Goal: Feedback & Contribution: Submit feedback/report problem

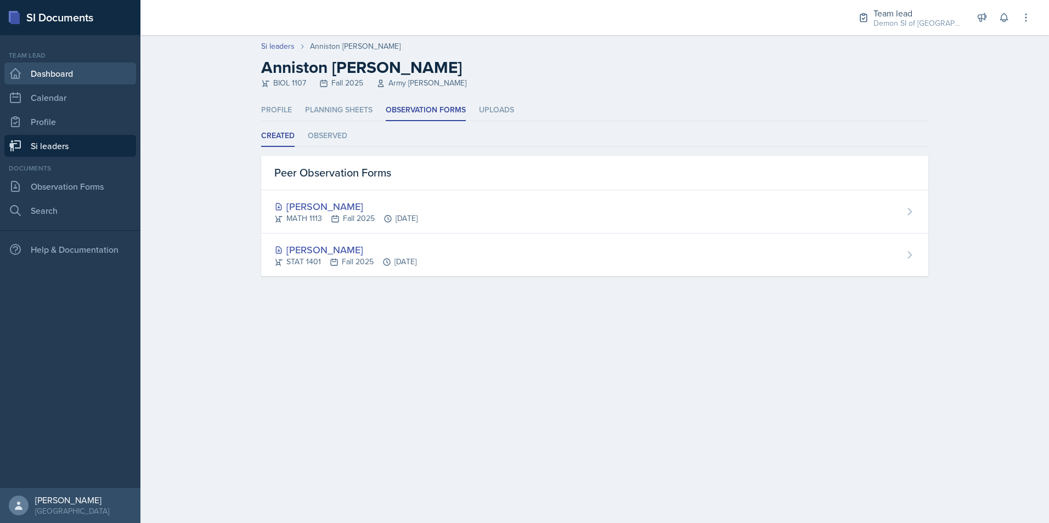
click at [90, 70] on link "Dashboard" at bounding box center [70, 74] width 132 height 22
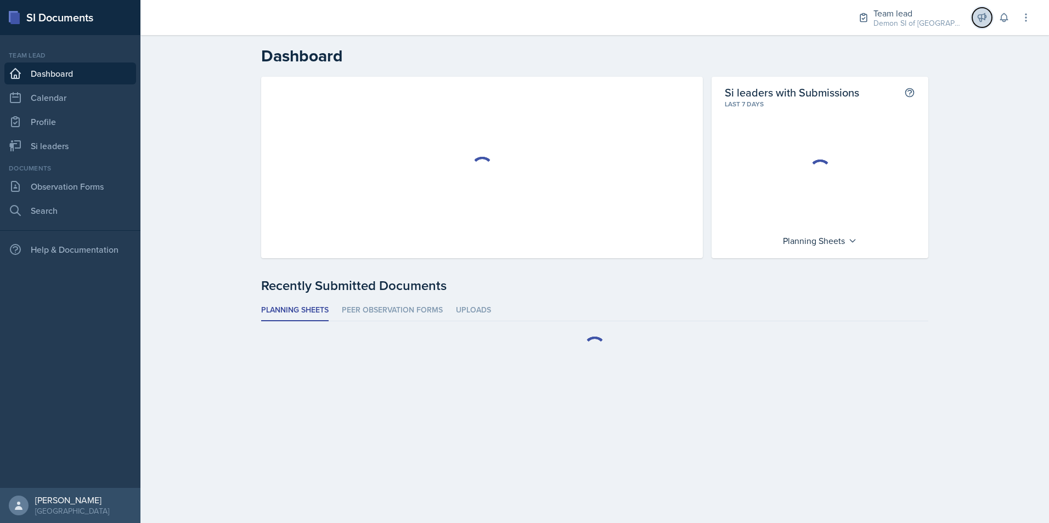
click at [982, 18] on icon at bounding box center [981, 17] width 11 height 11
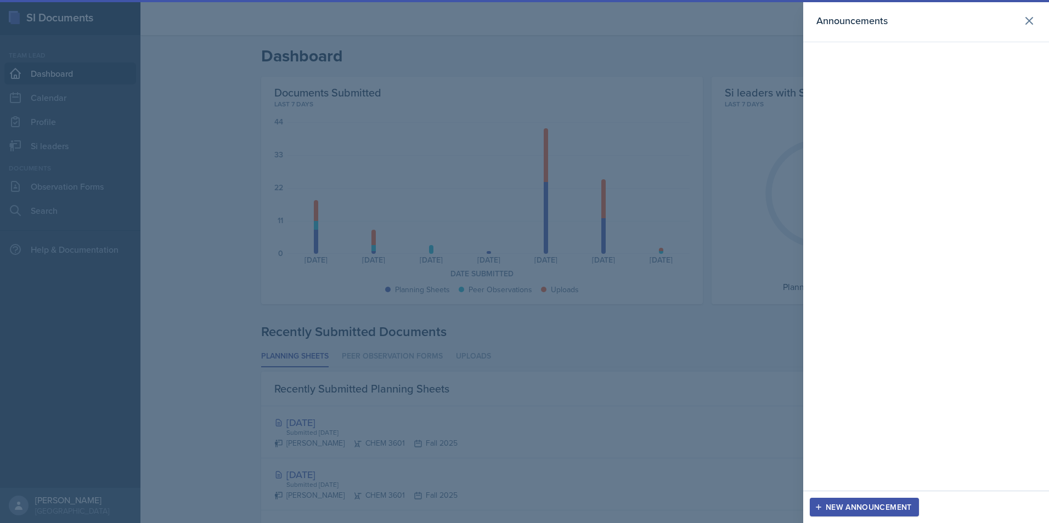
click at [1018, 26] on div "Announcements" at bounding box center [925, 20] width 219 height 15
click at [1024, 19] on icon at bounding box center [1028, 20] width 13 height 13
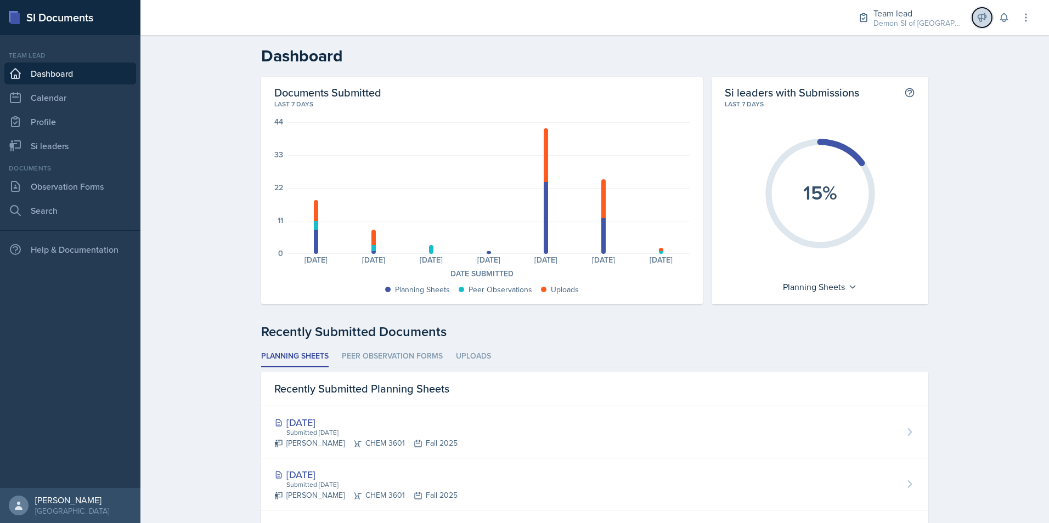
click at [979, 9] on button at bounding box center [982, 18] width 20 height 20
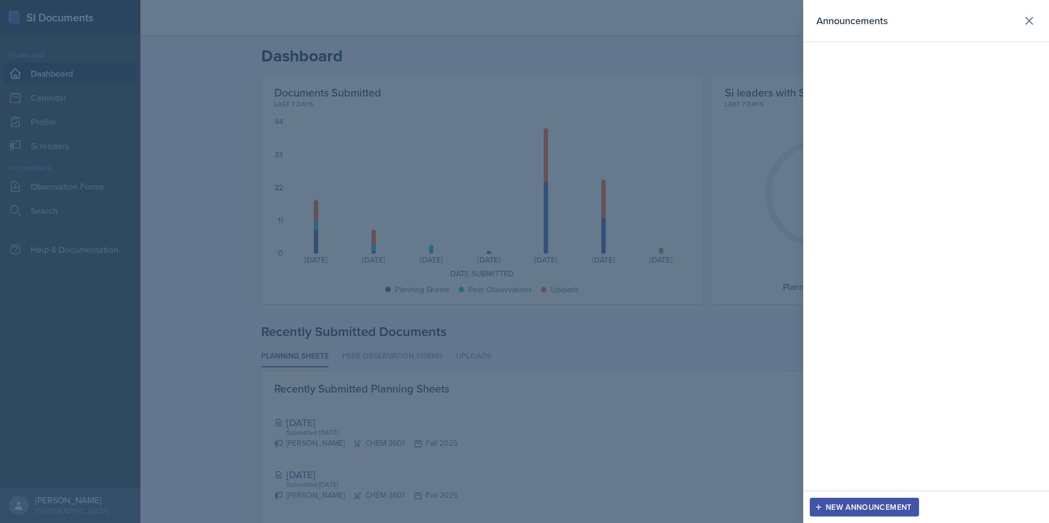
click at [834, 505] on div "New Announcement" at bounding box center [864, 507] width 95 height 9
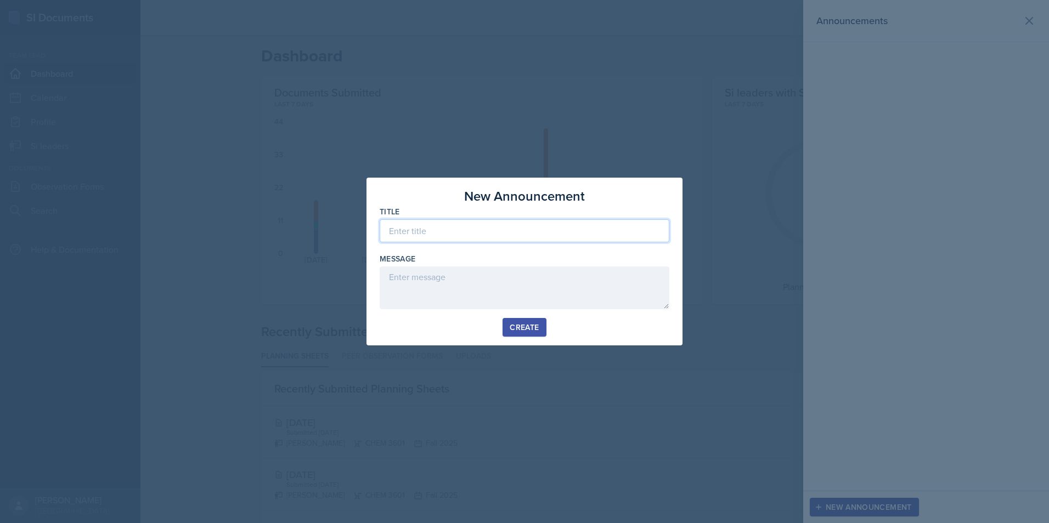
click at [482, 235] on input at bounding box center [525, 230] width 290 height 23
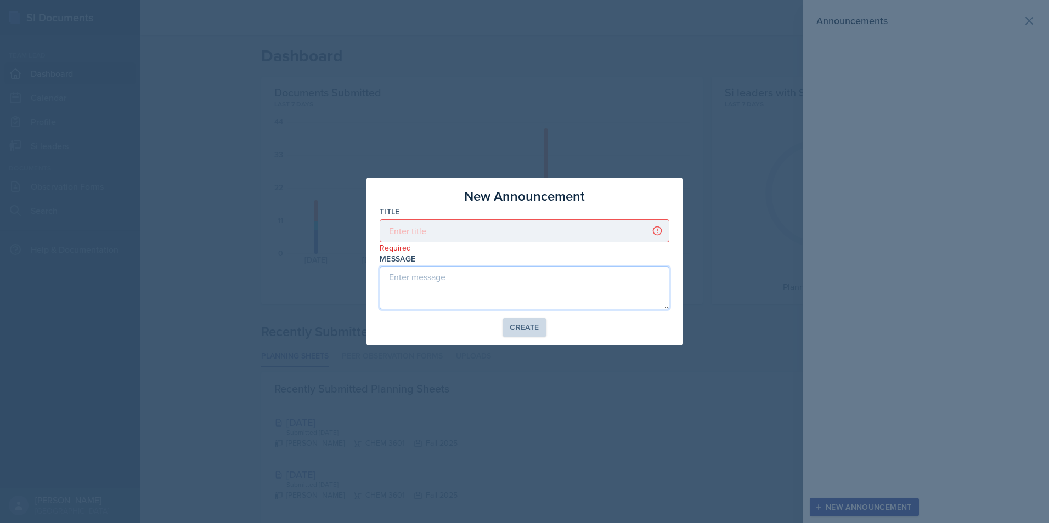
click at [453, 278] on textarea at bounding box center [525, 288] width 290 height 43
paste textarea "Here are a couple of reminders to keep us marching to the right beat and closin…"
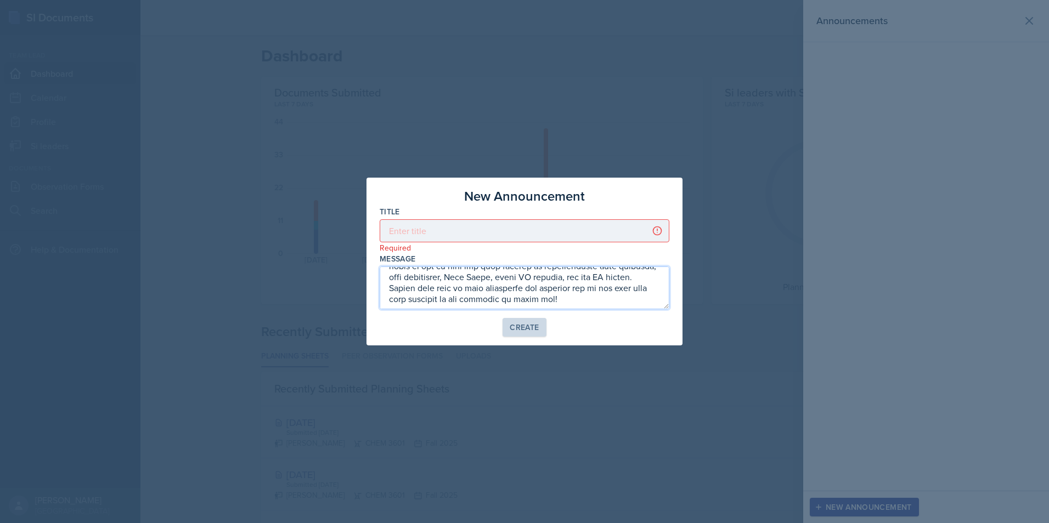
type textarea "Here are a couple of reminders to keep us marching to the right beat and closin…"
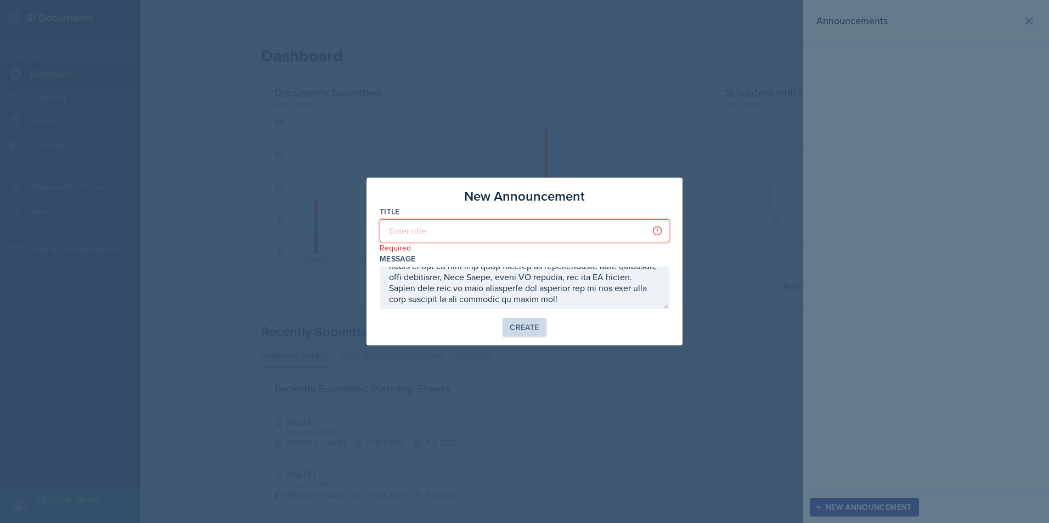
click at [453, 229] on input at bounding box center [525, 230] width 290 height 23
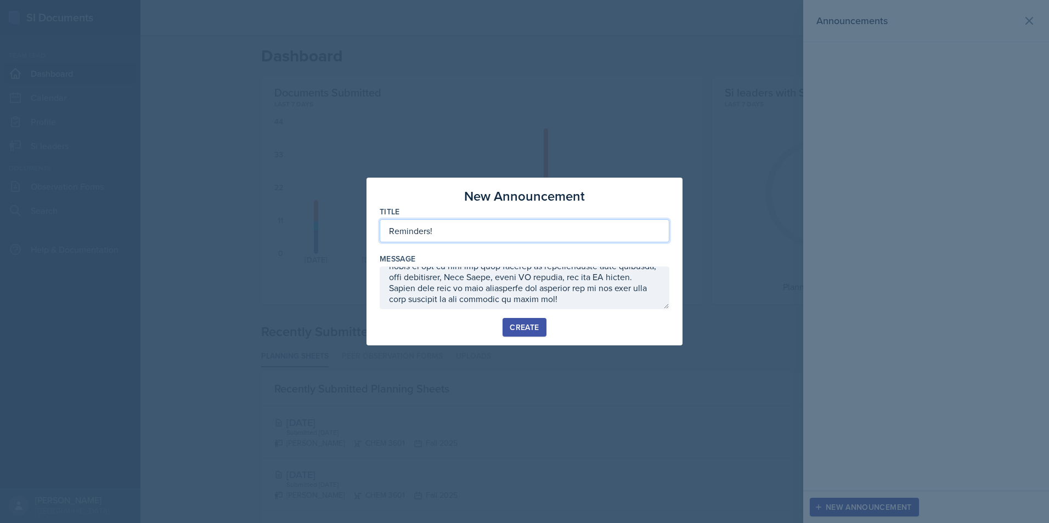
type input "Reminders!"
drag, startPoint x: 703, startPoint y: 112, endPoint x: 708, endPoint y: 108, distance: 6.6
click at [706, 110] on div at bounding box center [524, 261] width 1049 height 523
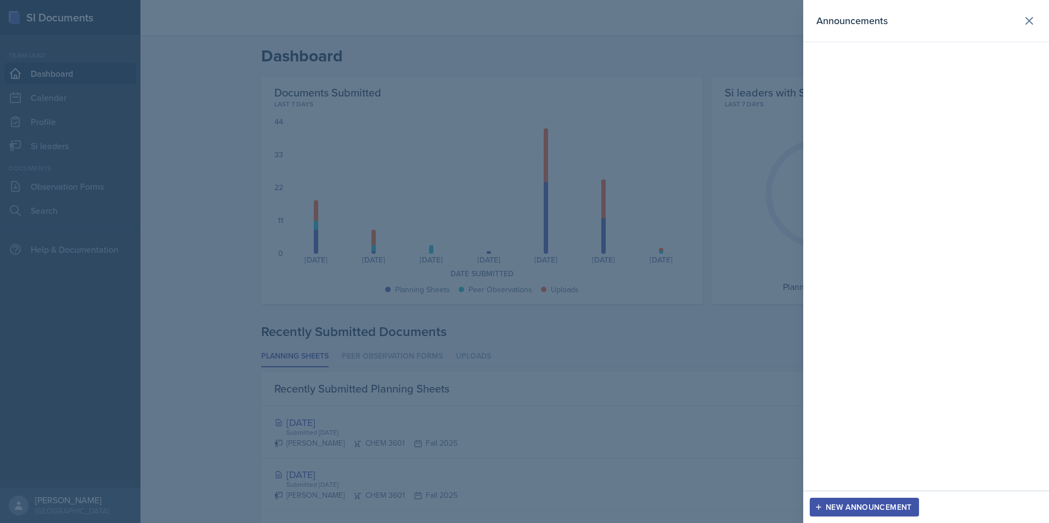
click at [726, 105] on div at bounding box center [524, 261] width 1049 height 523
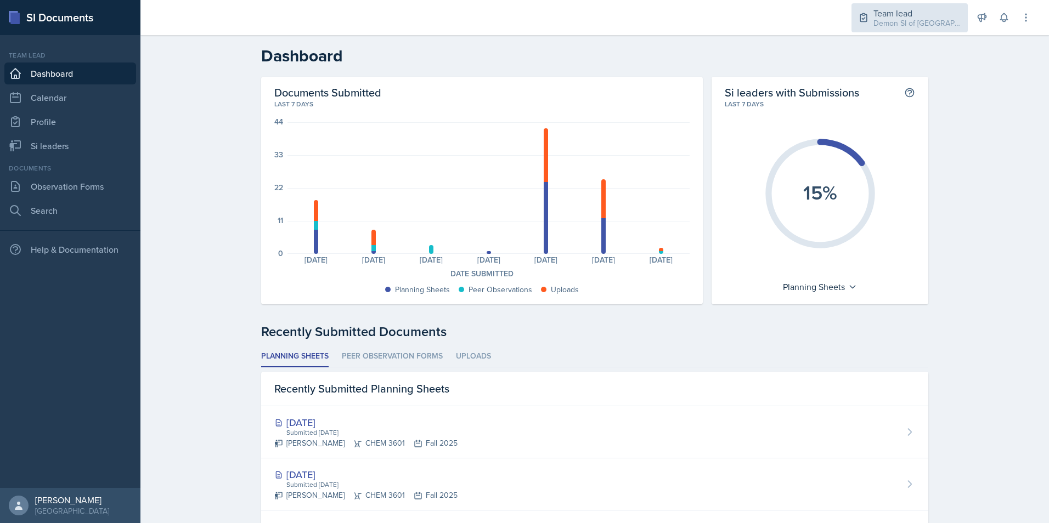
click at [892, 20] on div "Demon SI of [GEOGRAPHIC_DATA] / Fall 2025" at bounding box center [917, 24] width 88 height 12
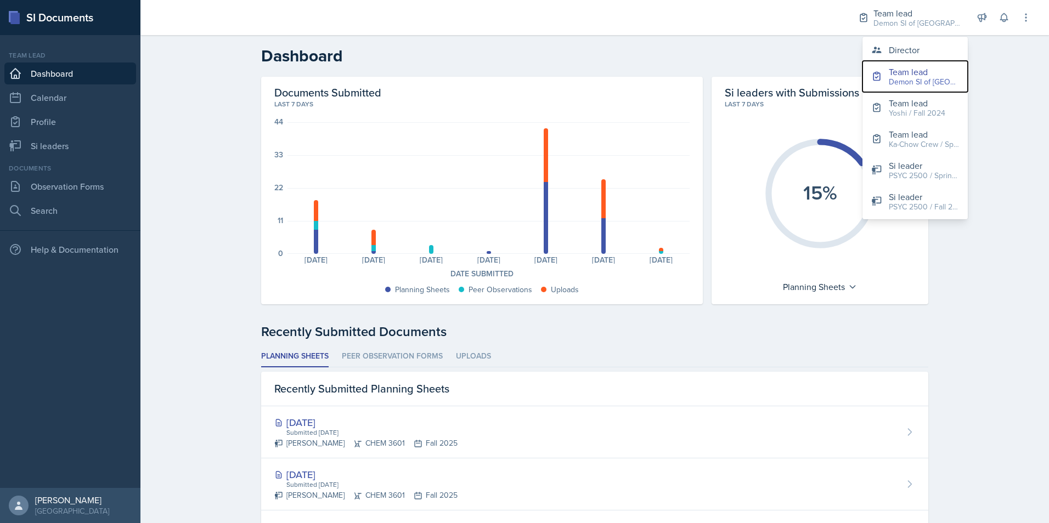
drag, startPoint x: 890, startPoint y: 76, endPoint x: 980, endPoint y: 59, distance: 91.6
click at [897, 73] on div "Team lead Demon SI of Fleet Street / Fall 2025" at bounding box center [924, 76] width 70 height 22
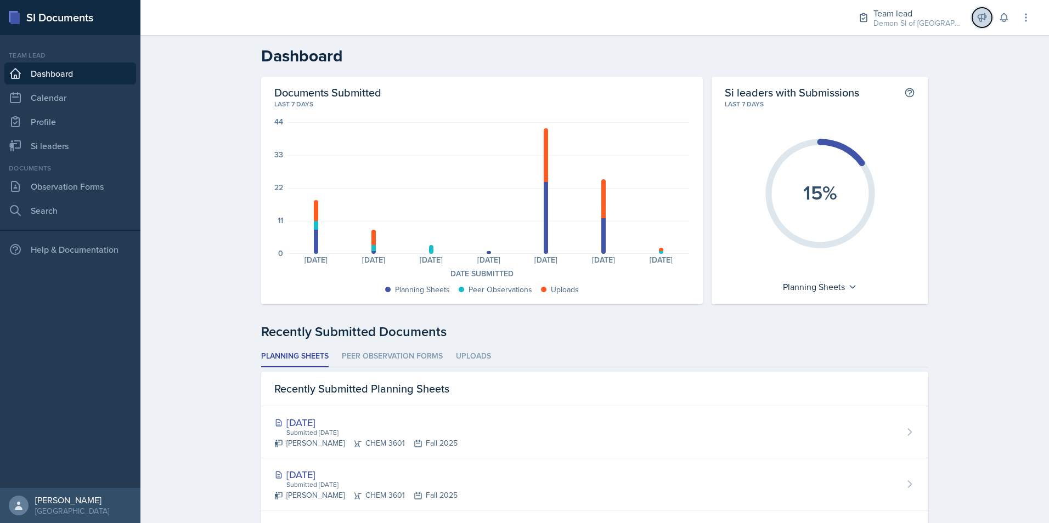
click at [983, 16] on icon at bounding box center [981, 17] width 11 height 11
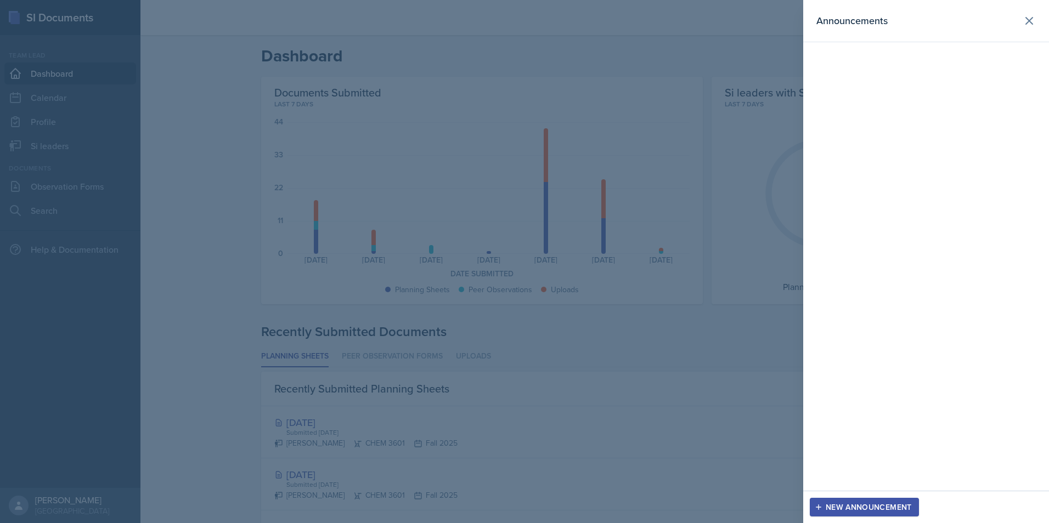
click at [831, 503] on div "New Announcement" at bounding box center [864, 507] width 95 height 9
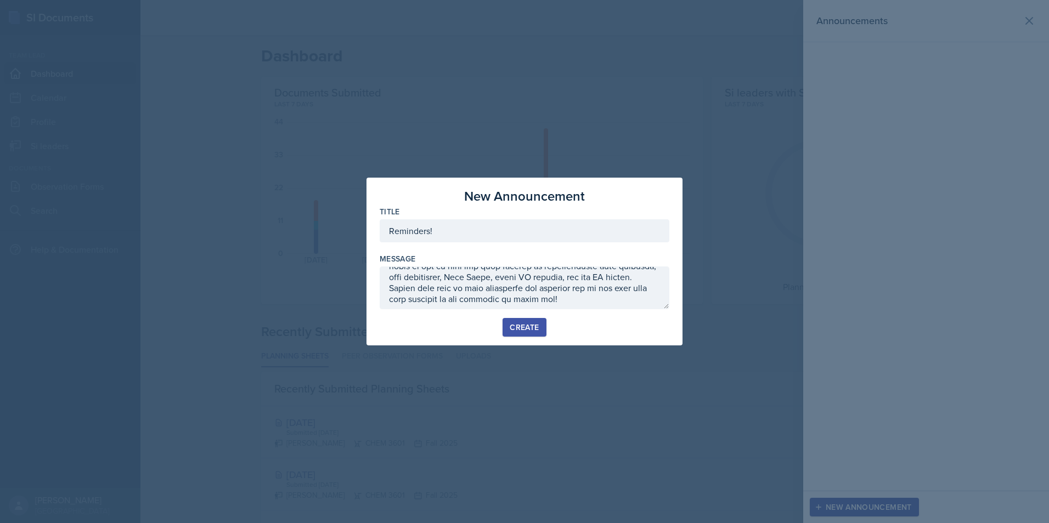
click at [514, 324] on div "Create" at bounding box center [524, 327] width 29 height 9
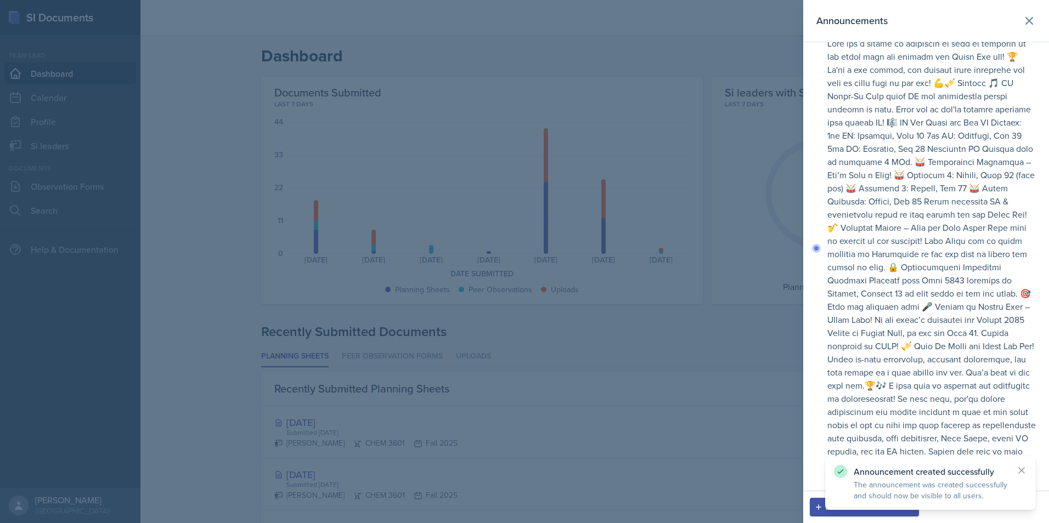
scroll to position [62, 0]
drag, startPoint x: 925, startPoint y: 402, endPoint x: 920, endPoint y: 383, distance: 18.8
click at [923, 392] on p at bounding box center [931, 261] width 208 height 448
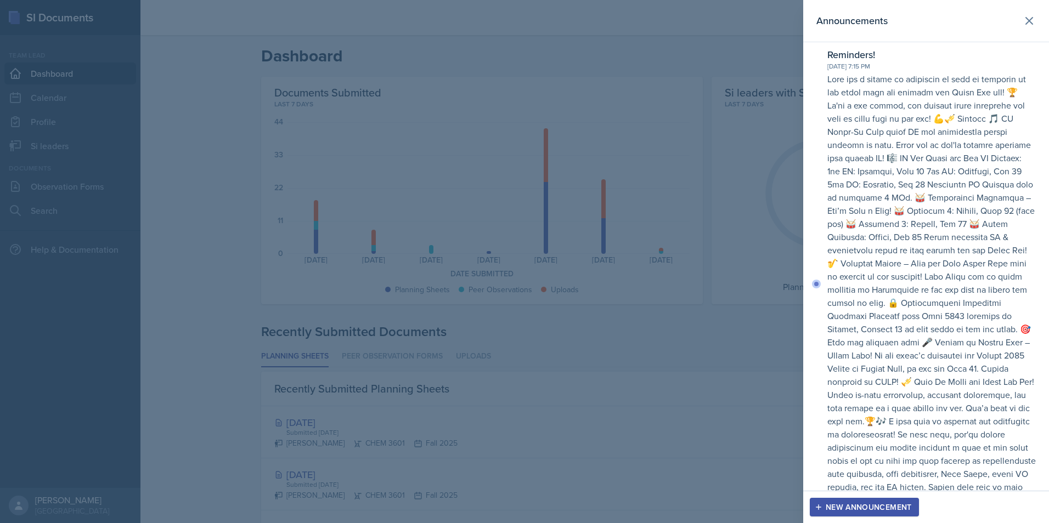
click at [934, 320] on p at bounding box center [931, 296] width 208 height 448
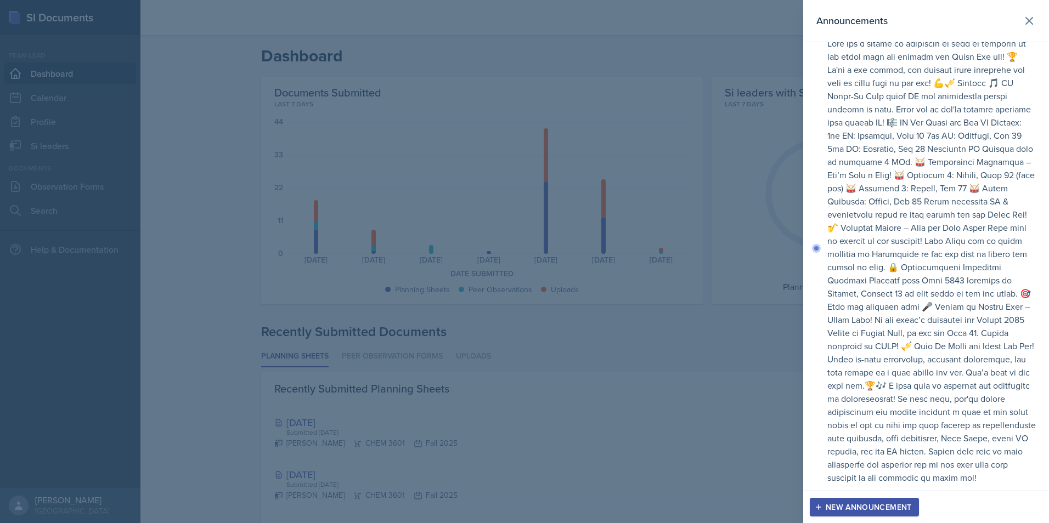
scroll to position [62, 0]
click at [512, 246] on div at bounding box center [524, 261] width 1049 height 523
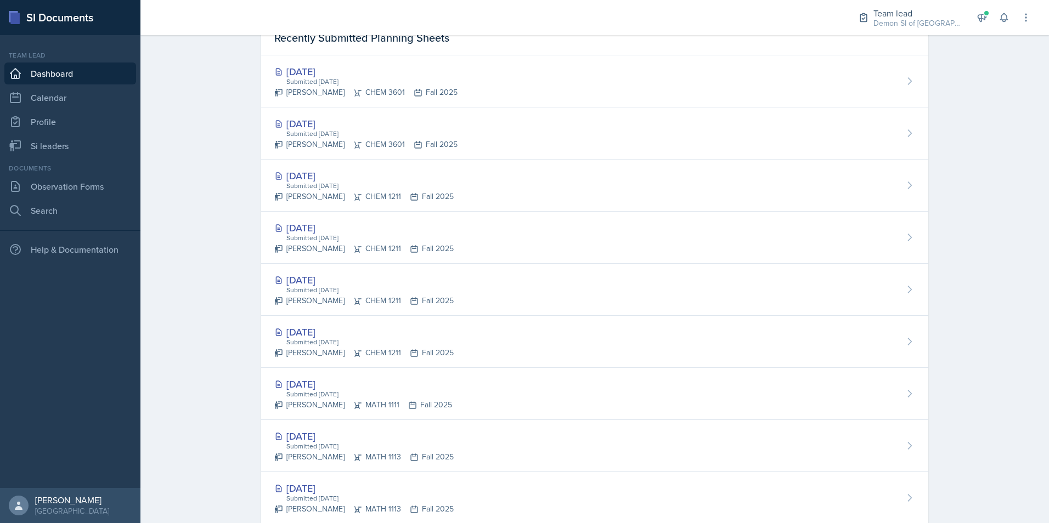
scroll to position [265, 0]
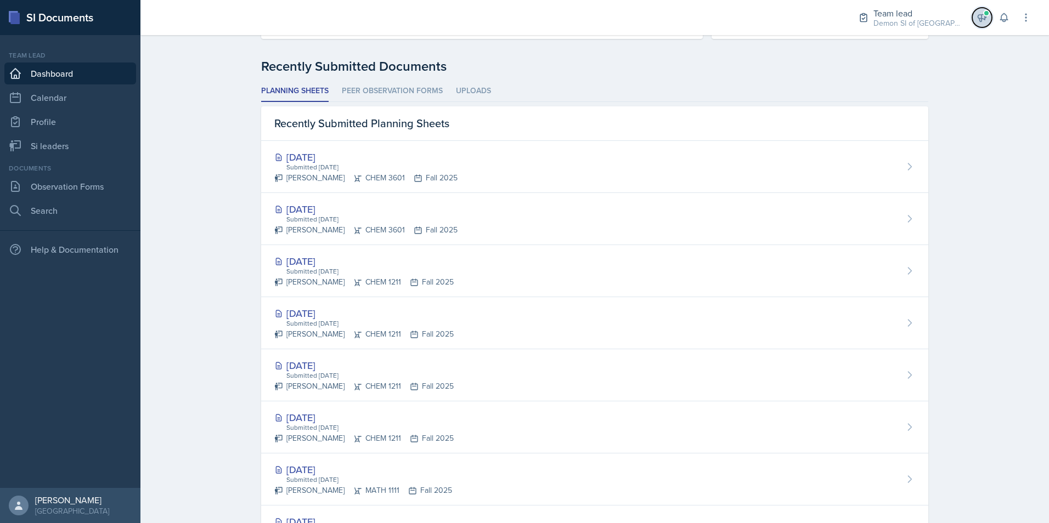
click at [975, 13] on button at bounding box center [982, 18] width 20 height 20
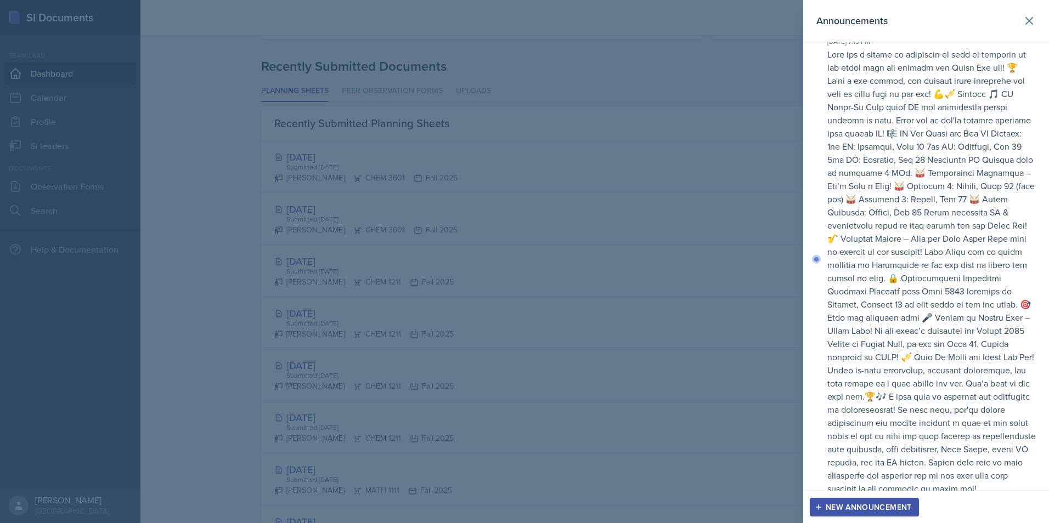
scroll to position [0, 0]
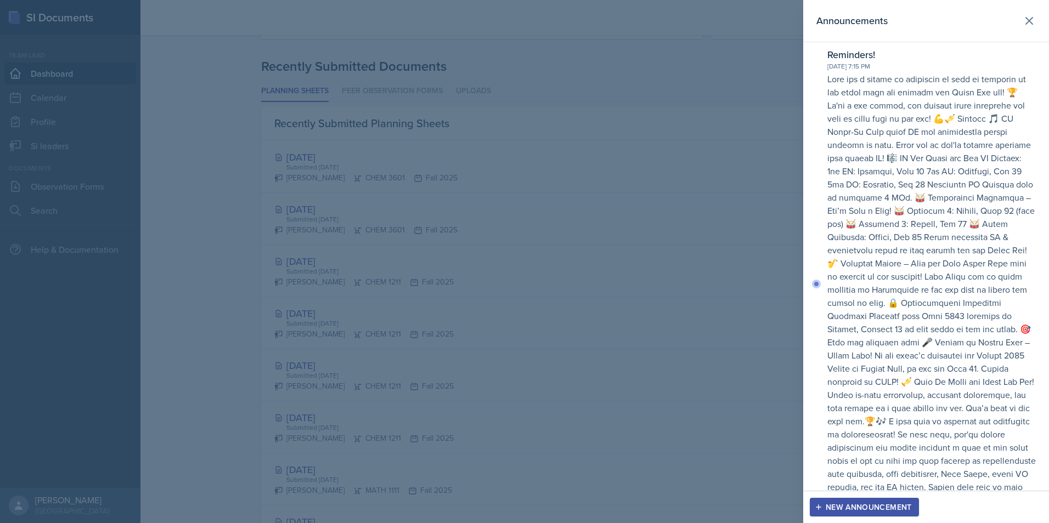
click at [900, 342] on p at bounding box center [931, 296] width 208 height 448
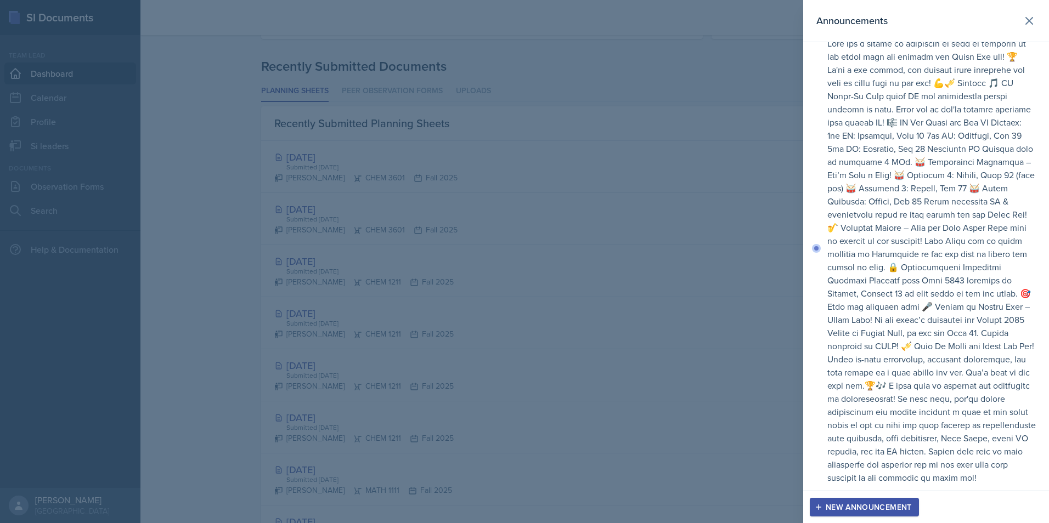
scroll to position [62, 0]
click at [503, 205] on div at bounding box center [524, 261] width 1049 height 523
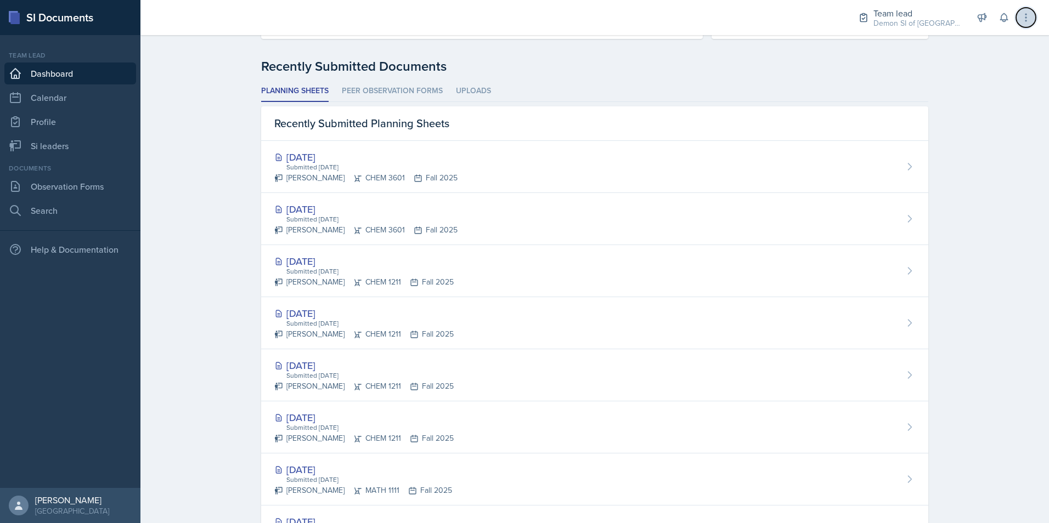
click at [1030, 18] on icon at bounding box center [1025, 17] width 11 height 11
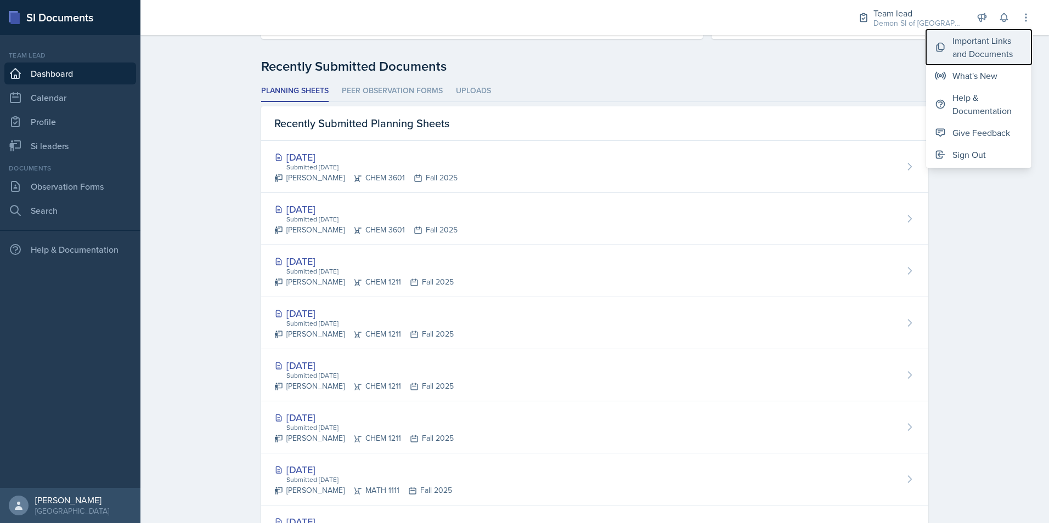
click at [959, 41] on div "Important Links and Documents" at bounding box center [987, 47] width 70 height 26
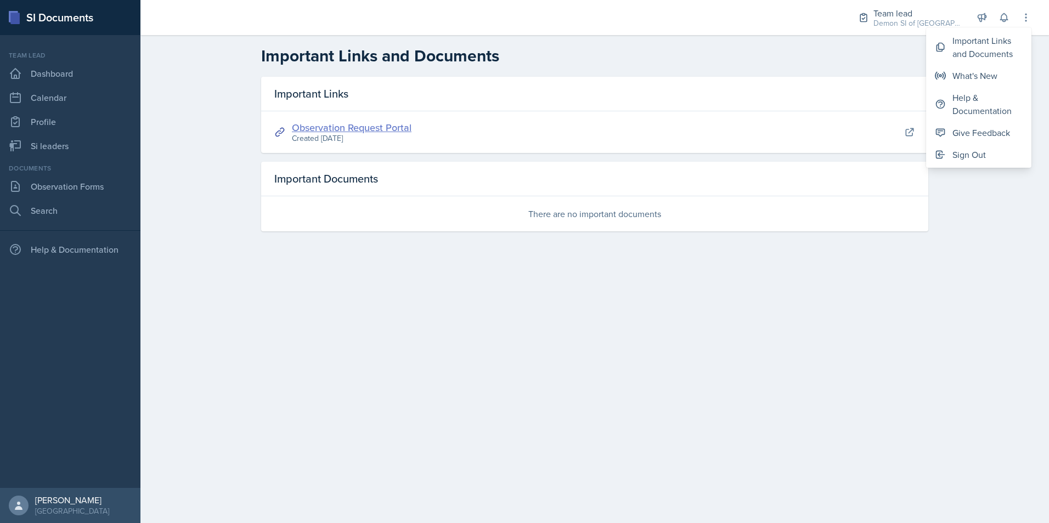
click at [382, 125] on link "Observation Request Portal" at bounding box center [352, 128] width 120 height 14
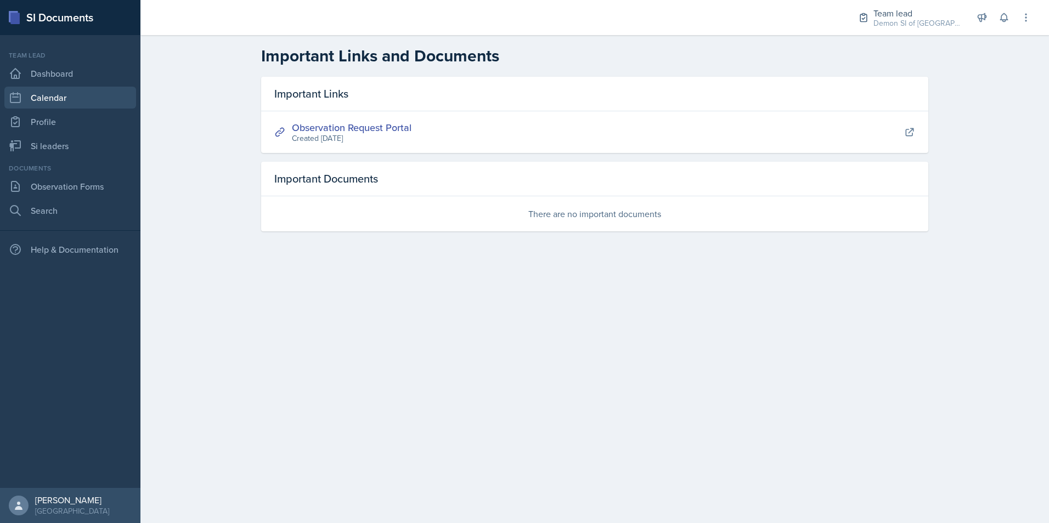
click at [97, 86] on div "Team lead Dashboard Calendar Profile Si leaders" at bounding box center [70, 103] width 132 height 106
click at [87, 104] on link "Calendar" at bounding box center [70, 98] width 132 height 22
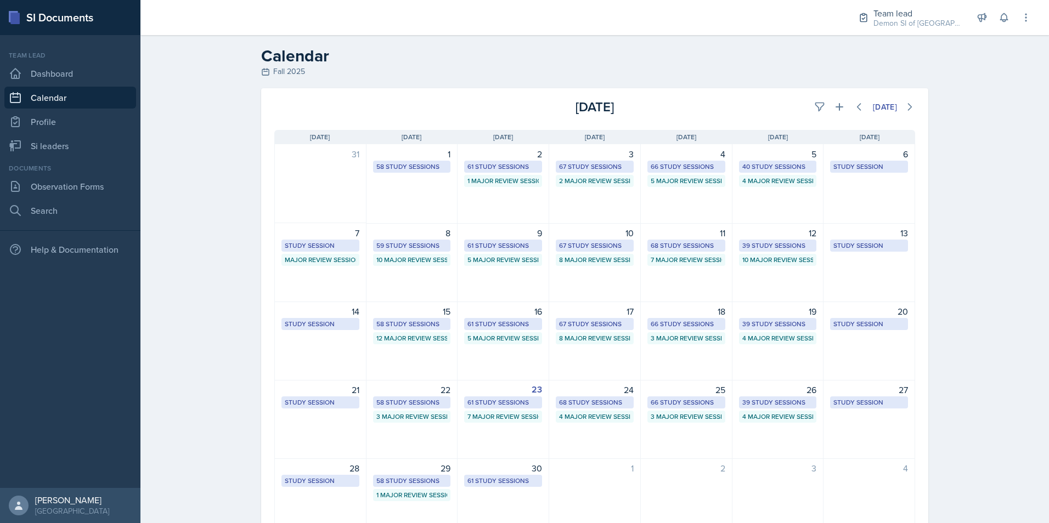
click at [92, 133] on div "Team lead Dashboard Calendar Profile Si leaders" at bounding box center [70, 103] width 132 height 106
drag, startPoint x: 70, startPoint y: 75, endPoint x: 81, endPoint y: 75, distance: 11.0
click at [71, 75] on link "Dashboard" at bounding box center [70, 74] width 132 height 22
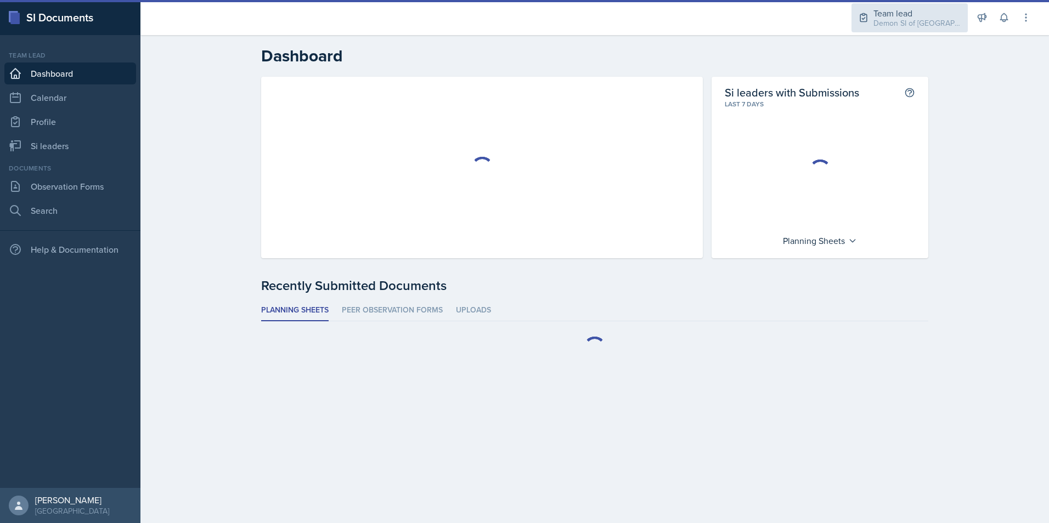
click at [916, 18] on div "Demon SI of [GEOGRAPHIC_DATA] / Fall 2025" at bounding box center [917, 24] width 88 height 12
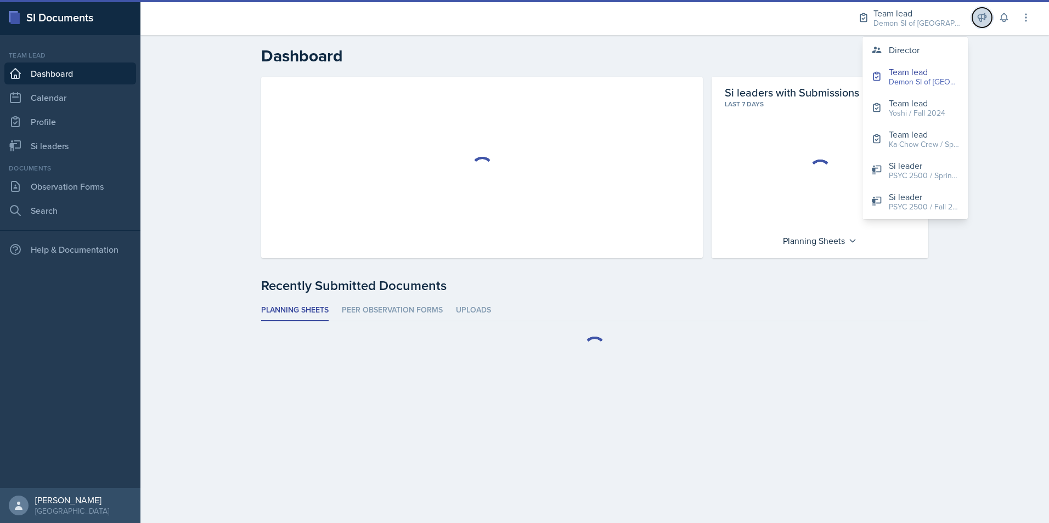
click at [975, 22] on button at bounding box center [982, 18] width 20 height 20
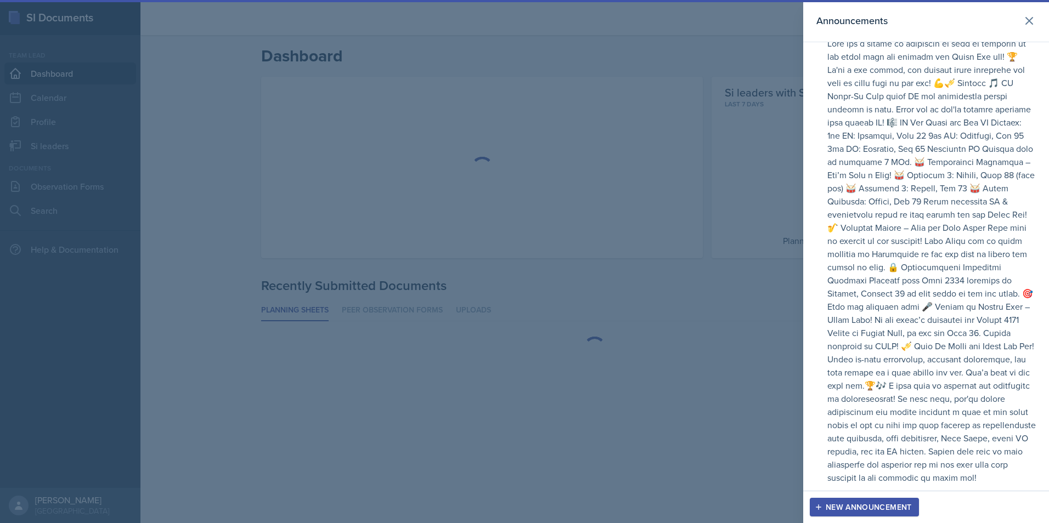
scroll to position [62, 0]
click at [912, 288] on p at bounding box center [931, 261] width 208 height 448
click at [823, 502] on button "New Announcement" at bounding box center [864, 507] width 109 height 19
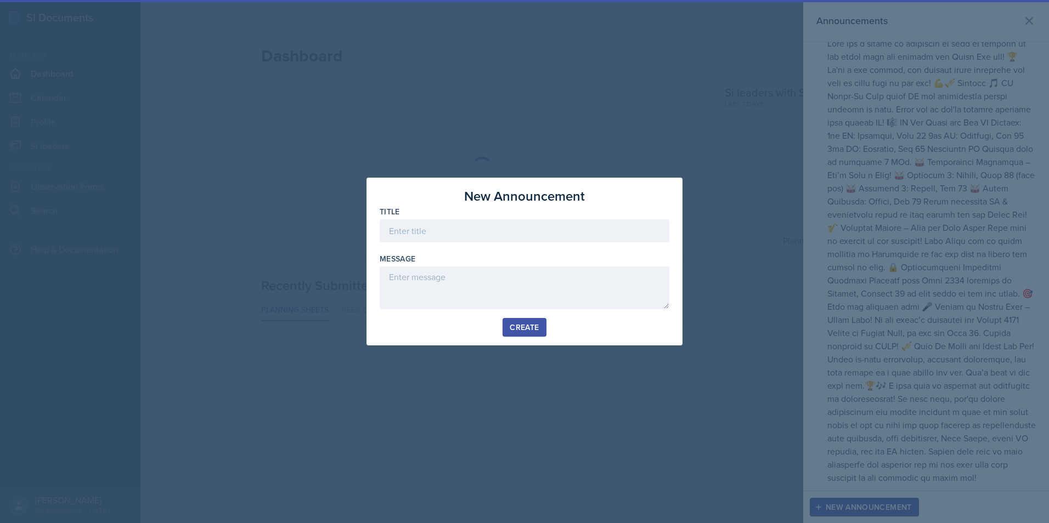
click at [951, 171] on div at bounding box center [524, 261] width 1049 height 523
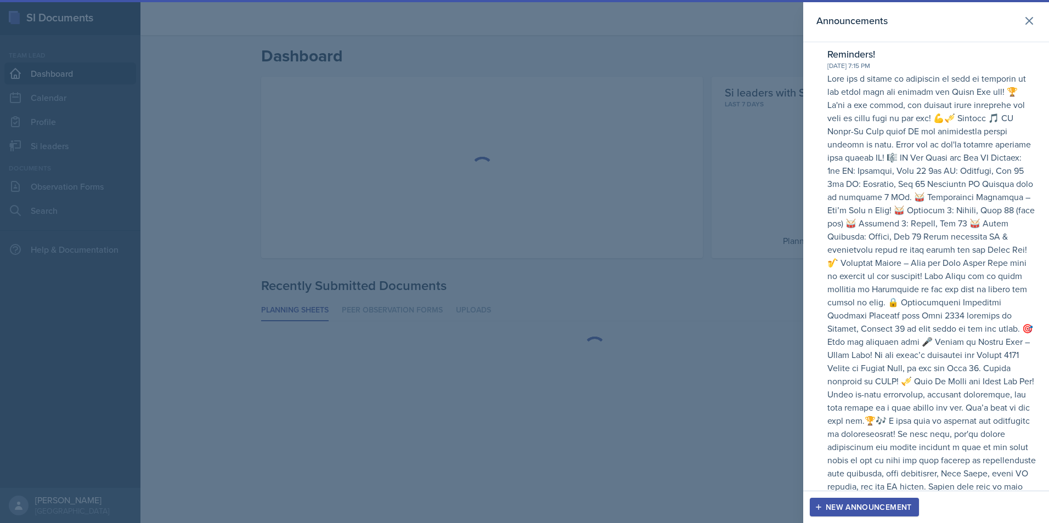
scroll to position [0, 0]
drag, startPoint x: 890, startPoint y: 76, endPoint x: 932, endPoint y: 76, distance: 42.2
click at [932, 76] on p at bounding box center [931, 296] width 208 height 448
drag, startPoint x: 932, startPoint y: 76, endPoint x: 911, endPoint y: 69, distance: 22.4
click at [911, 69] on div "Sep 23rd, 2025 7:15 PM" at bounding box center [931, 66] width 208 height 10
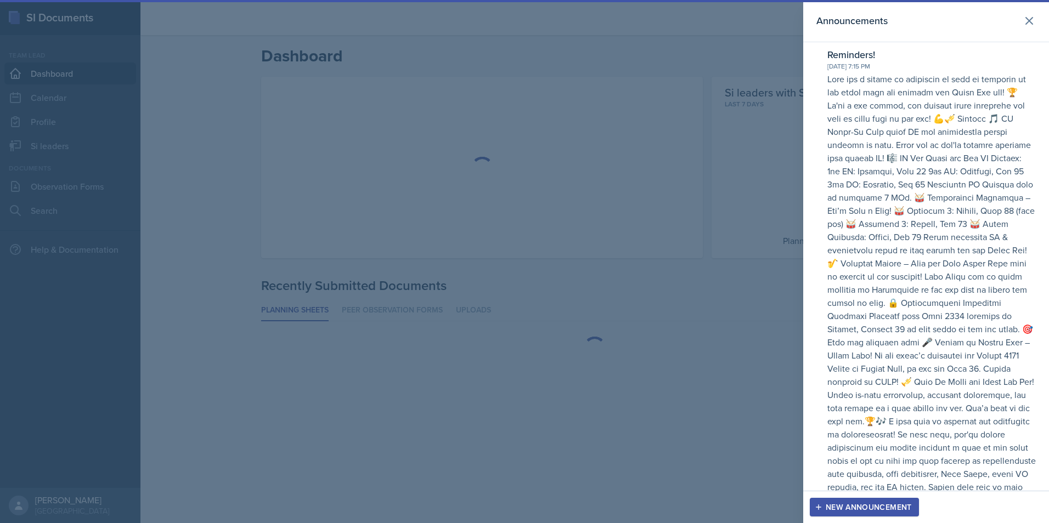
click at [877, 121] on p at bounding box center [931, 296] width 208 height 448
click at [1006, 13] on header "Announcements" at bounding box center [926, 21] width 246 height 42
drag, startPoint x: 1004, startPoint y: 15, endPoint x: 996, endPoint y: 25, distance: 12.4
click at [998, 22] on div "Announcements" at bounding box center [925, 20] width 219 height 15
click at [1022, 18] on icon at bounding box center [1028, 20] width 13 height 13
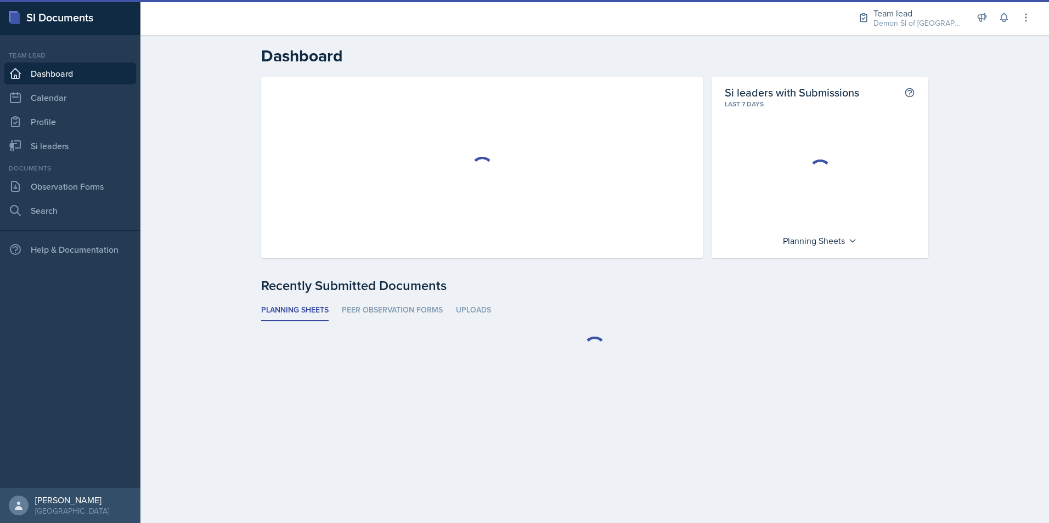
drag, startPoint x: 81, startPoint y: 222, endPoint x: 75, endPoint y: 234, distance: 13.5
click at [80, 227] on nav "Team lead Dashboard Calendar Profile Si leaders Documents Observation Forms Sea…" at bounding box center [70, 261] width 140 height 453
click at [61, 258] on div "Help & Documentation" at bounding box center [70, 250] width 132 height 22
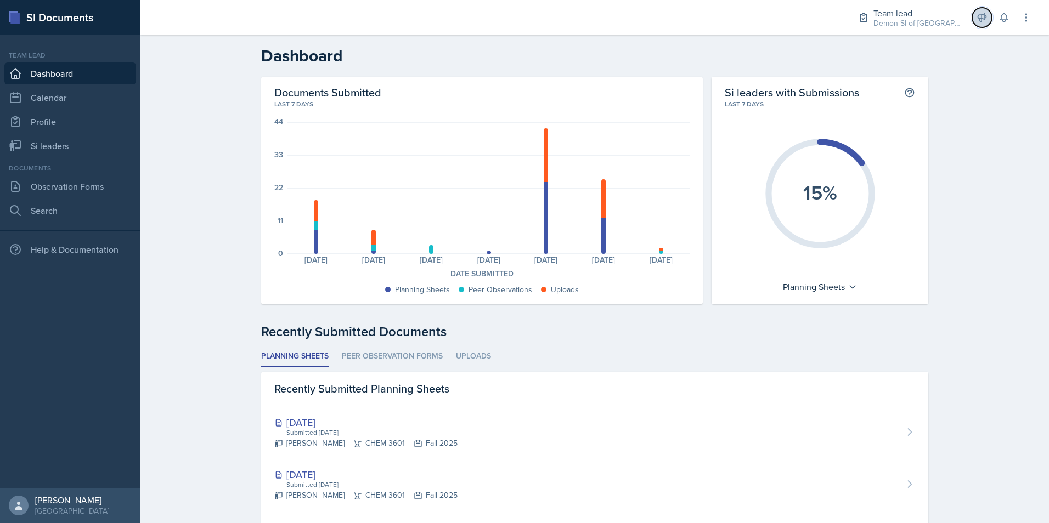
click at [982, 21] on icon at bounding box center [981, 17] width 11 height 11
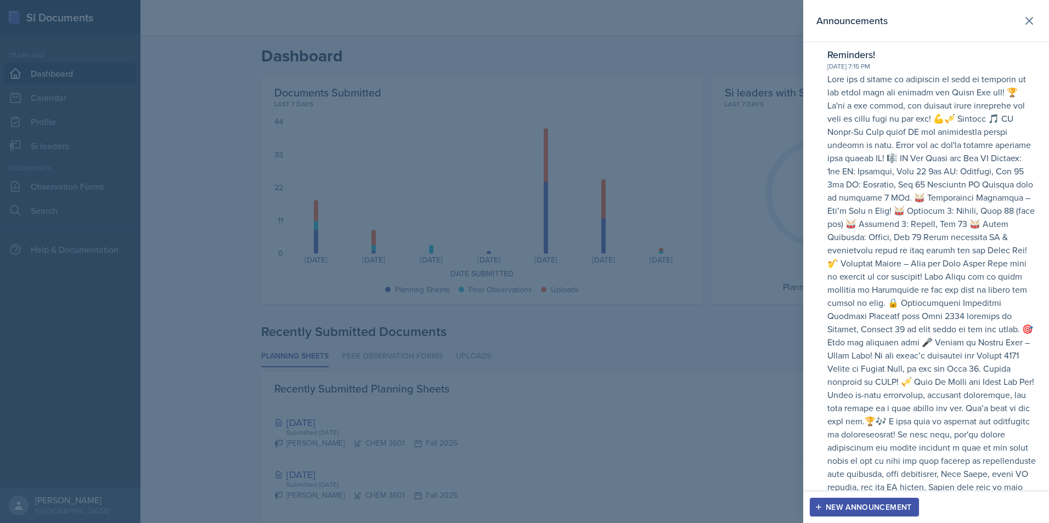
click at [956, 106] on p at bounding box center [931, 296] width 208 height 448
click at [857, 84] on p at bounding box center [931, 296] width 208 height 448
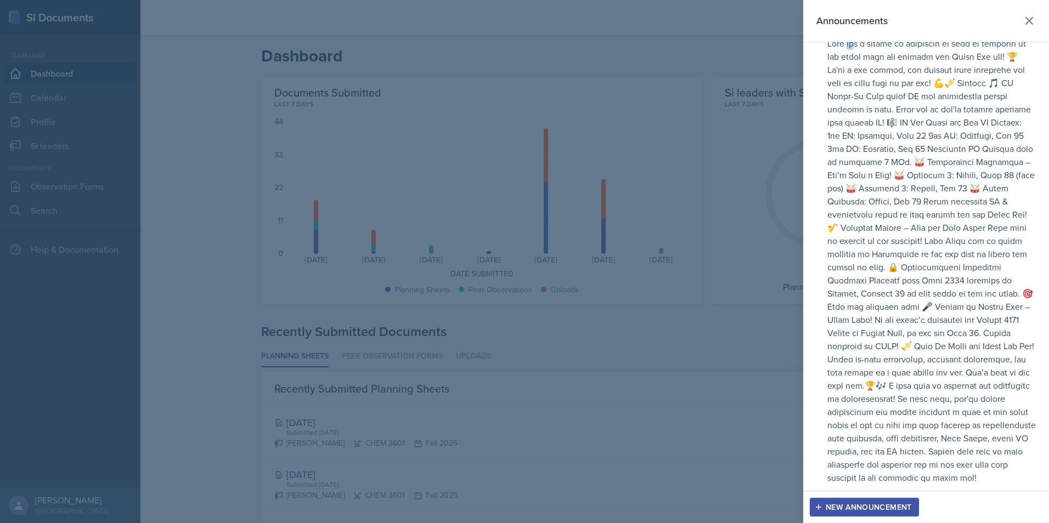
scroll to position [62, 0]
click at [841, 445] on p at bounding box center [931, 261] width 208 height 448
click at [887, 487] on div "Reminders! Sep 23rd, 2025 7:15 PM" at bounding box center [926, 249] width 246 height 484
click at [810, 516] on button "New Announcement" at bounding box center [864, 507] width 109 height 19
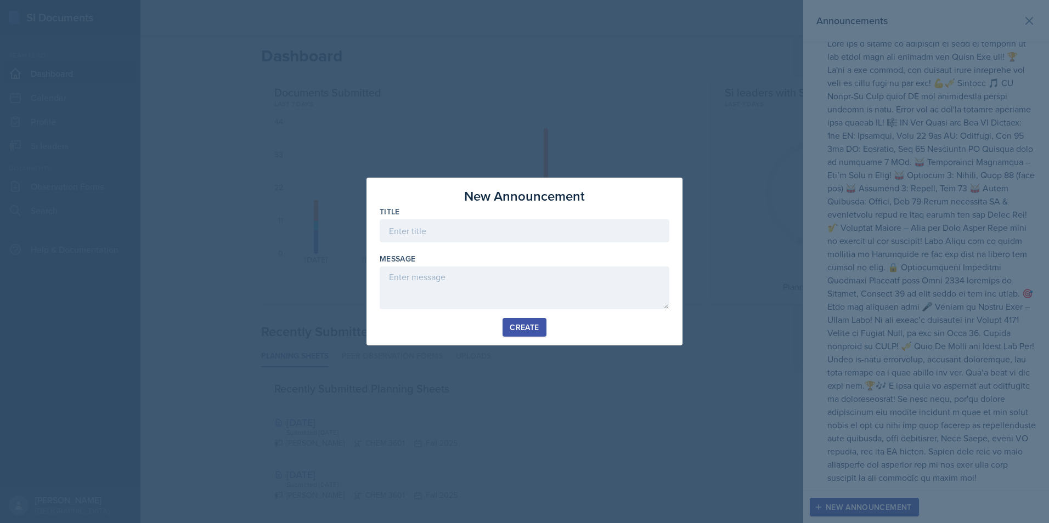
click at [871, 331] on div at bounding box center [524, 261] width 1049 height 523
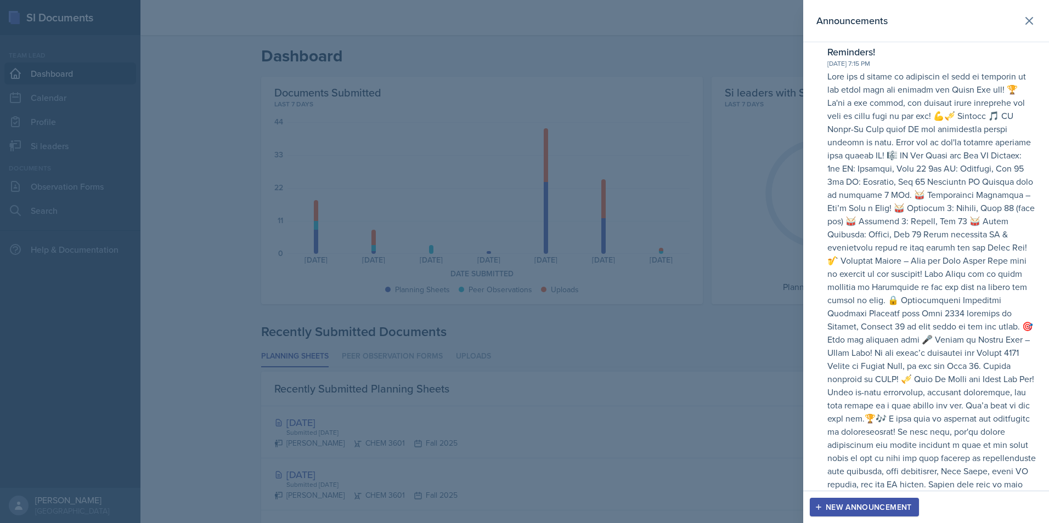
scroll to position [0, 0]
drag, startPoint x: 865, startPoint y: 136, endPoint x: 834, endPoint y: 69, distance: 73.6
click at [834, 69] on div "Sep 23rd, 2025 7:15 PM" at bounding box center [931, 66] width 208 height 10
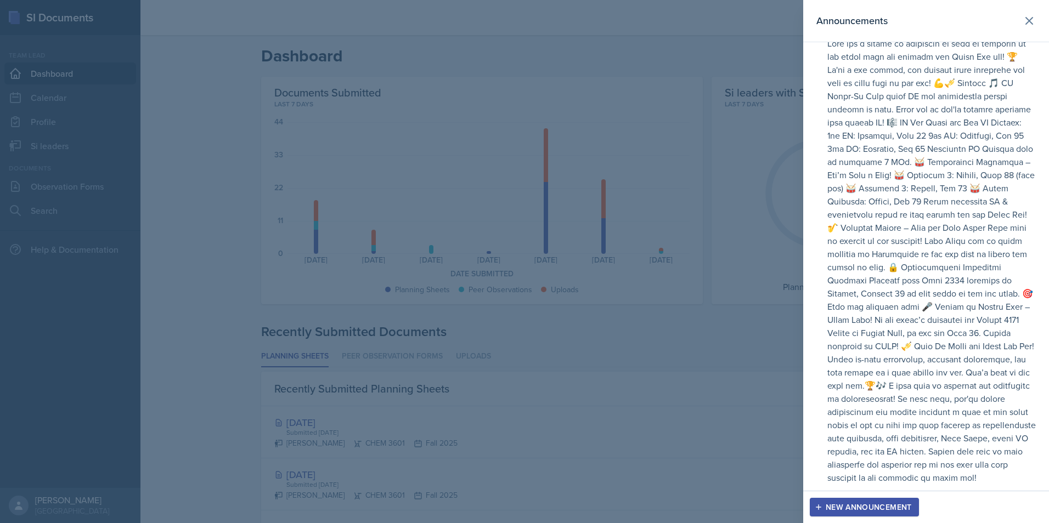
drag, startPoint x: 820, startPoint y: 75, endPoint x: 824, endPoint y: 551, distance: 476.2
click at [824, 523] on html "SI Documents Team lead Dashboard Calendar Profile Si leaders Documents Observat…" at bounding box center [524, 261] width 1049 height 523
drag, startPoint x: 824, startPoint y: 551, endPoint x: 872, endPoint y: 353, distance: 203.7
click at [872, 353] on p at bounding box center [931, 261] width 208 height 448
drag, startPoint x: 874, startPoint y: 343, endPoint x: 456, endPoint y: 192, distance: 444.4
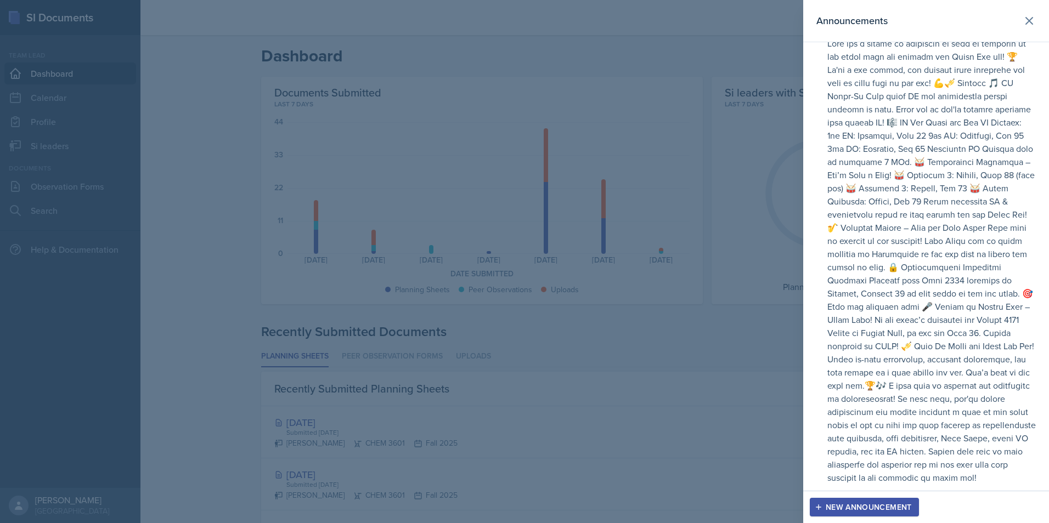
click at [456, 192] on div at bounding box center [524, 261] width 1049 height 523
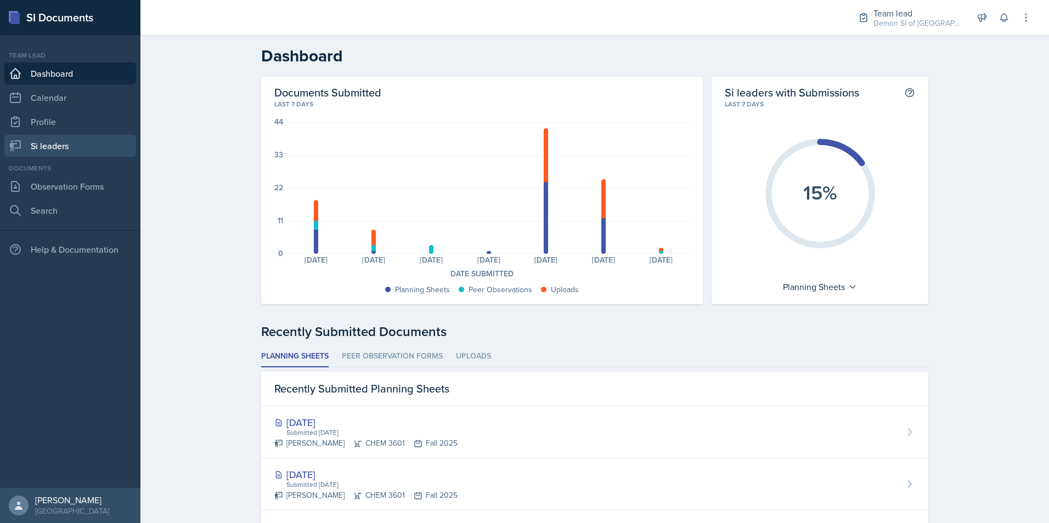
click at [42, 142] on link "Si leaders" at bounding box center [70, 146] width 132 height 22
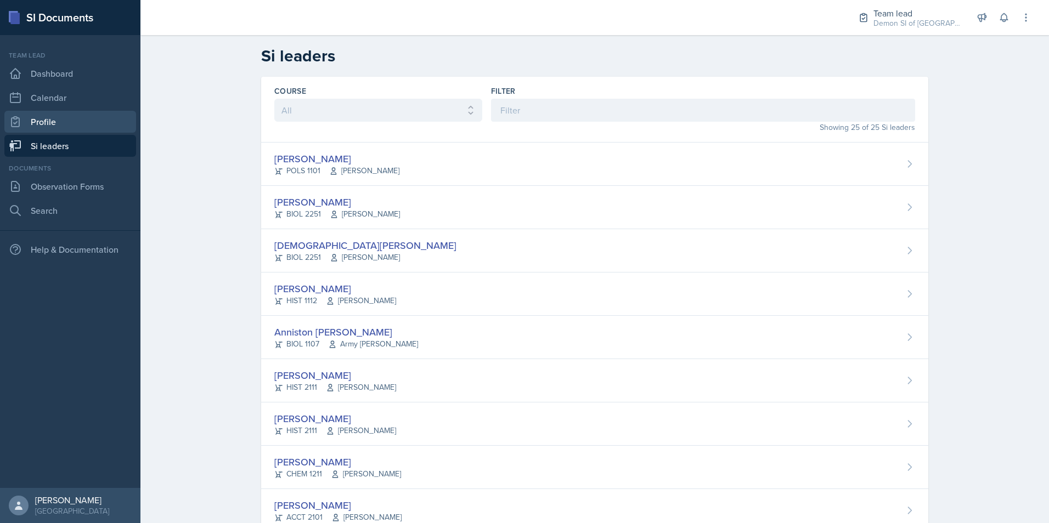
click at [89, 129] on link "Profile" at bounding box center [70, 122] width 132 height 22
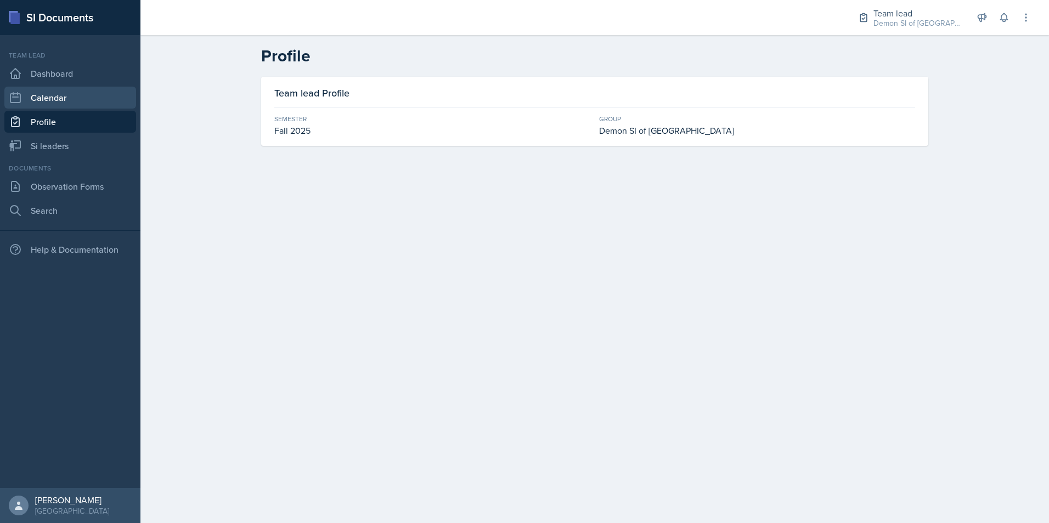
click at [72, 106] on link "Calendar" at bounding box center [70, 98] width 132 height 22
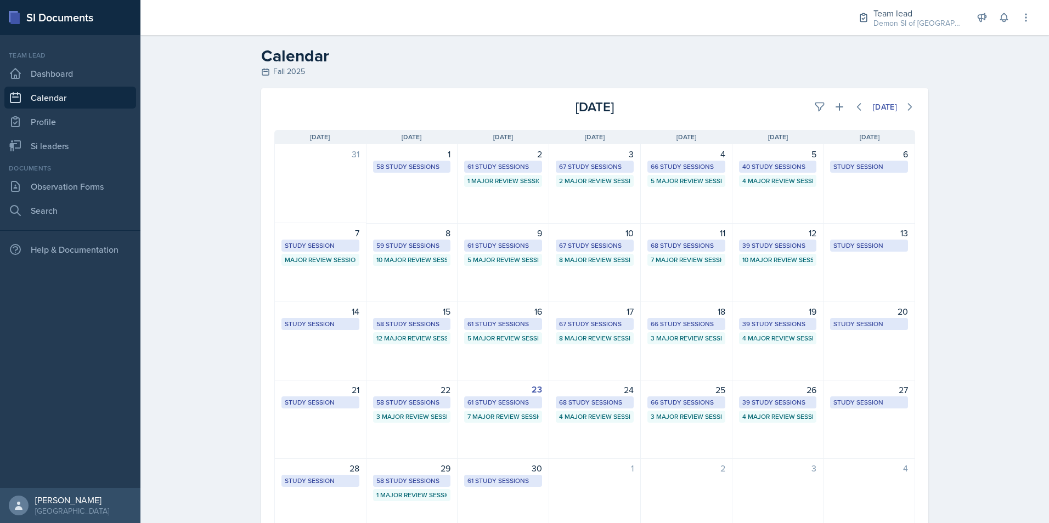
click at [88, 84] on div "Team lead Dashboard Calendar Profile Si leaders" at bounding box center [70, 103] width 132 height 106
click at [906, 16] on div "Team lead Demon SI of Fleet Street / Fall 2025" at bounding box center [917, 18] width 88 height 22
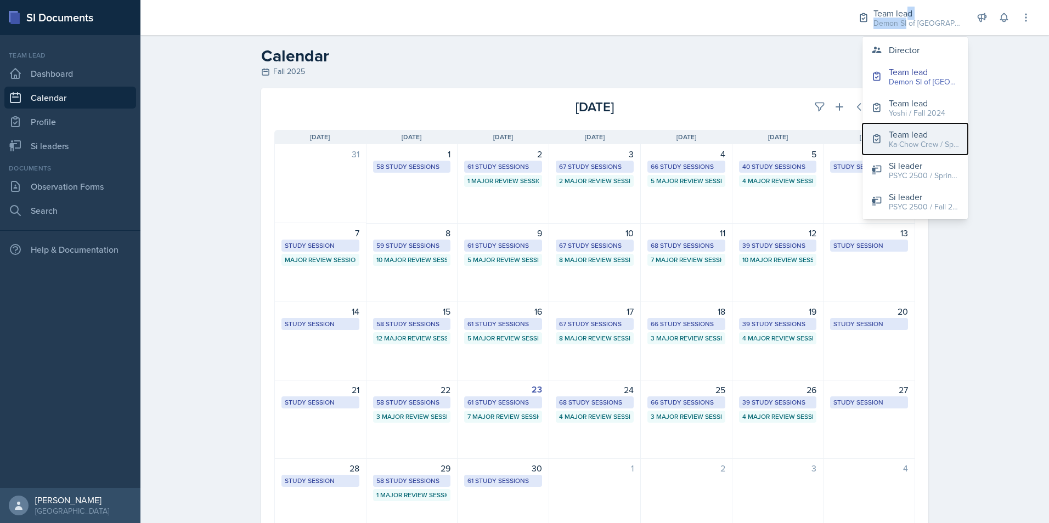
drag, startPoint x: 906, startPoint y: 16, endPoint x: 902, endPoint y: 132, distance: 115.8
click at [902, 132] on div "Team lead" at bounding box center [924, 134] width 70 height 13
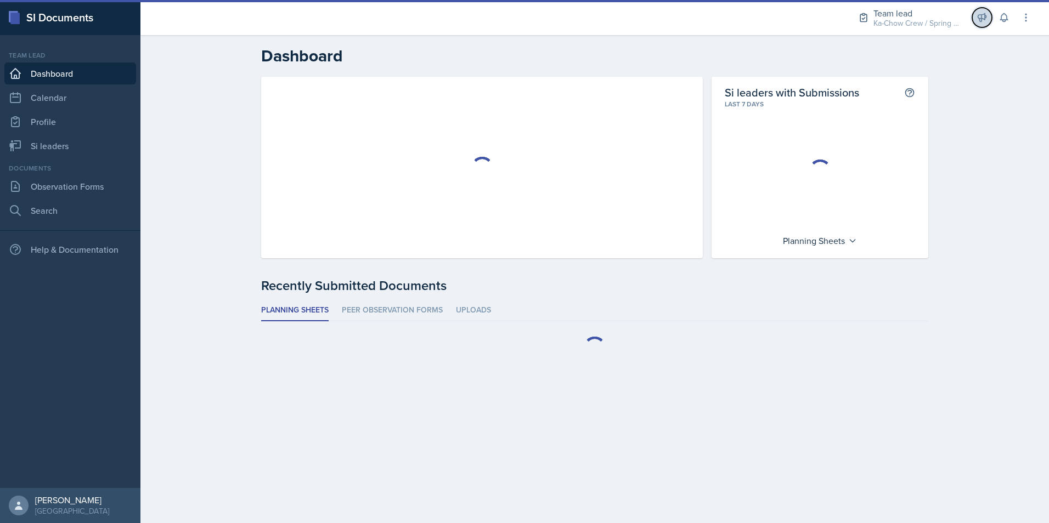
click at [982, 15] on icon at bounding box center [981, 17] width 11 height 11
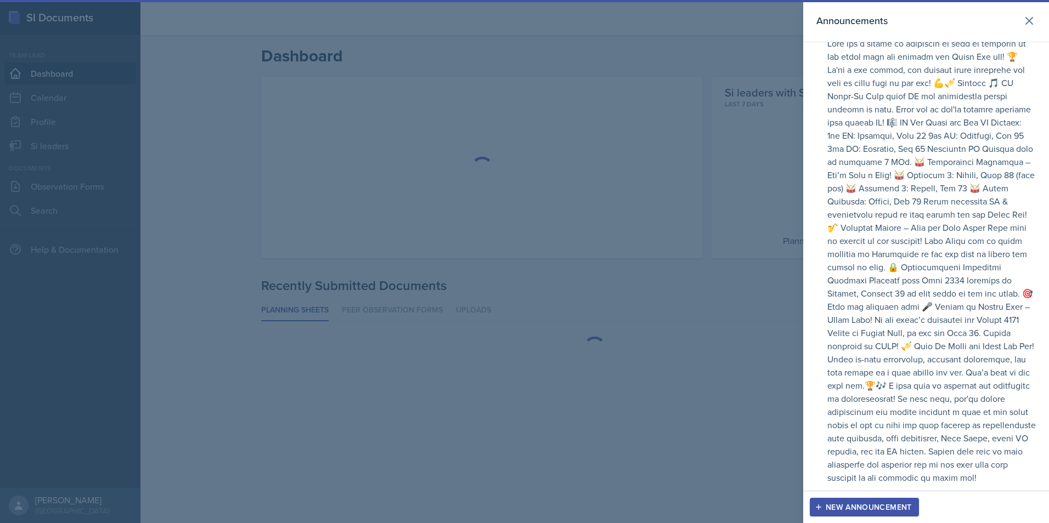
click at [712, 118] on div at bounding box center [524, 261] width 1049 height 523
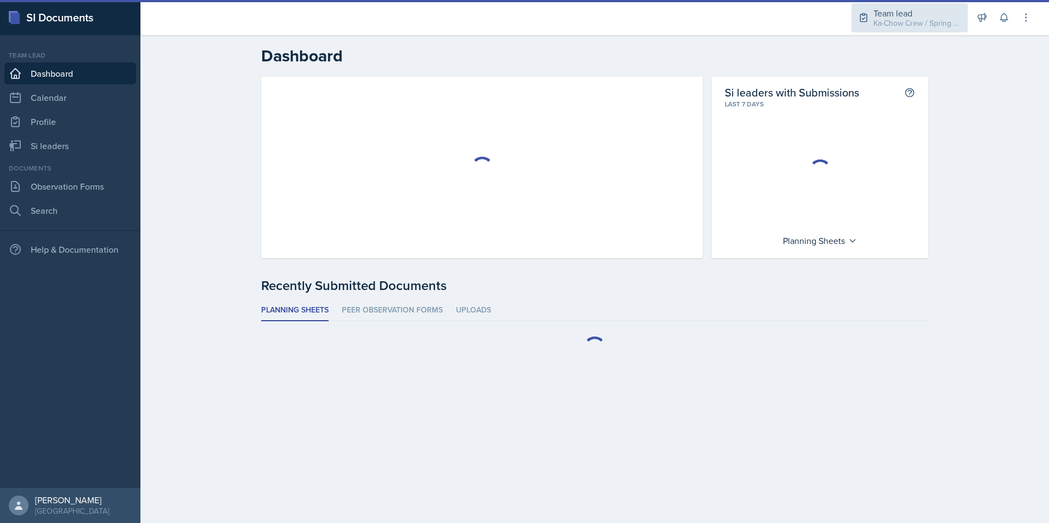
click at [918, 21] on div "Ka-Chow Crew / Spring 2025" at bounding box center [917, 24] width 88 height 12
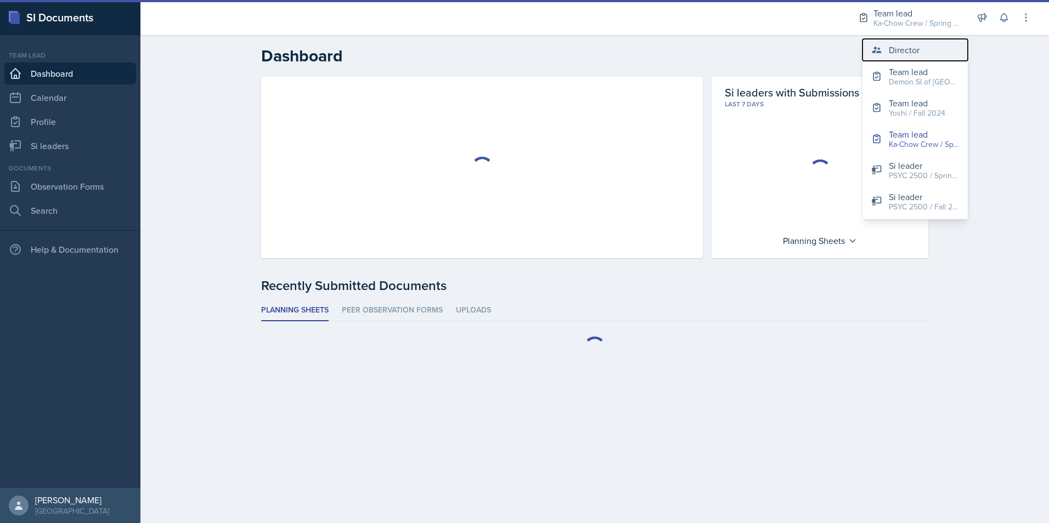
click at [911, 41] on button "Director" at bounding box center [914, 50] width 105 height 22
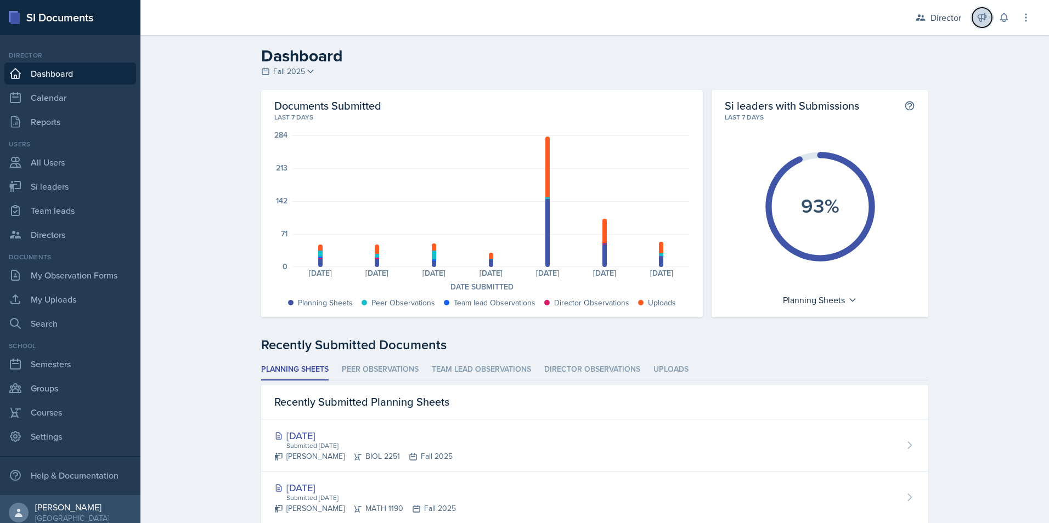
click at [982, 19] on icon at bounding box center [981, 17] width 11 height 11
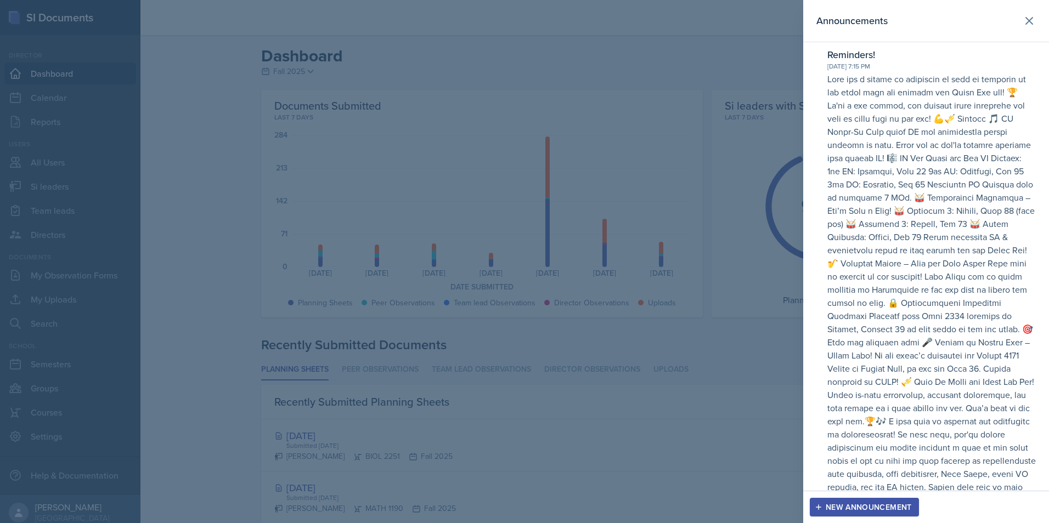
click at [884, 81] on p at bounding box center [931, 296] width 208 height 448
click at [1022, 20] on icon at bounding box center [1028, 20] width 13 height 13
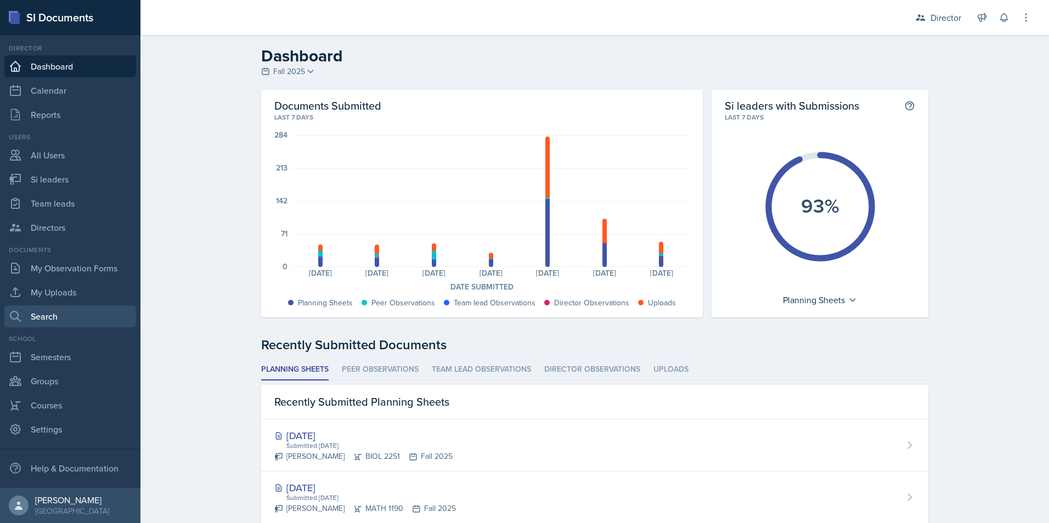
scroll to position [18, 0]
click at [53, 419] on link "Settings" at bounding box center [70, 430] width 132 height 22
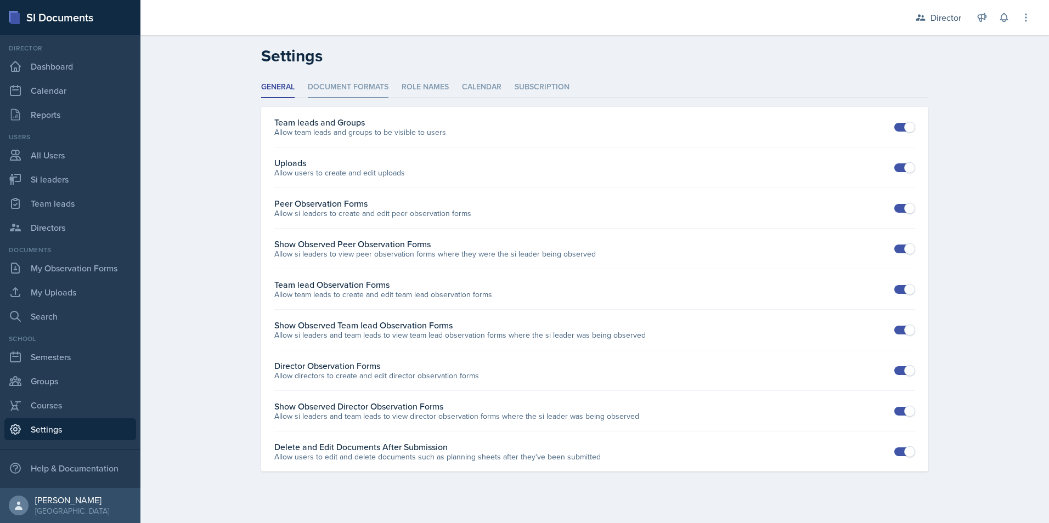
click at [361, 89] on li "Document Formats" at bounding box center [348, 87] width 81 height 21
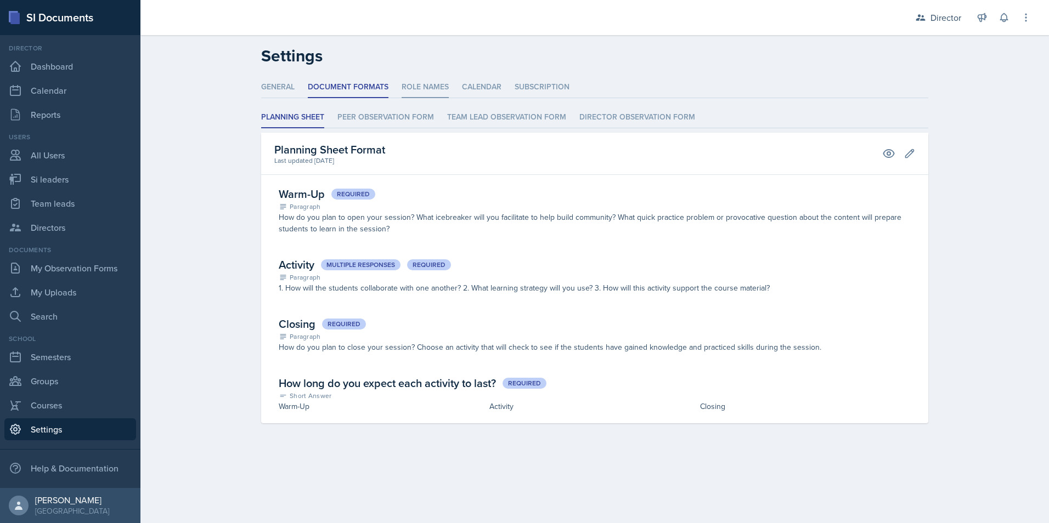
click at [428, 81] on li "Role Names" at bounding box center [425, 87] width 47 height 21
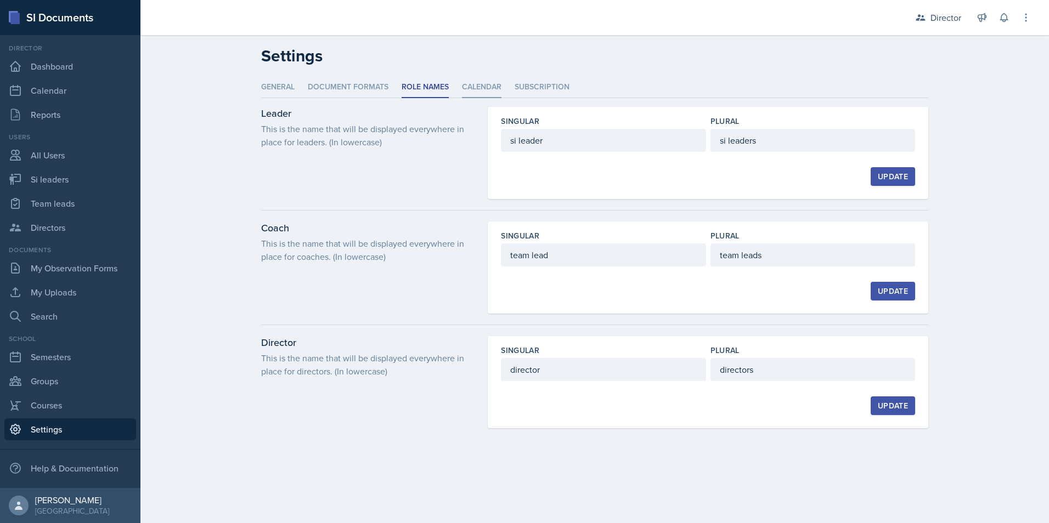
click at [487, 86] on li "Calendar" at bounding box center [481, 87] width 39 height 21
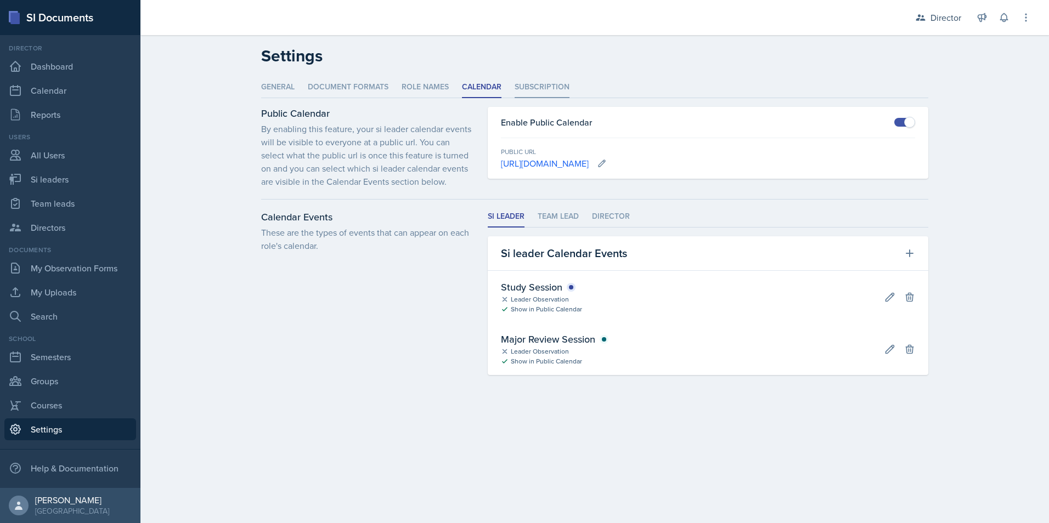
click at [540, 84] on li "Subscription" at bounding box center [542, 87] width 55 height 21
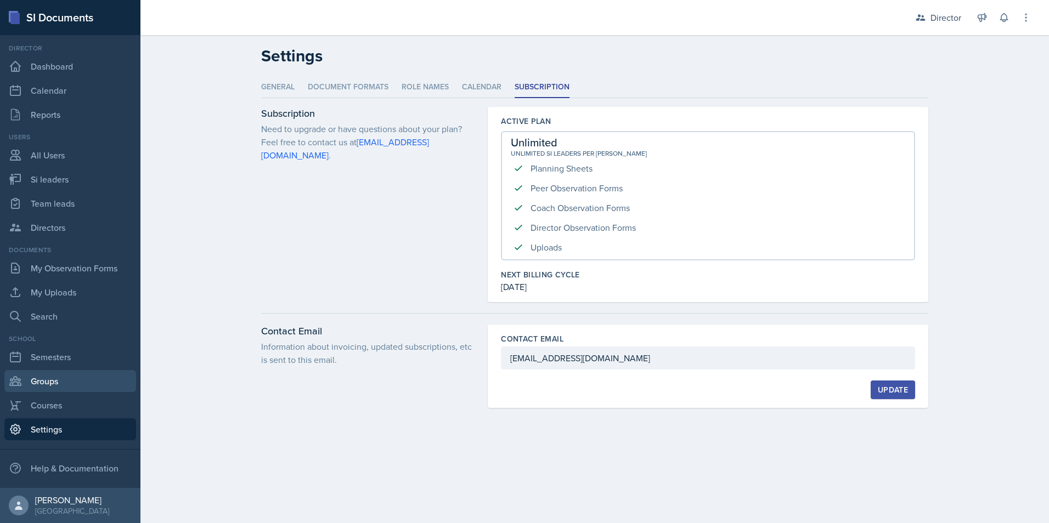
click at [53, 374] on link "Groups" at bounding box center [70, 381] width 132 height 22
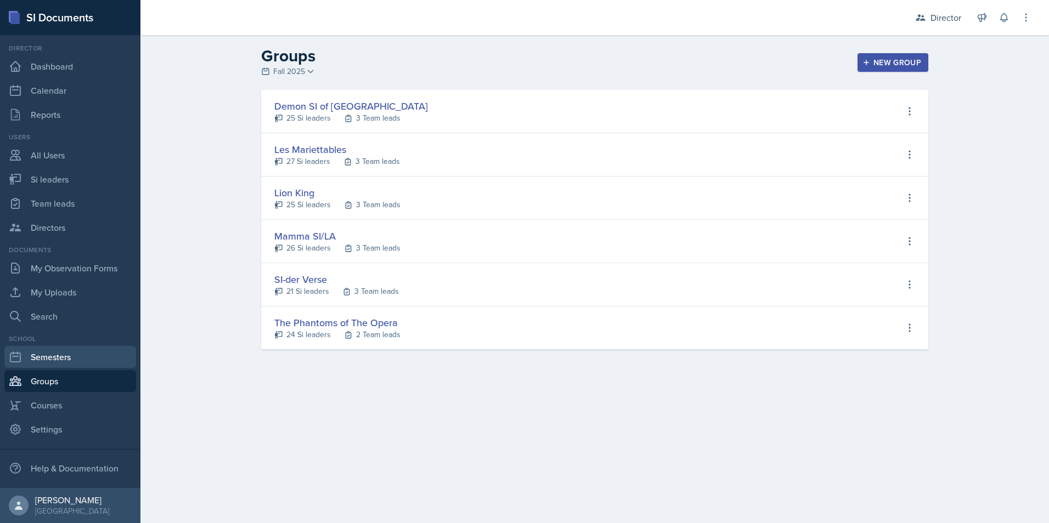
click at [63, 346] on link "Semesters" at bounding box center [70, 357] width 132 height 22
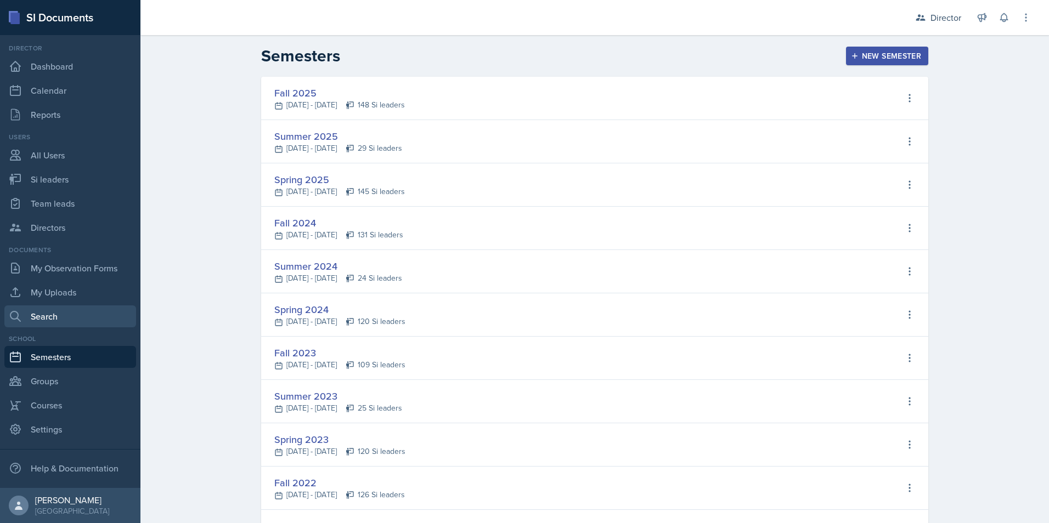
click at [69, 313] on link "Search" at bounding box center [70, 317] width 132 height 22
select select "all"
select select "1"
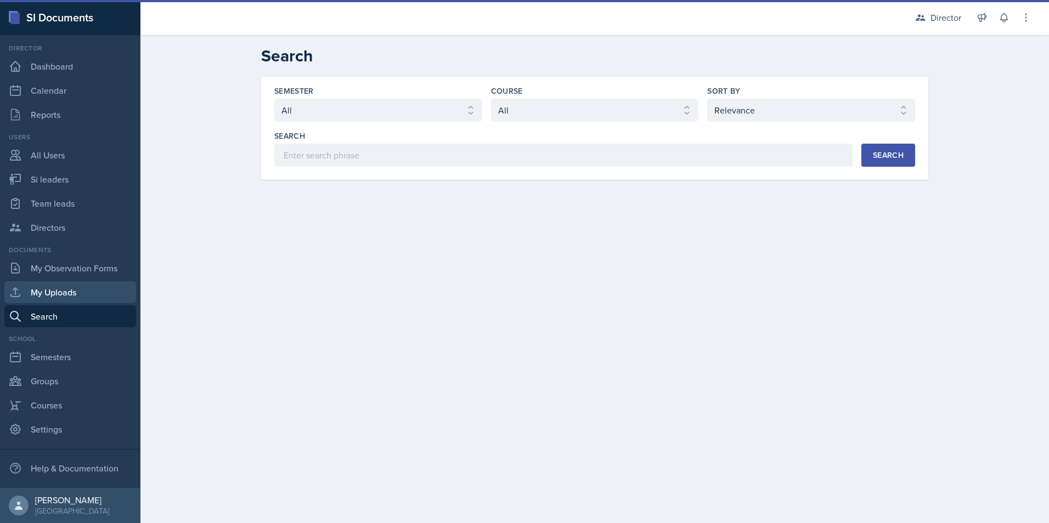
click at [75, 291] on link "My Uploads" at bounding box center [70, 292] width 132 height 22
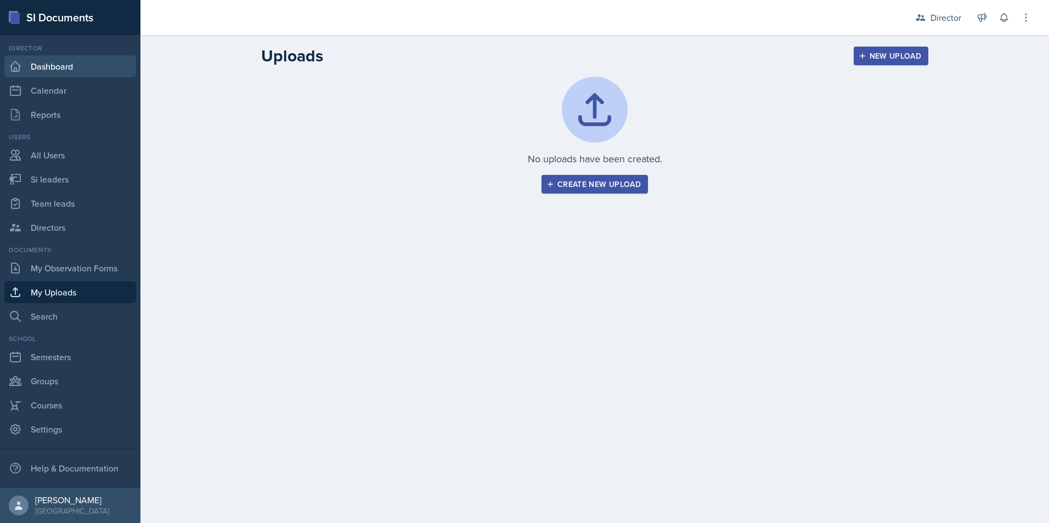
click at [78, 57] on link "Dashboard" at bounding box center [70, 66] width 132 height 22
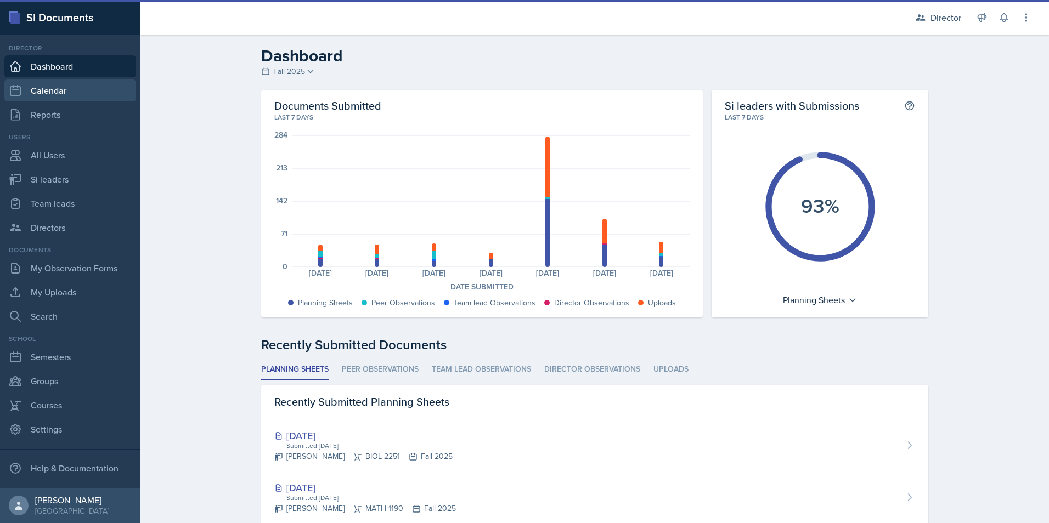
click at [70, 82] on link "Calendar" at bounding box center [70, 91] width 132 height 22
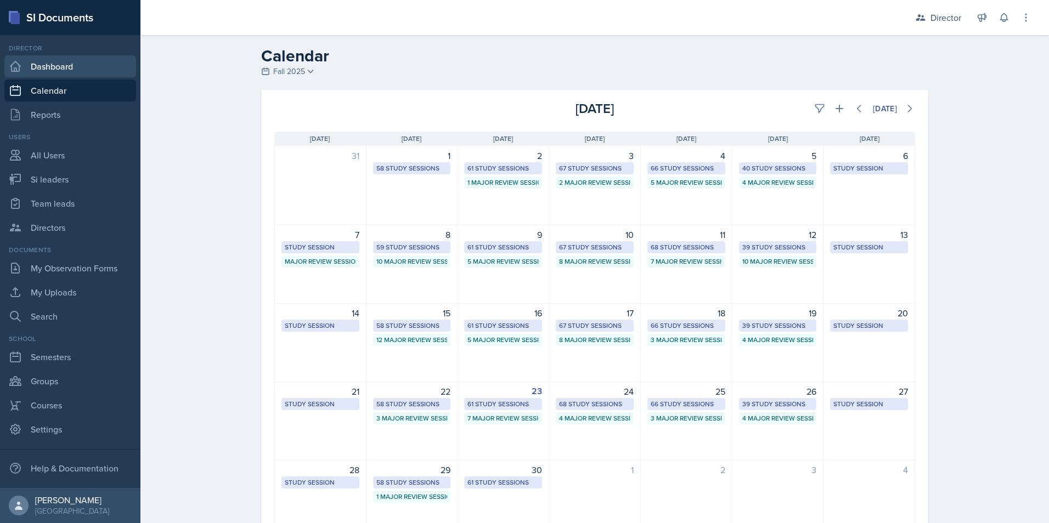
click at [63, 60] on link "Dashboard" at bounding box center [70, 66] width 132 height 22
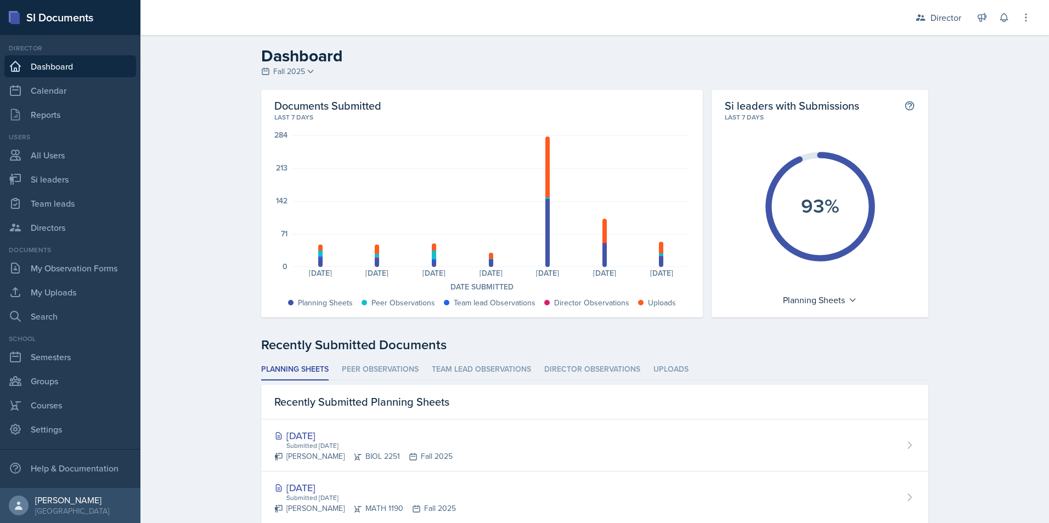
click at [300, 78] on div "Dashboard Fall 2025 Fall 2025 Summer 2025 Spring 2025 Fall 2024 Summer 2024 Spr…" at bounding box center [595, 62] width 702 height 33
click at [301, 70] on span "Fall 2025" at bounding box center [289, 72] width 32 height 12
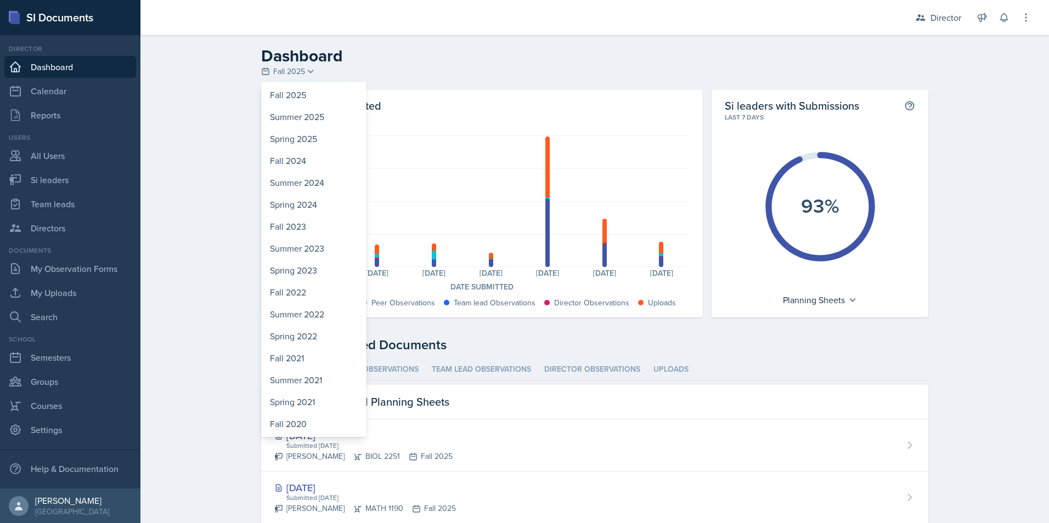
scroll to position [18, 0]
click at [64, 87] on link "Calendar" at bounding box center [70, 91] width 132 height 22
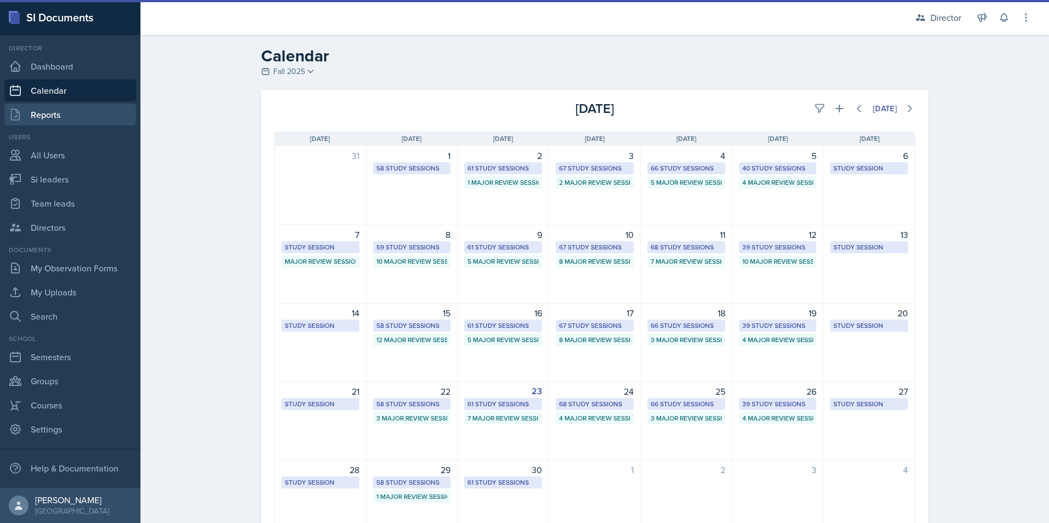
click at [64, 104] on link "Reports" at bounding box center [70, 115] width 132 height 22
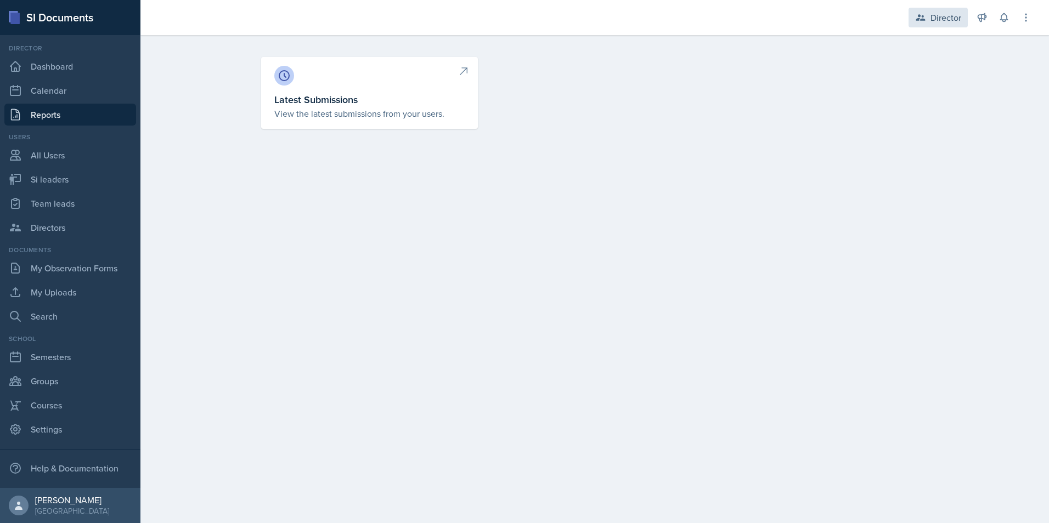
click at [936, 12] on div "Director" at bounding box center [945, 17] width 31 height 13
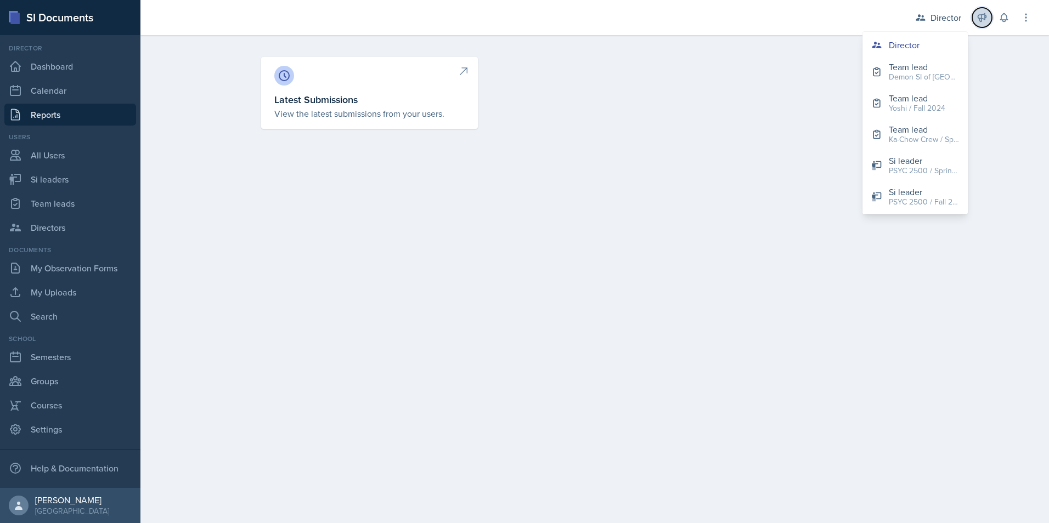
click at [986, 13] on icon at bounding box center [981, 17] width 11 height 11
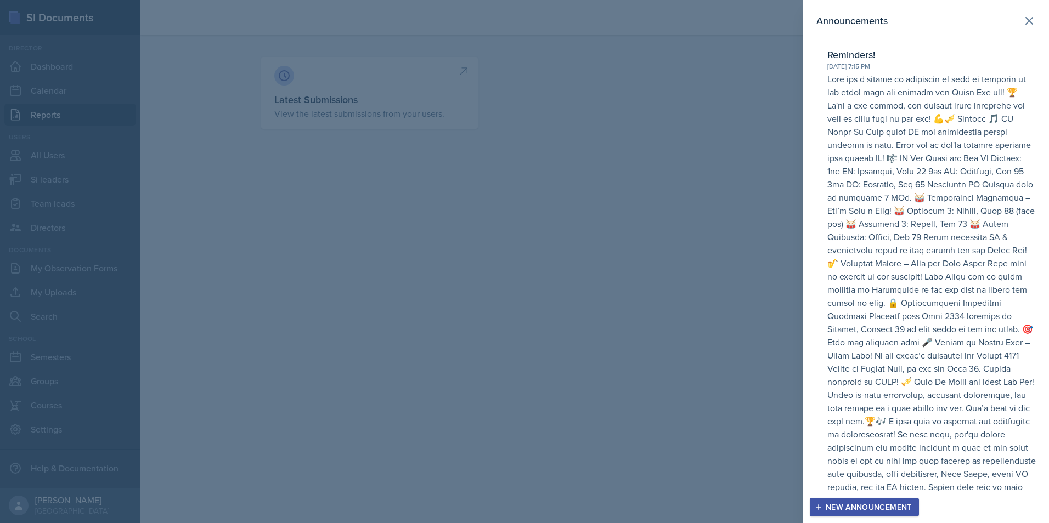
drag, startPoint x: 911, startPoint y: 100, endPoint x: 829, endPoint y: 74, distance: 85.9
click at [829, 74] on p at bounding box center [931, 296] width 208 height 448
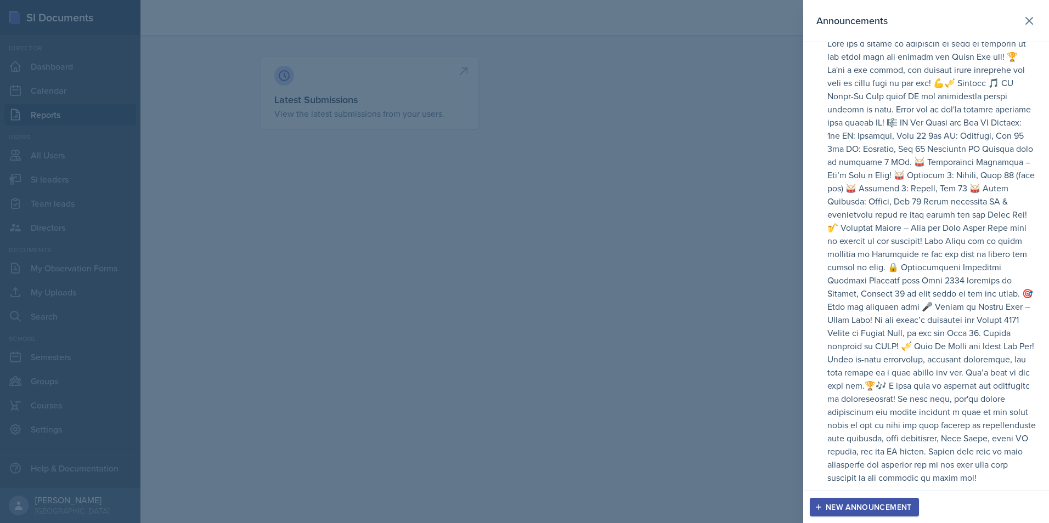
scroll to position [62, 0]
click at [1022, 17] on icon at bounding box center [1028, 20] width 13 height 13
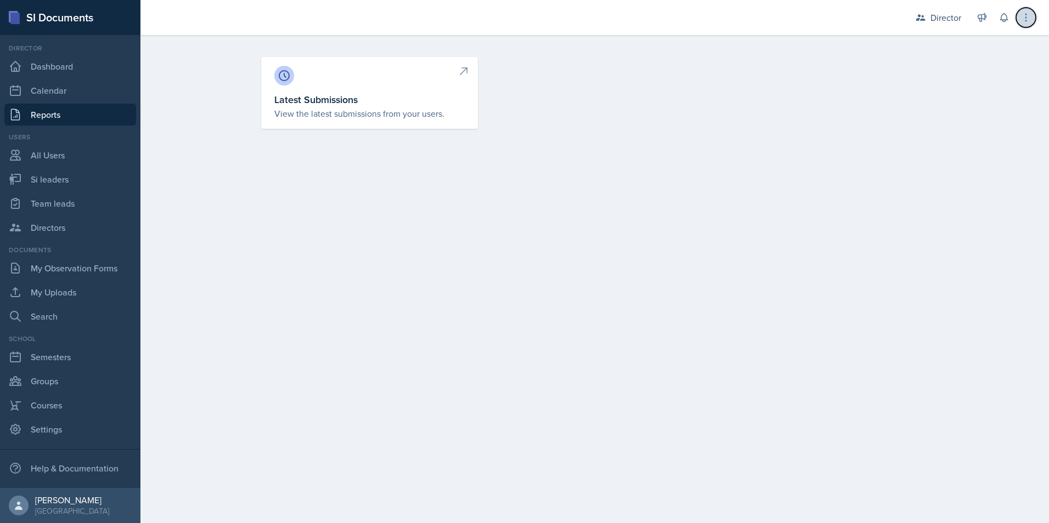
click at [1022, 24] on button at bounding box center [1026, 18] width 20 height 20
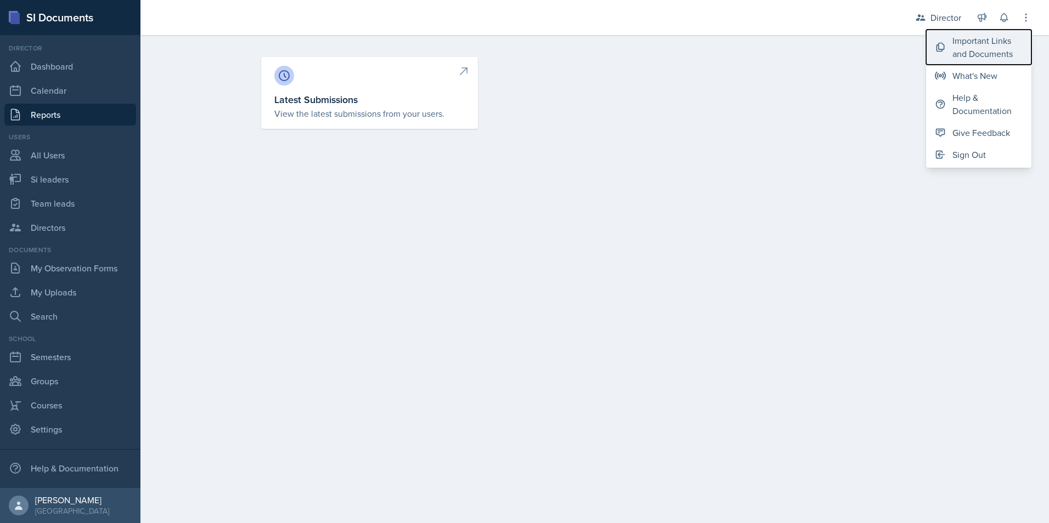
click at [979, 49] on div "Important Links and Documents" at bounding box center [987, 47] width 70 height 26
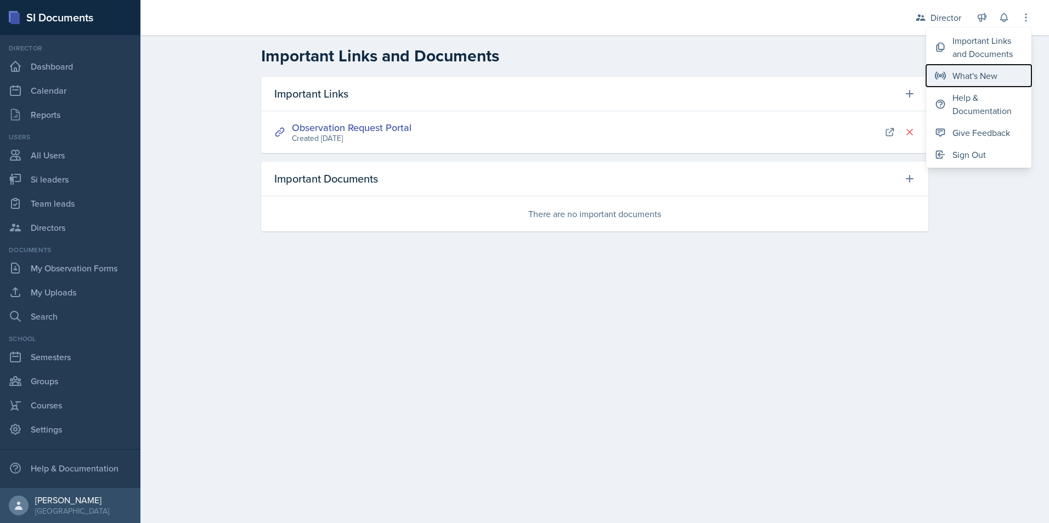
click at [984, 85] on button "What's New" at bounding box center [978, 76] width 105 height 22
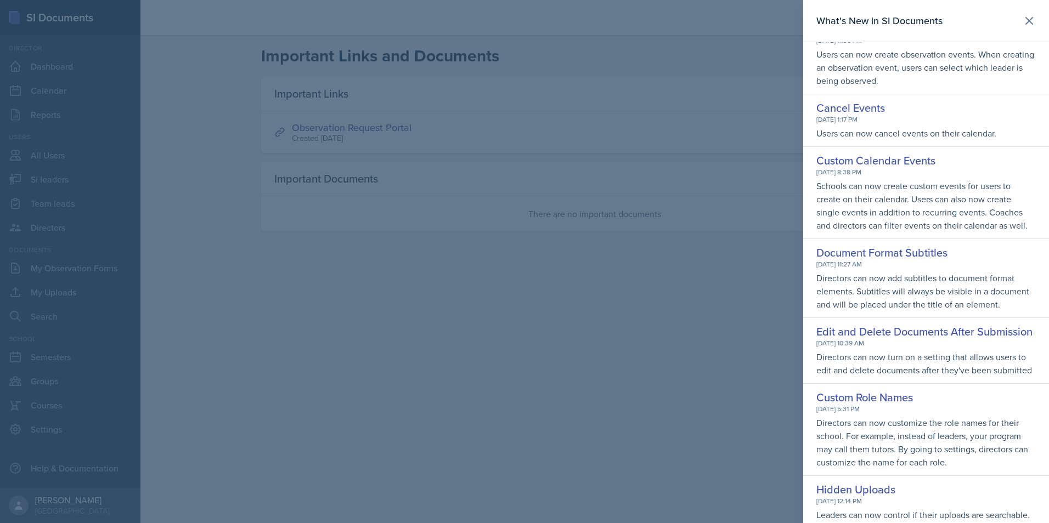
scroll to position [768, 0]
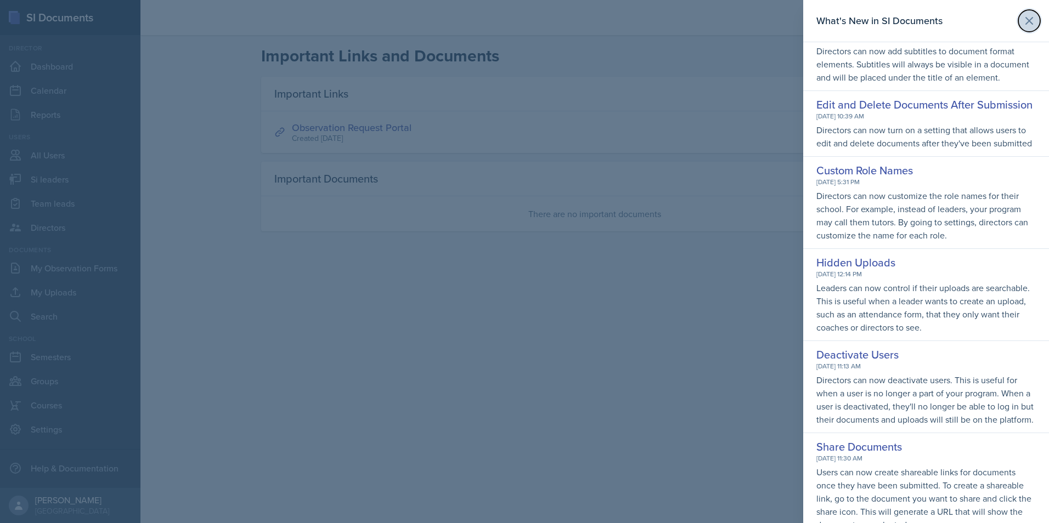
click at [1022, 25] on icon at bounding box center [1028, 20] width 13 height 13
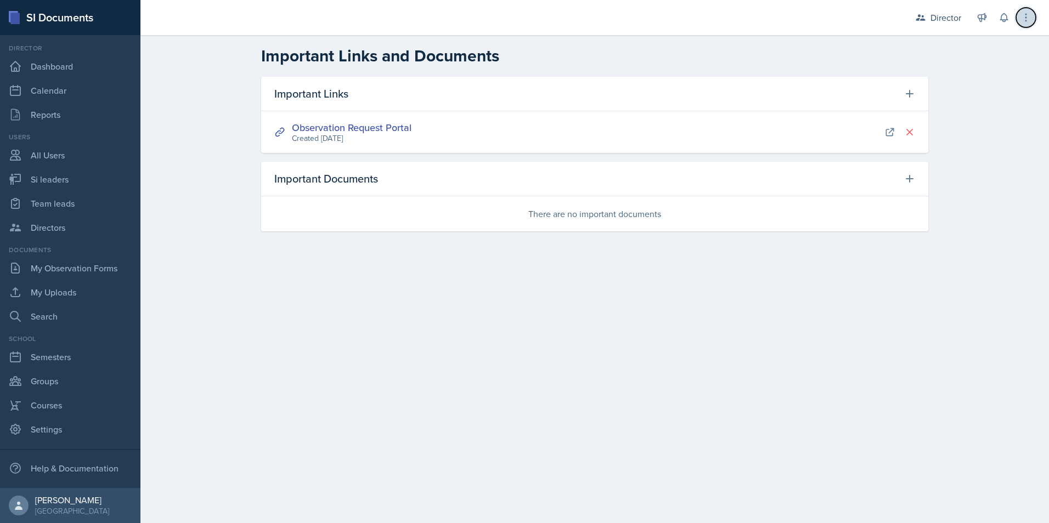
click at [1016, 21] on button at bounding box center [1026, 18] width 20 height 20
click at [984, 20] on icon at bounding box center [981, 17] width 11 height 11
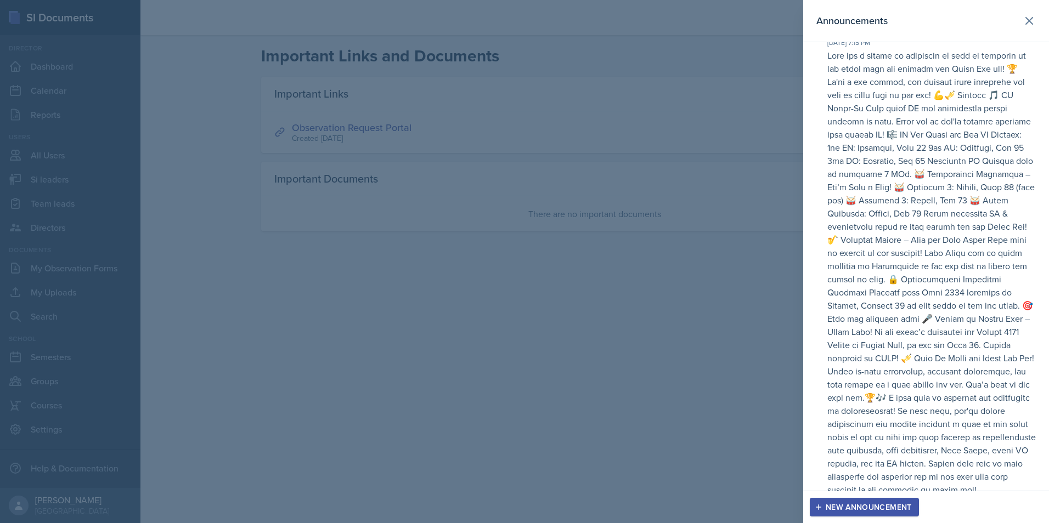
scroll to position [0, 0]
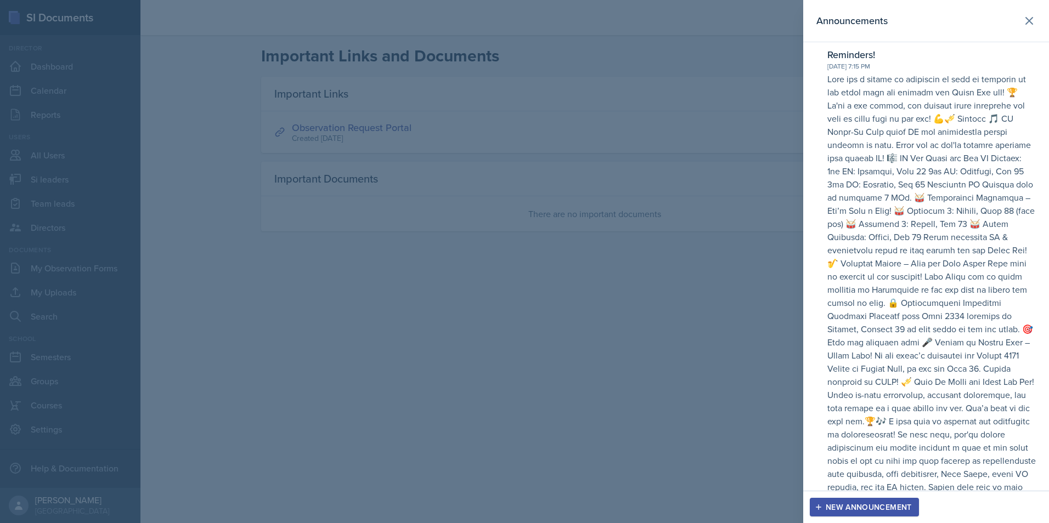
click at [1009, 21] on div "Announcements" at bounding box center [925, 20] width 219 height 15
click at [1022, 22] on icon at bounding box center [1028, 20] width 13 height 13
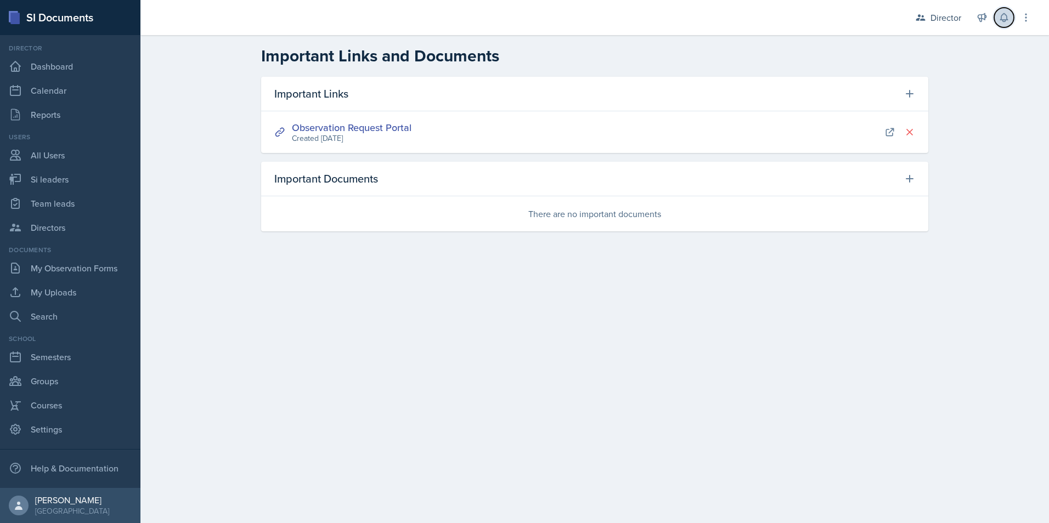
click at [1010, 18] on button at bounding box center [1004, 18] width 20 height 20
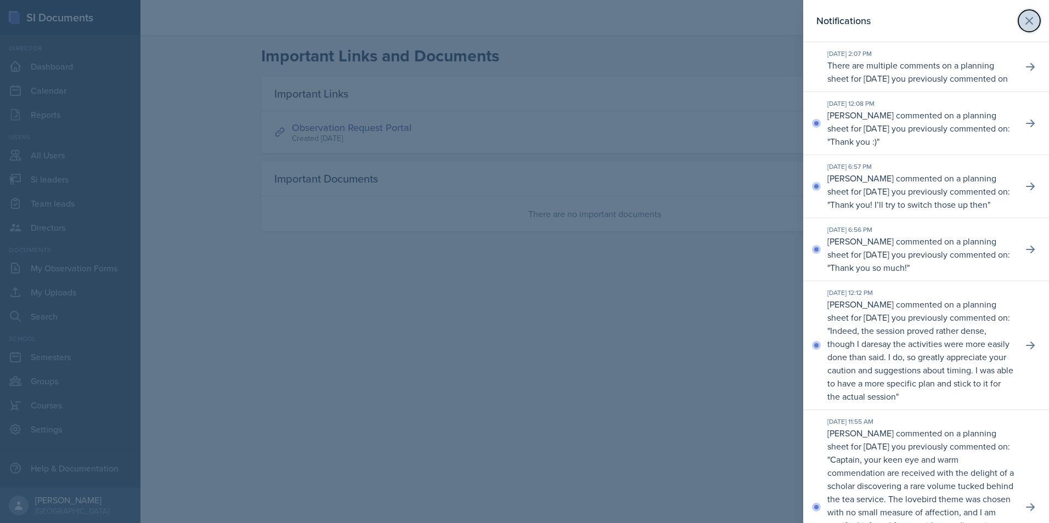
click at [1022, 21] on icon at bounding box center [1028, 20] width 13 height 13
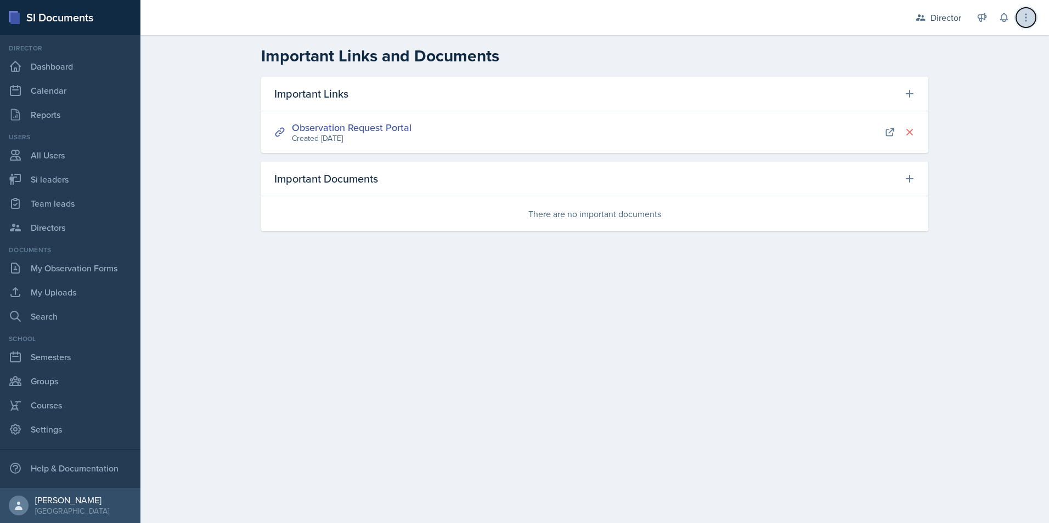
click at [1022, 20] on icon at bounding box center [1025, 17] width 11 height 11
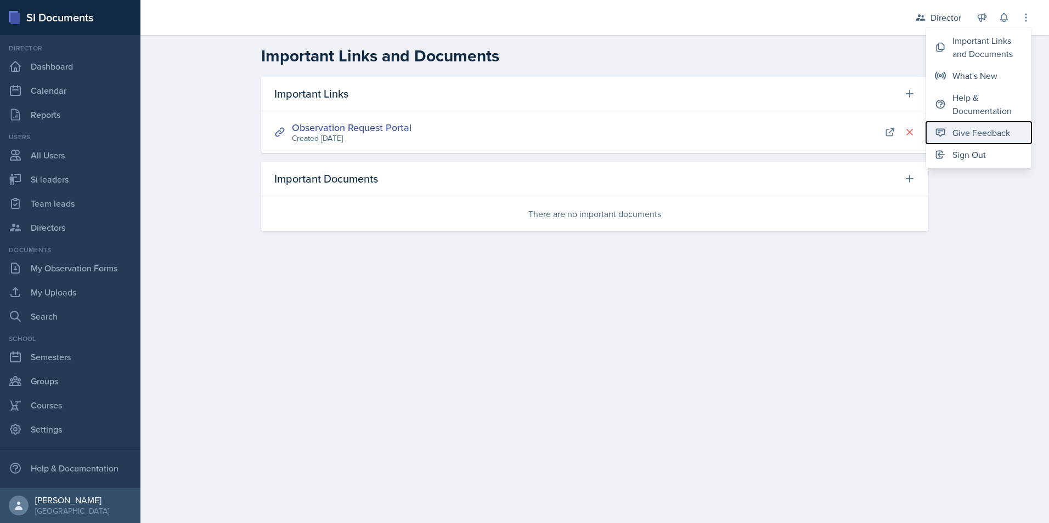
click at [990, 133] on div "Give Feedback" at bounding box center [981, 132] width 58 height 13
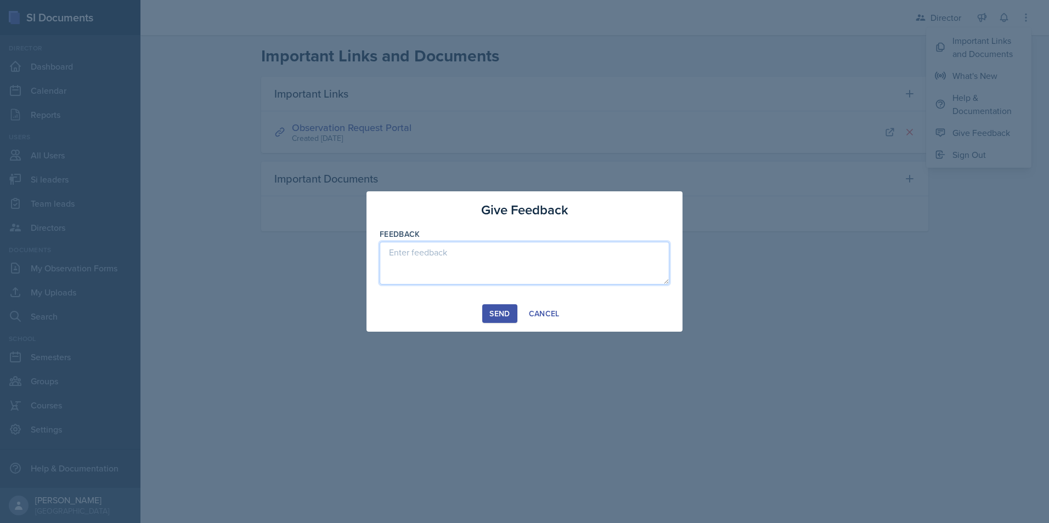
click at [491, 266] on textarea at bounding box center [525, 263] width 290 height 43
type textarea "Love SI Docs. please let us delete annoucements"
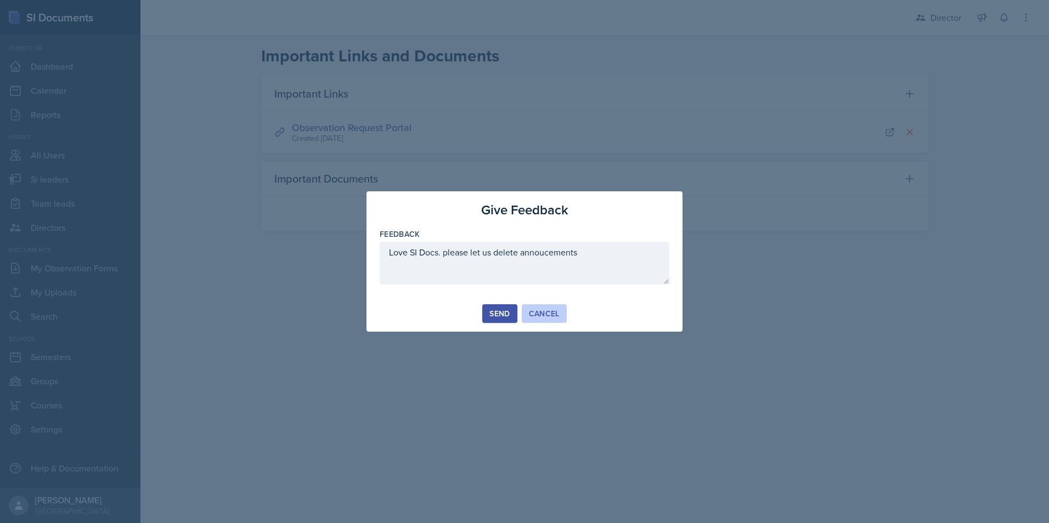
click at [543, 316] on div "Cancel" at bounding box center [544, 313] width 31 height 9
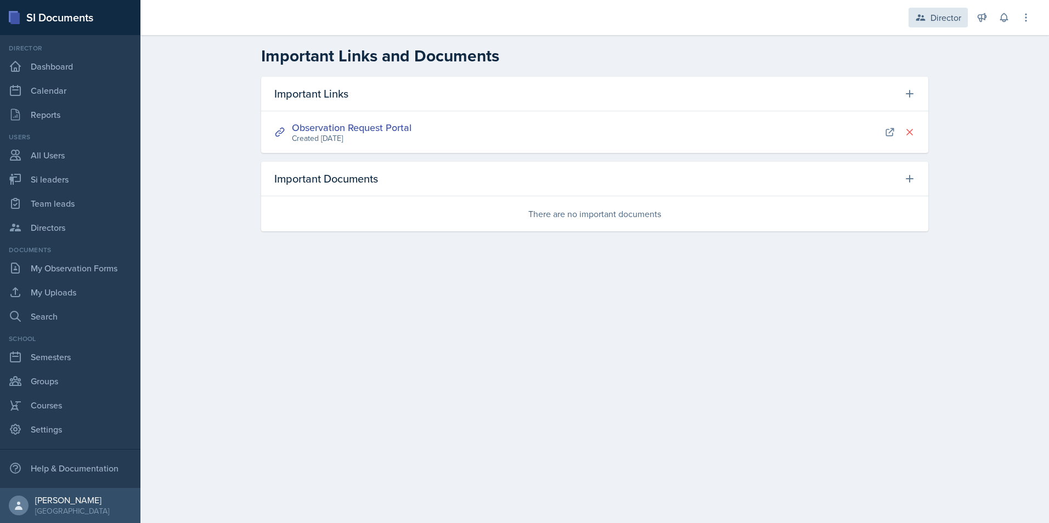
click at [946, 10] on div "Director" at bounding box center [937, 18] width 59 height 20
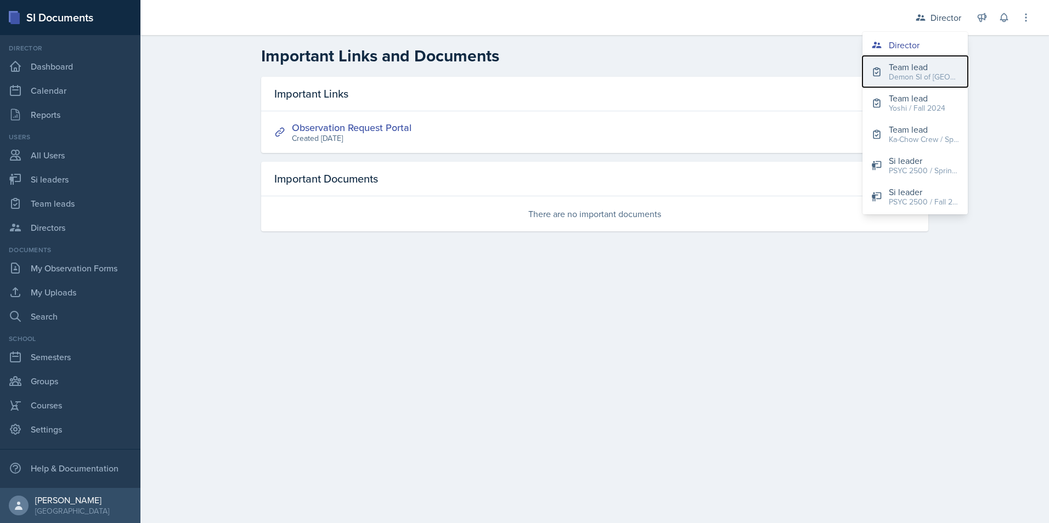
click at [912, 76] on div "Demon SI of [GEOGRAPHIC_DATA] / Fall 2025" at bounding box center [924, 77] width 70 height 12
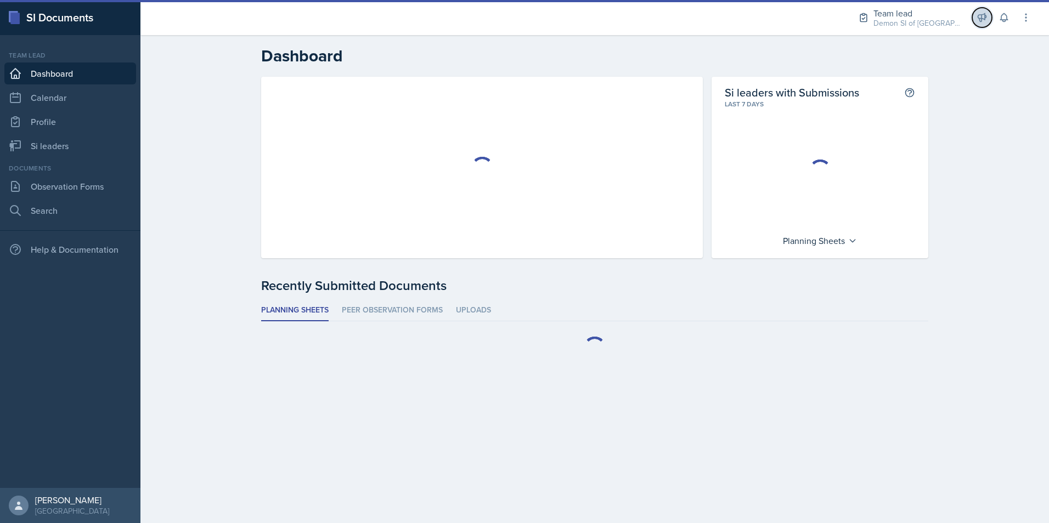
click at [980, 25] on button at bounding box center [982, 18] width 20 height 20
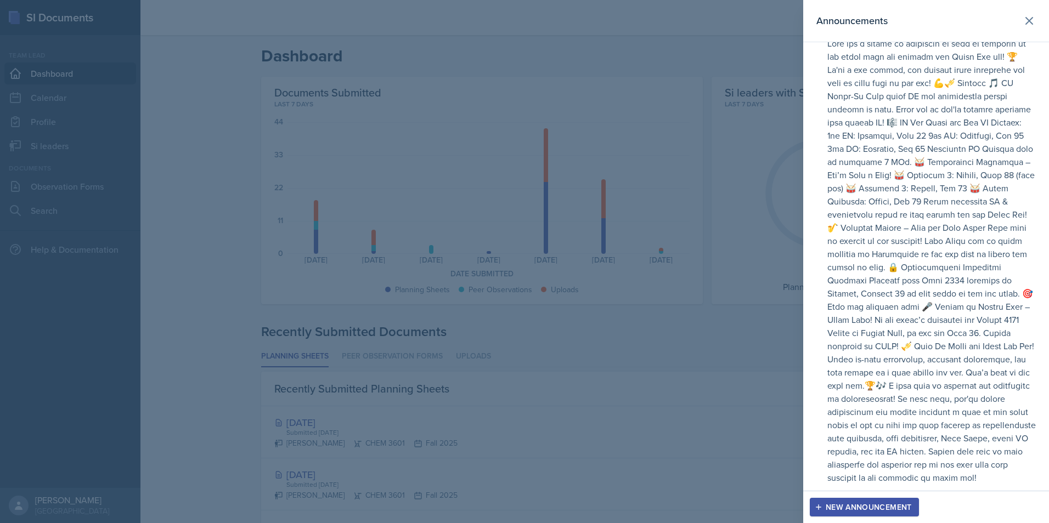
scroll to position [62, 0]
click at [639, 242] on div at bounding box center [524, 261] width 1049 height 523
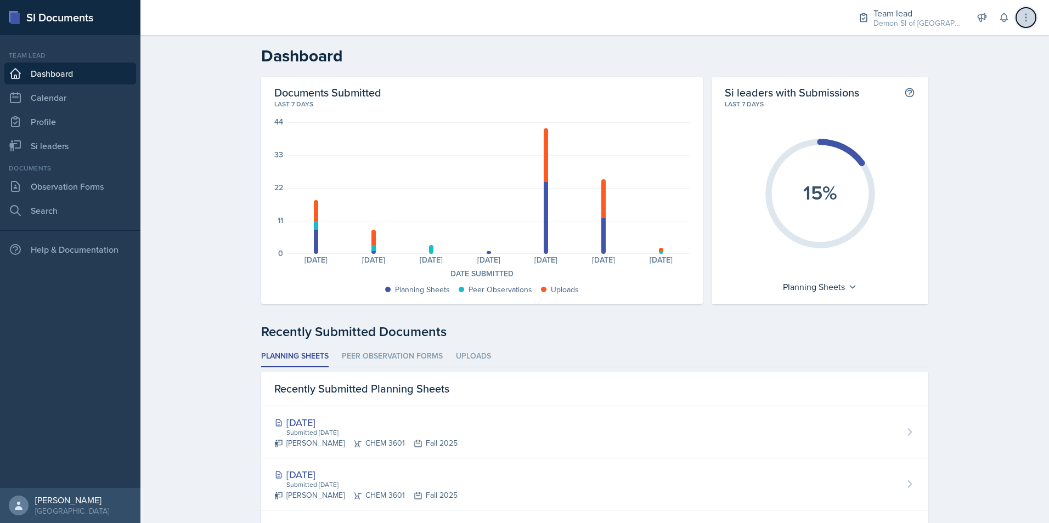
click at [1029, 16] on icon at bounding box center [1025, 17] width 11 height 11
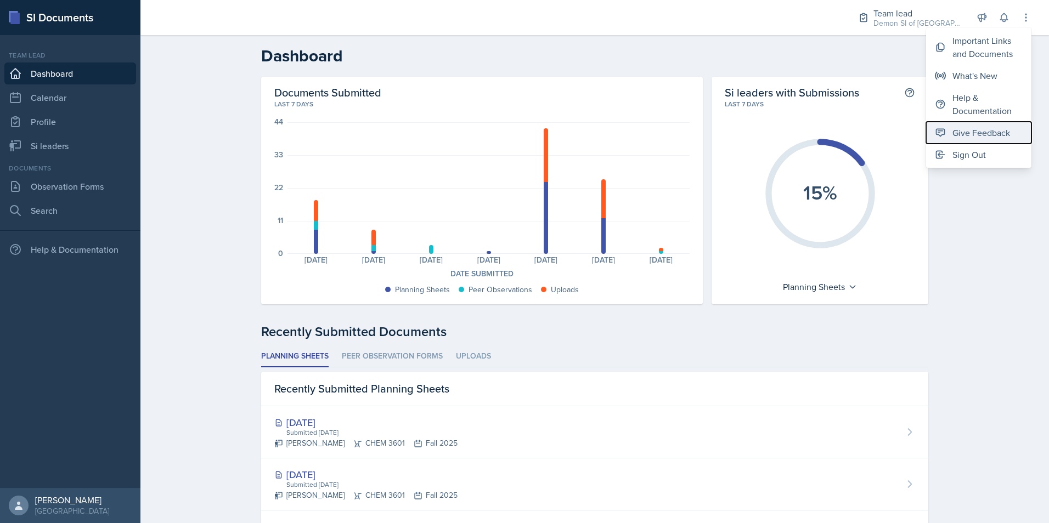
click at [965, 132] on div "Give Feedback" at bounding box center [981, 132] width 58 height 13
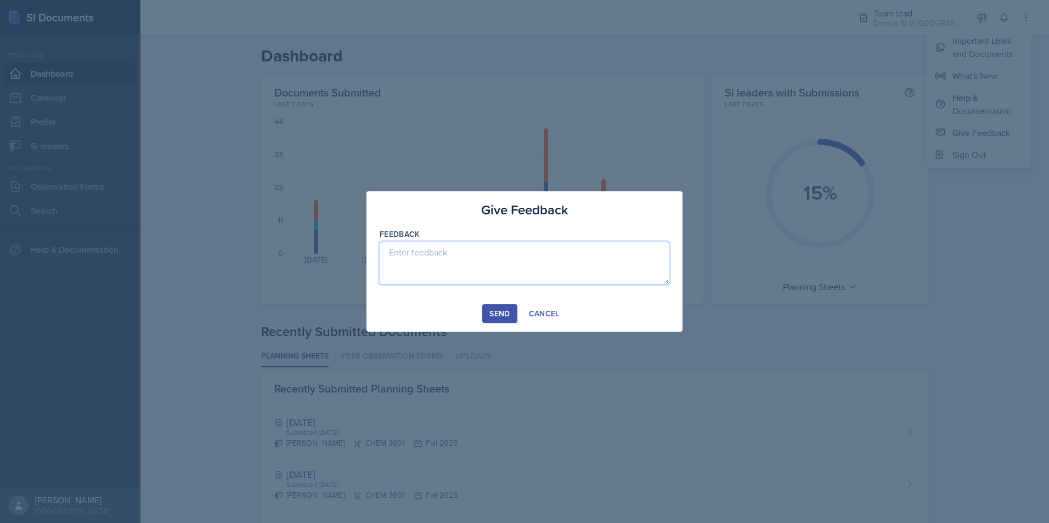
click at [415, 274] on textarea at bounding box center [525, 263] width 290 height 43
type textarea "L"
type textarea "Love this platform! Please tell us how to delete announcements. Thank you!"
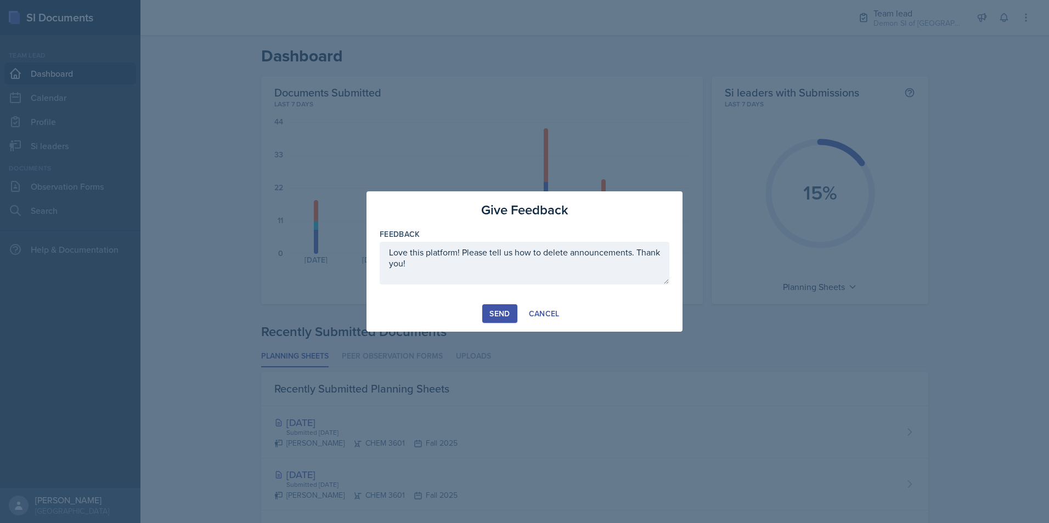
click at [501, 317] on div "Send" at bounding box center [499, 313] width 20 height 9
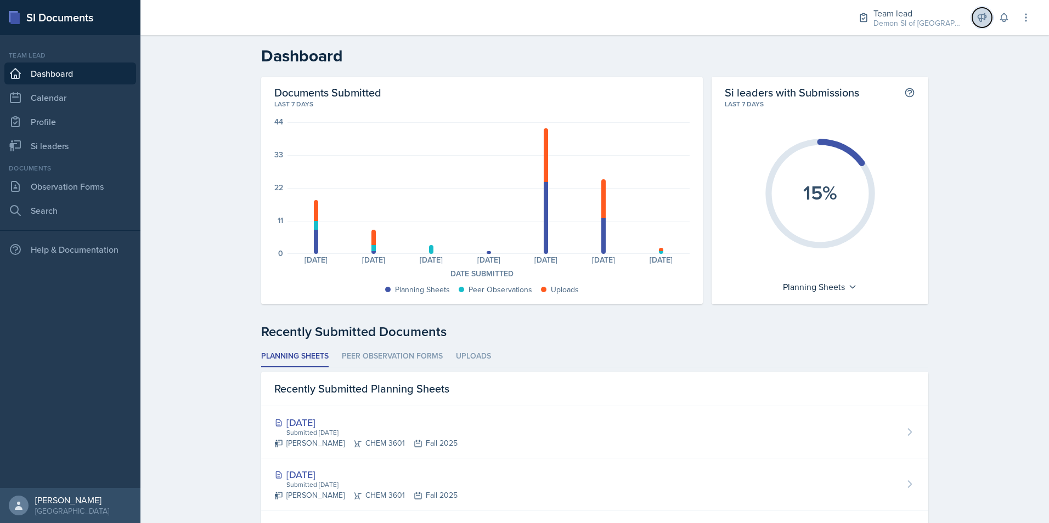
click at [982, 13] on icon at bounding box center [981, 17] width 11 height 11
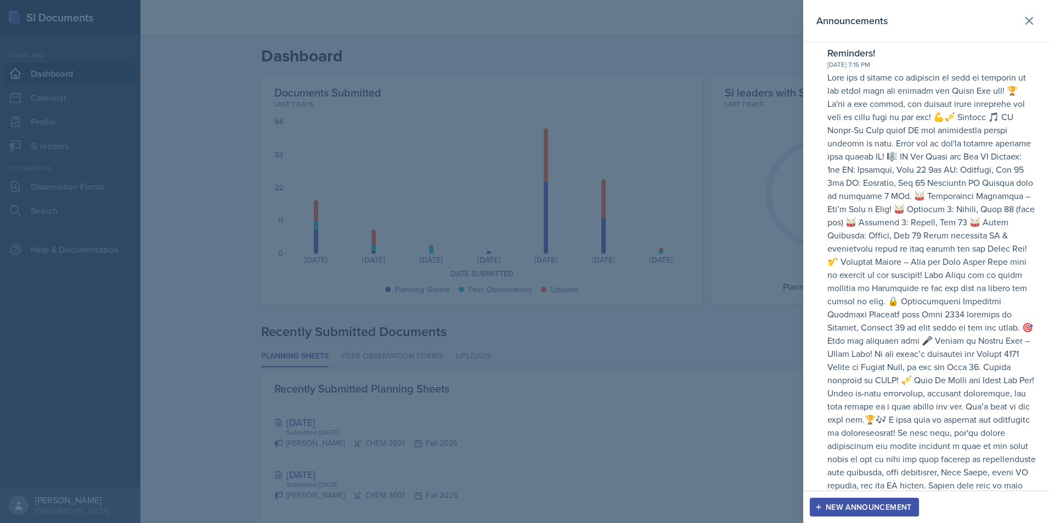
scroll to position [0, 0]
click at [762, 401] on div at bounding box center [524, 261] width 1049 height 523
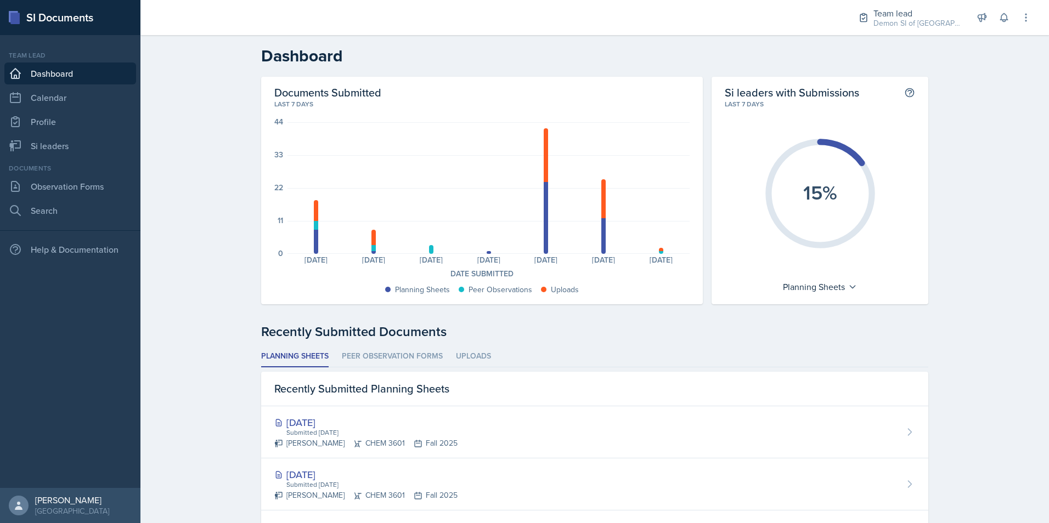
drag, startPoint x: 822, startPoint y: 365, endPoint x: 967, endPoint y: 159, distance: 251.6
click at [826, 349] on ul "Planning Sheets Peer Observation Forms Uploads" at bounding box center [594, 356] width 667 height 21
click at [986, 16] on icon at bounding box center [982, 18] width 8 height 8
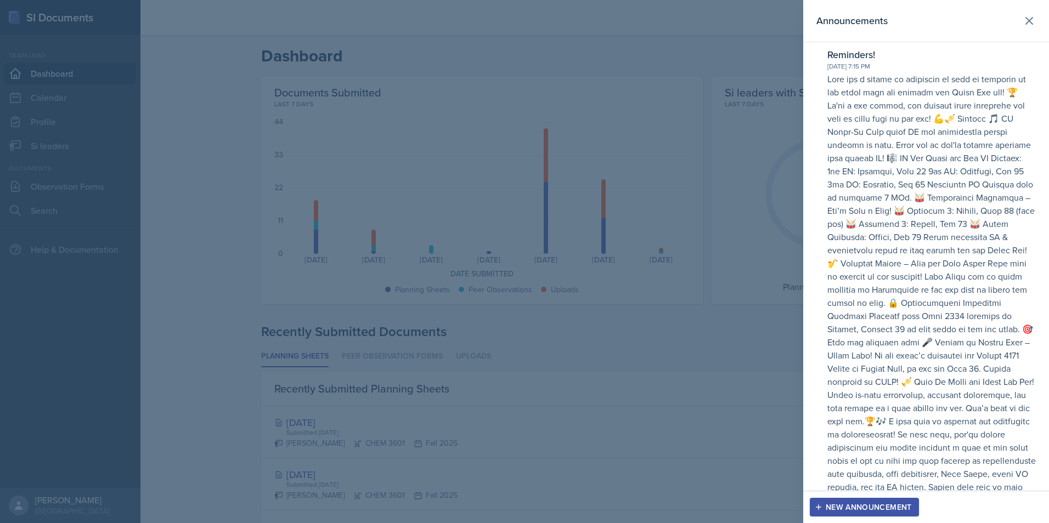
click at [872, 194] on p at bounding box center [931, 296] width 208 height 448
drag, startPoint x: 598, startPoint y: 158, endPoint x: 601, endPoint y: 144, distance: 14.0
click at [600, 156] on div at bounding box center [524, 261] width 1049 height 523
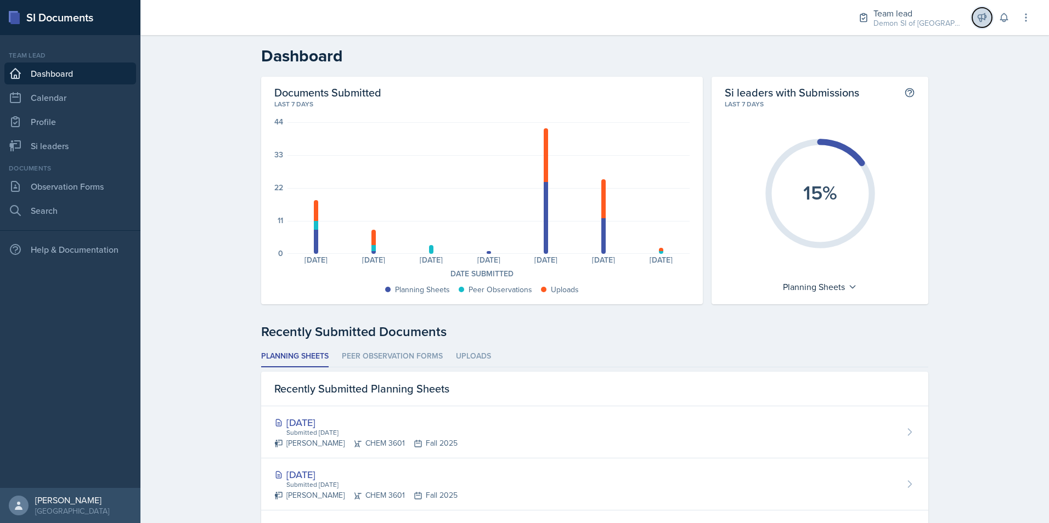
click at [987, 14] on button at bounding box center [982, 18] width 20 height 20
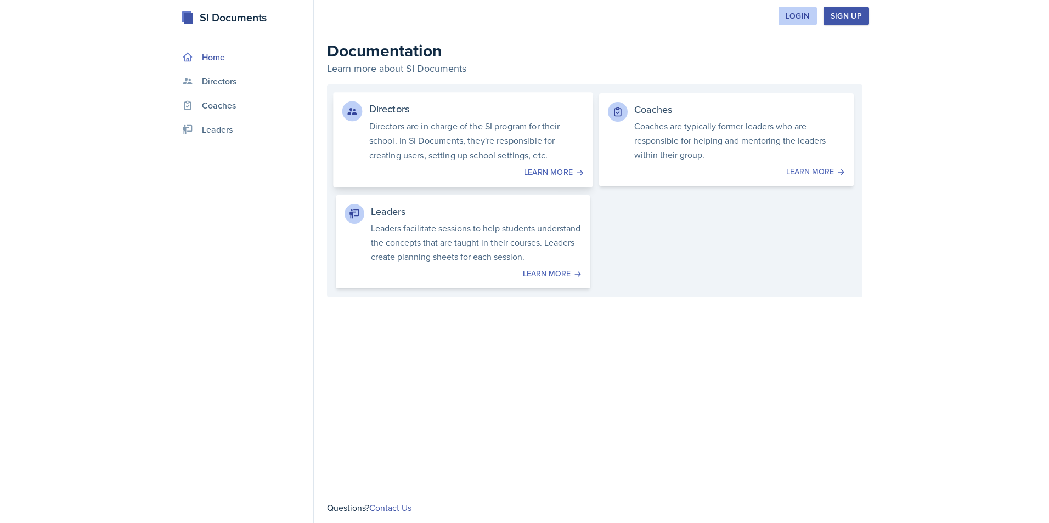
click at [529, 168] on div "Learn more" at bounding box center [463, 173] width 242 height 12
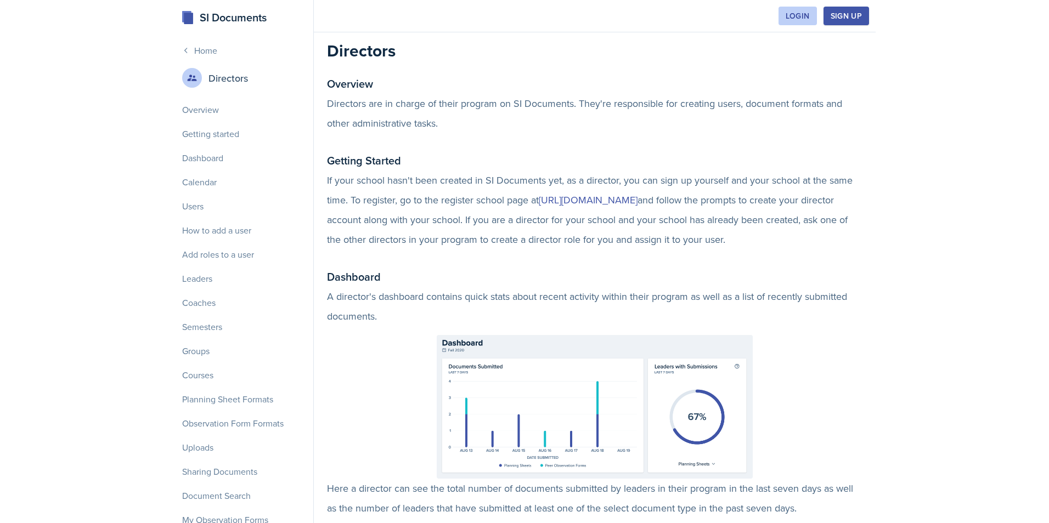
scroll to position [1207, 0]
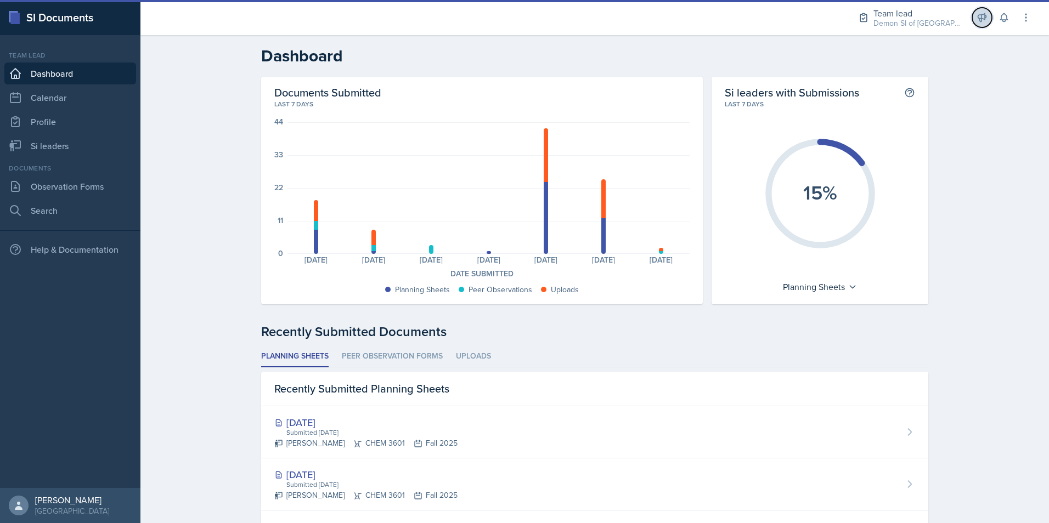
click at [986, 12] on icon at bounding box center [981, 17] width 11 height 11
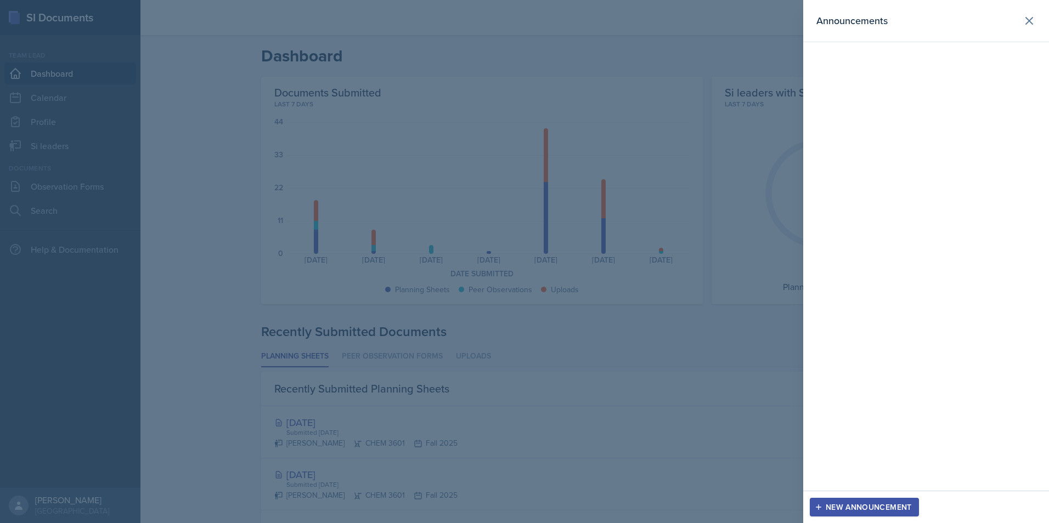
drag, startPoint x: 523, startPoint y: 140, endPoint x: 526, endPoint y: 127, distance: 13.4
click at [526, 127] on div at bounding box center [524, 261] width 1049 height 523
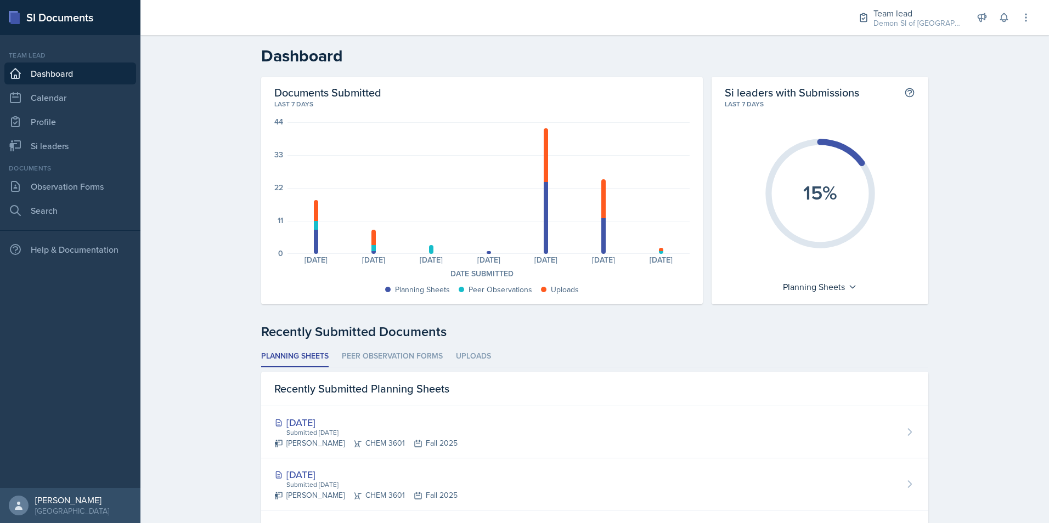
click at [423, 250] on div "Planning Sheets: 8 Peer Observations: 3 Uploads: 7 Planning Sheets: 1 Peer Obse…" at bounding box center [488, 188] width 402 height 132
click at [430, 248] on div "Planning Sheets: 8 Peer Observations: 3 Uploads: 7 Planning Sheets: 1 Peer Obse…" at bounding box center [488, 188] width 402 height 132
click at [429, 248] on div at bounding box center [431, 249] width 4 height 9
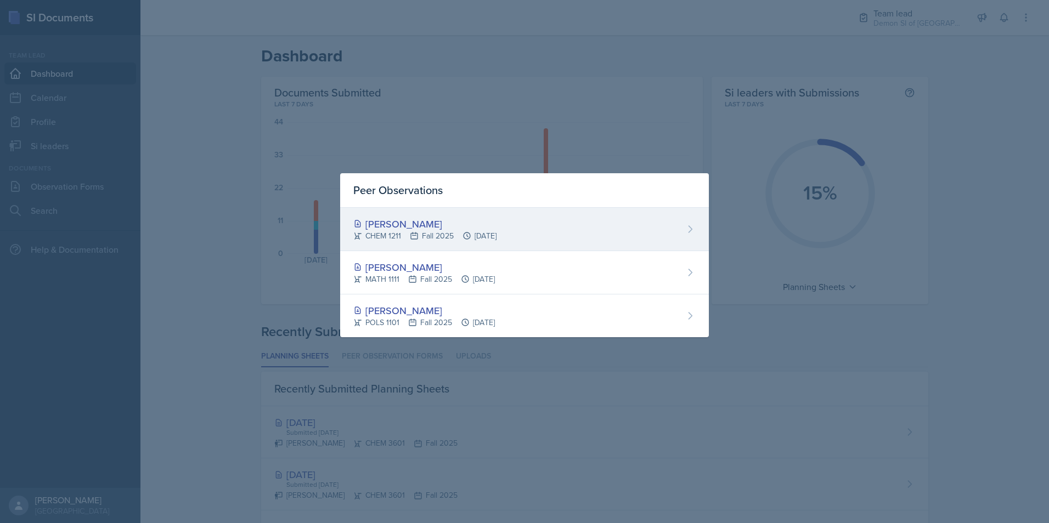
click at [439, 234] on div "CHEM 1211 Fall 2025 [DATE]" at bounding box center [424, 236] width 143 height 12
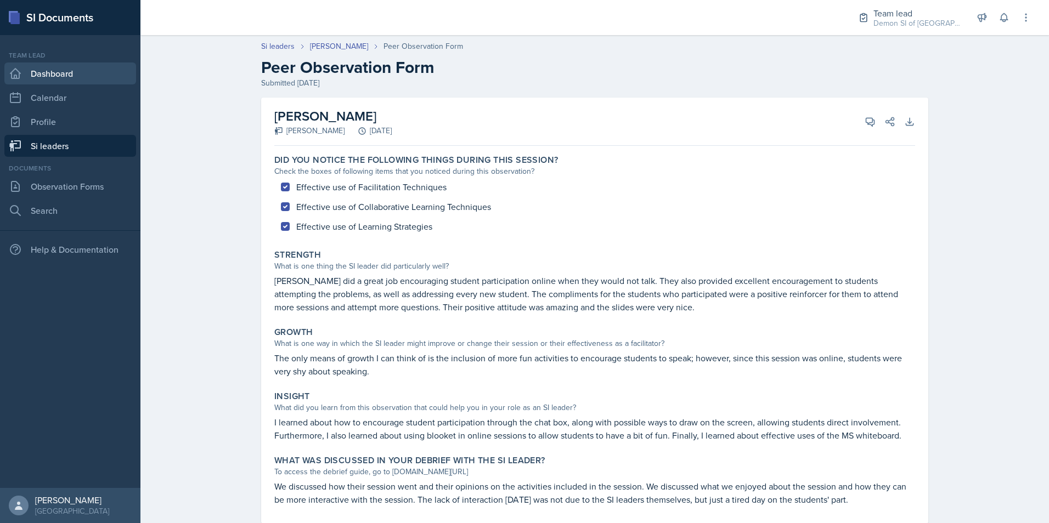
click at [93, 75] on link "Dashboard" at bounding box center [70, 74] width 132 height 22
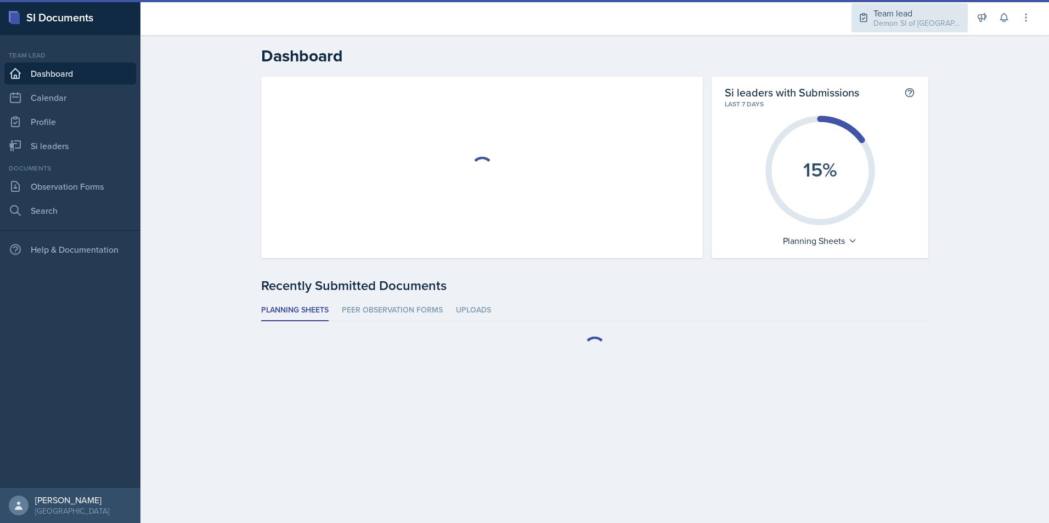
click at [901, 16] on div "Team lead" at bounding box center [917, 13] width 88 height 13
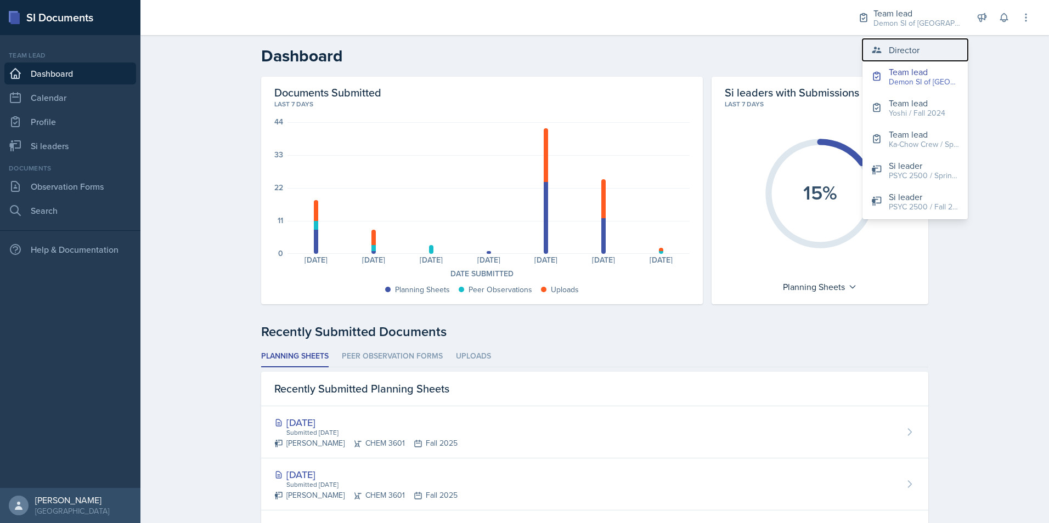
click at [893, 46] on div "Director" at bounding box center [904, 49] width 31 height 13
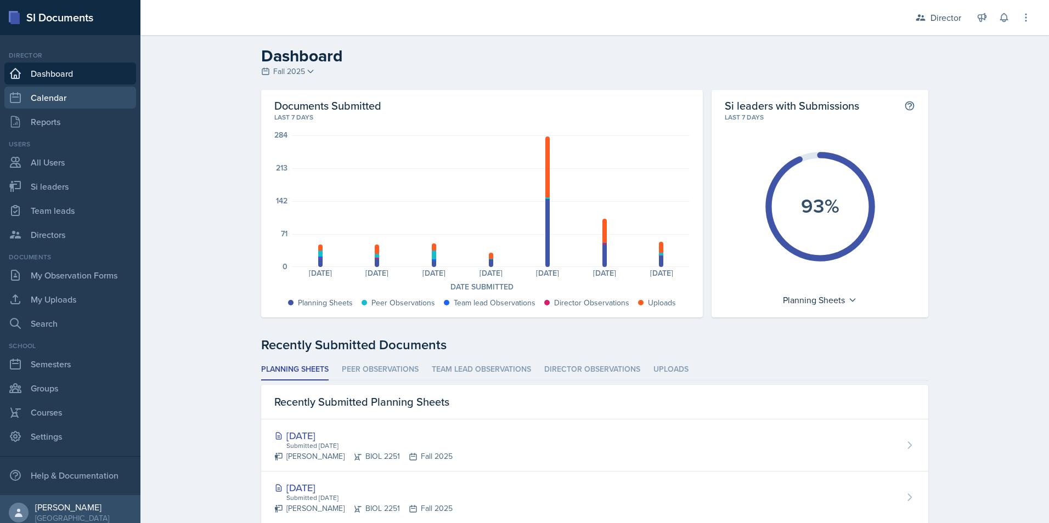
click at [82, 98] on link "Calendar" at bounding box center [70, 98] width 132 height 22
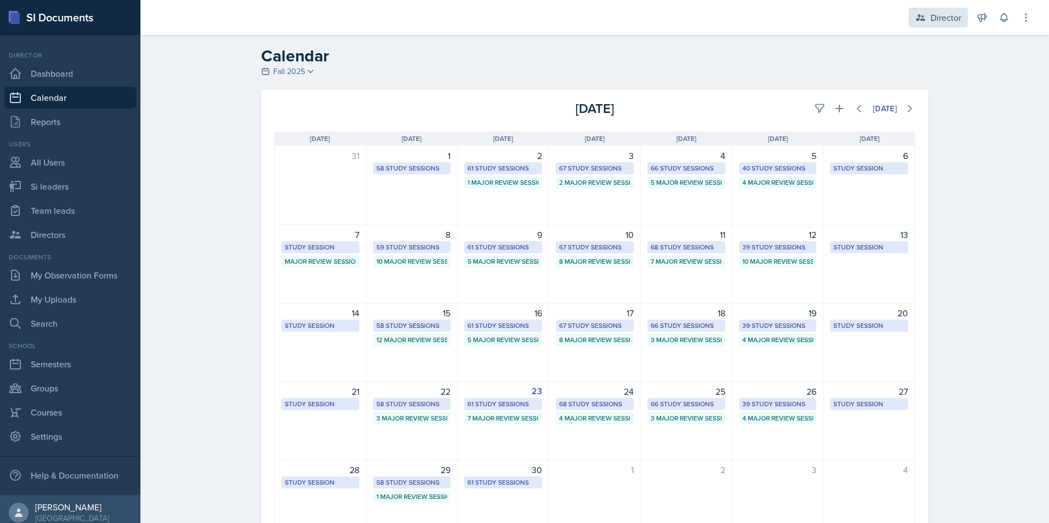
click at [937, 26] on div "Director" at bounding box center [937, 18] width 59 height 20
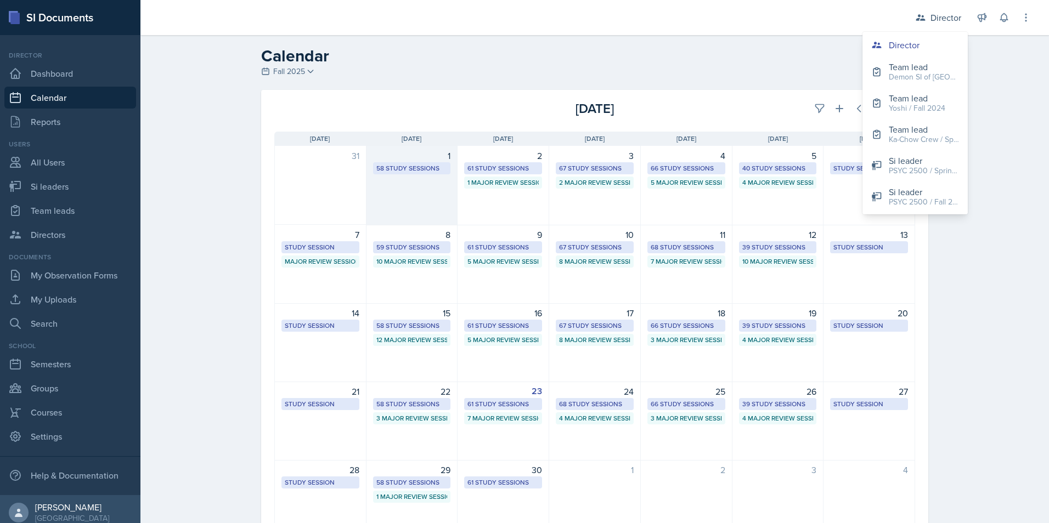
click at [371, 187] on div "1 58 Study Sessions" at bounding box center [412, 186] width 92 height 80
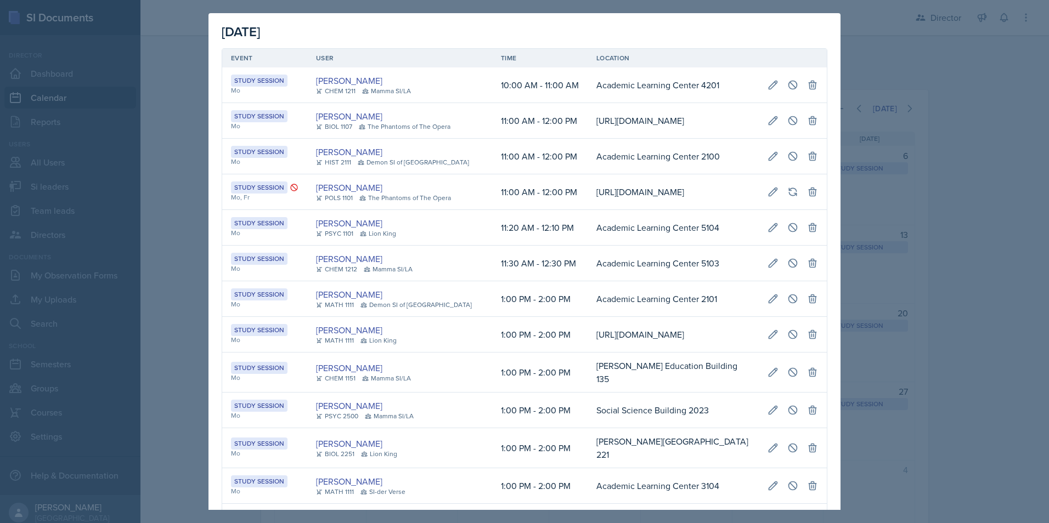
click at [881, 89] on div at bounding box center [524, 261] width 1049 height 523
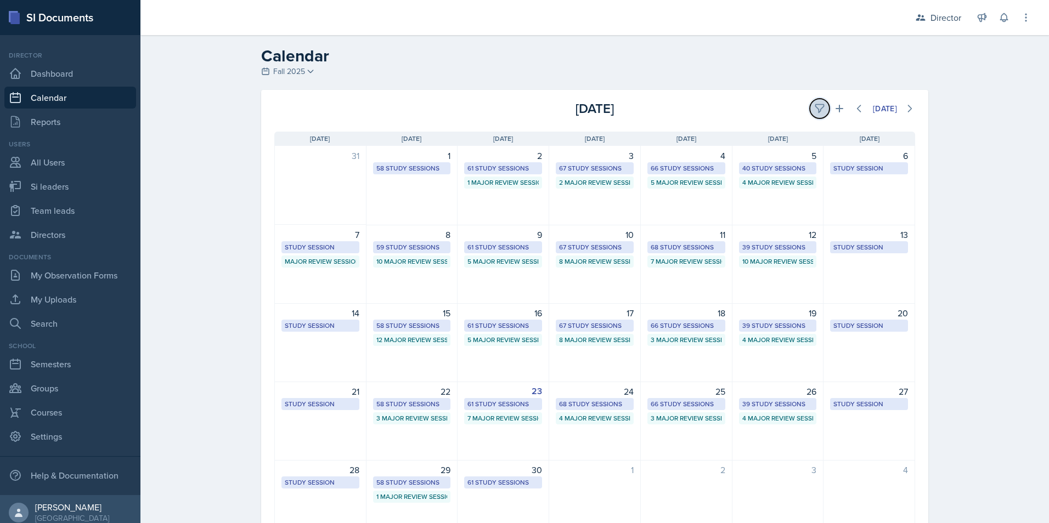
click at [818, 104] on icon at bounding box center [819, 108] width 11 height 11
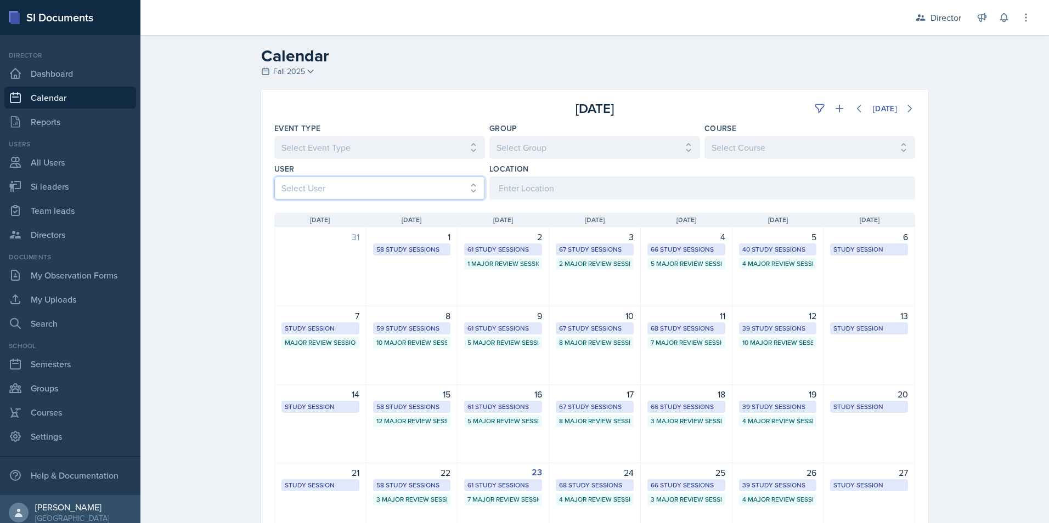
click at [391, 198] on select "Select User All [PERSON_NAME] [PERSON_NAME] [PERSON_NAME] [PERSON_NAME] [PERSON…" at bounding box center [379, 188] width 211 height 23
select select "dc23fe67-b746-4db3-9dc7-2b9107303a86"
click at [274, 177] on select "Select User All [PERSON_NAME] [PERSON_NAME] [PERSON_NAME] [PERSON_NAME] [PERSON…" at bounding box center [379, 188] width 211 height 23
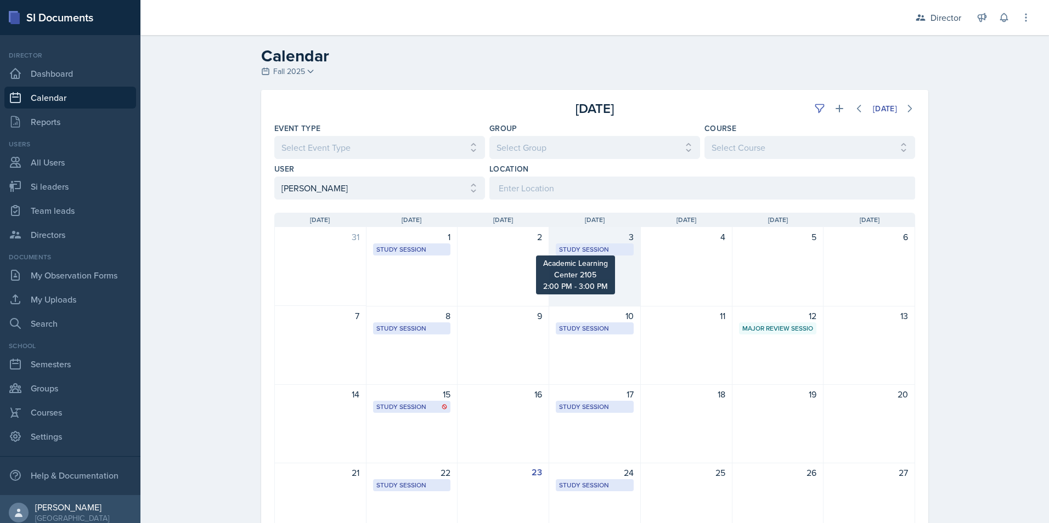
click at [588, 249] on div "Study Session" at bounding box center [594, 250] width 71 height 10
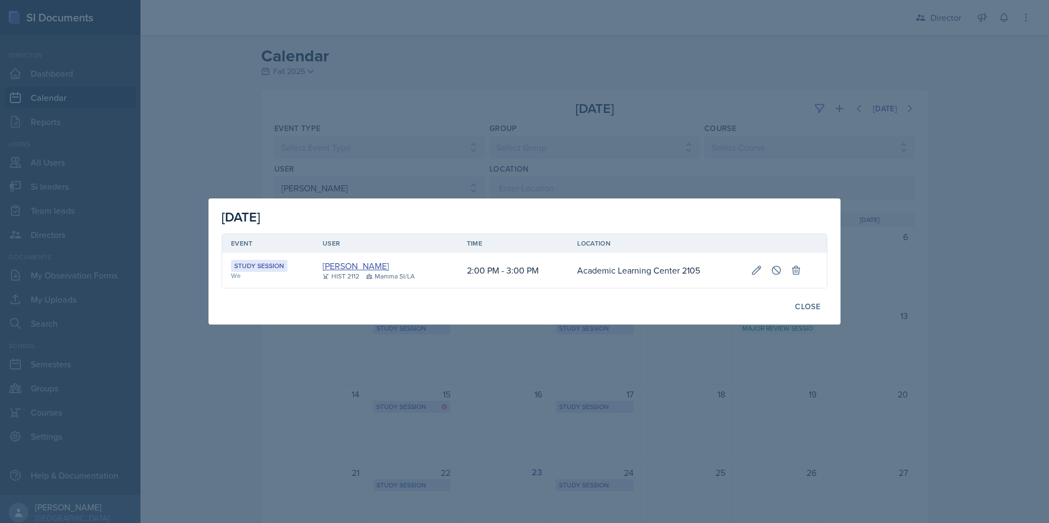
click at [355, 262] on link "[PERSON_NAME]" at bounding box center [356, 265] width 66 height 13
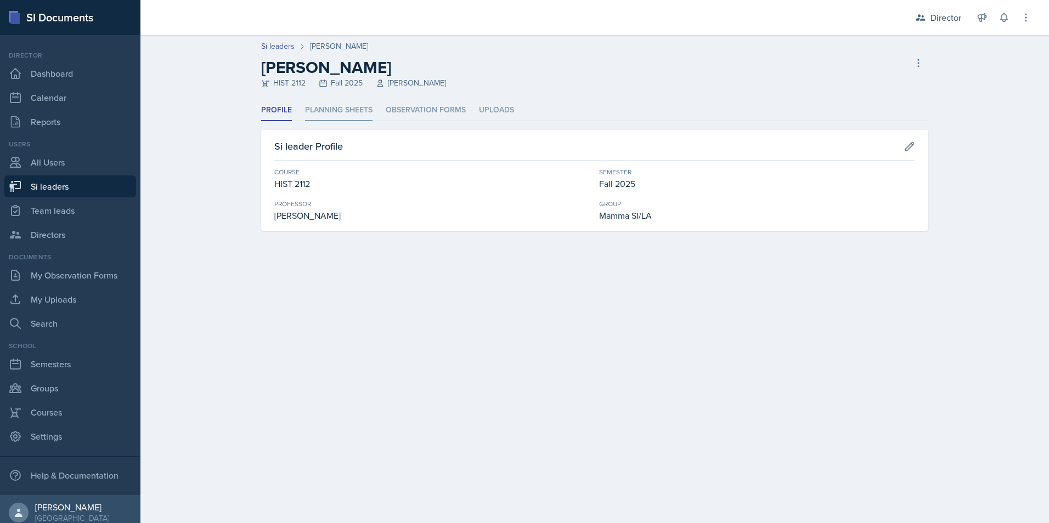
click at [312, 117] on li "Planning Sheets" at bounding box center [338, 110] width 67 height 21
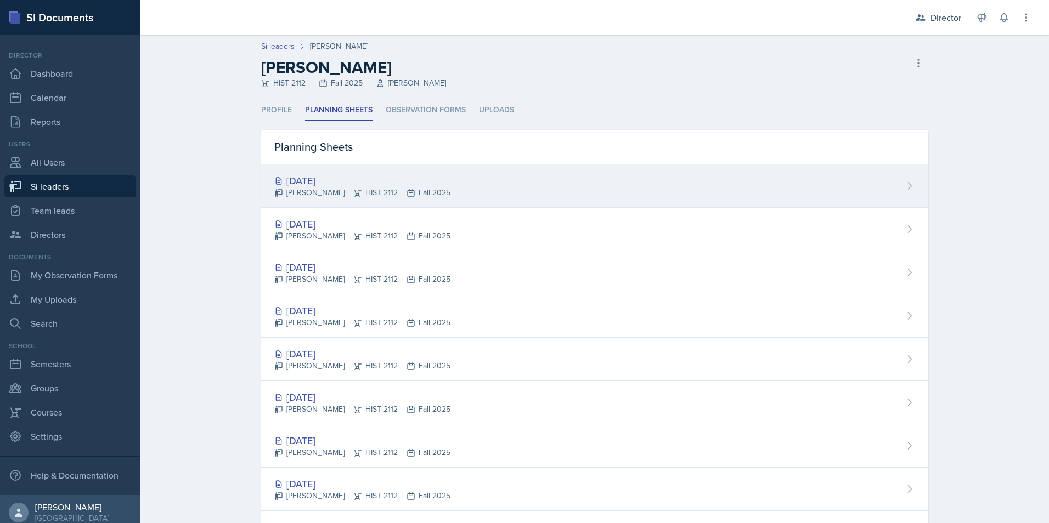
click at [327, 185] on div "[DATE]" at bounding box center [362, 180] width 176 height 15
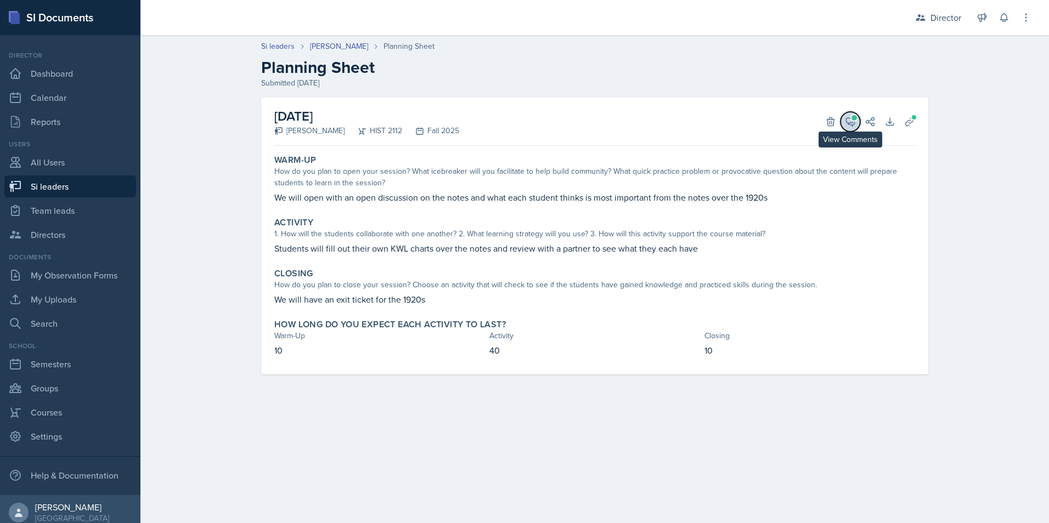
click at [858, 120] on button "View Comments" at bounding box center [850, 122] width 20 height 20
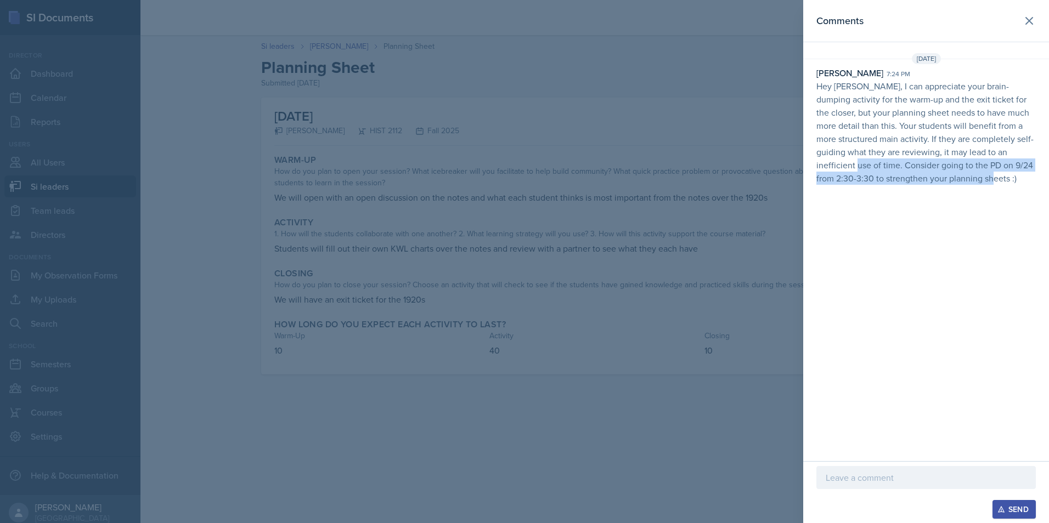
drag, startPoint x: 960, startPoint y: 182, endPoint x: 804, endPoint y: 162, distance: 157.6
click at [804, 162] on div "[PERSON_NAME] 7:24 pm Hey [PERSON_NAME], I can appreciate your brain-dumping ac…" at bounding box center [926, 125] width 246 height 118
drag, startPoint x: 804, startPoint y: 162, endPoint x: 653, endPoint y: 183, distance: 152.2
click at [653, 183] on div at bounding box center [524, 261] width 1049 height 523
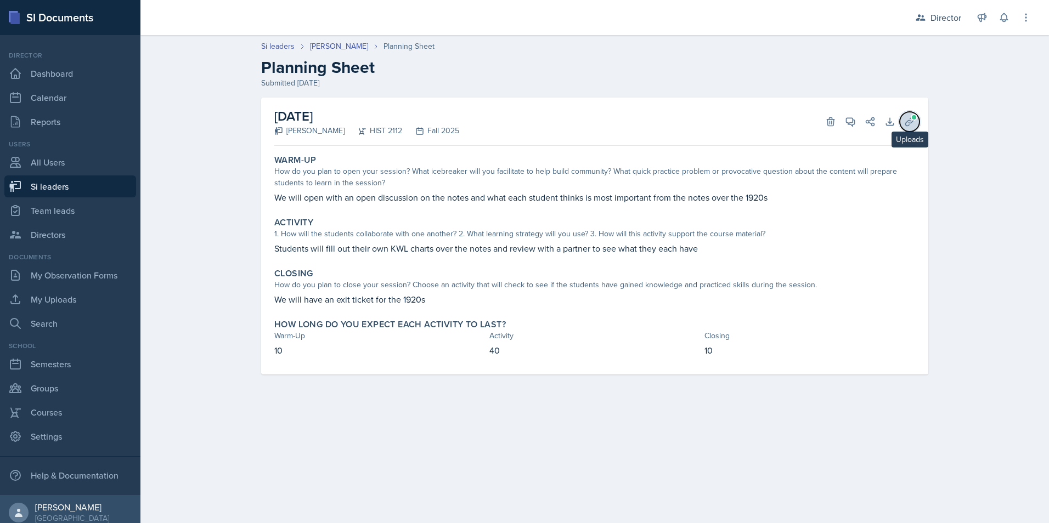
click at [903, 122] on button "Uploads" at bounding box center [910, 122] width 20 height 20
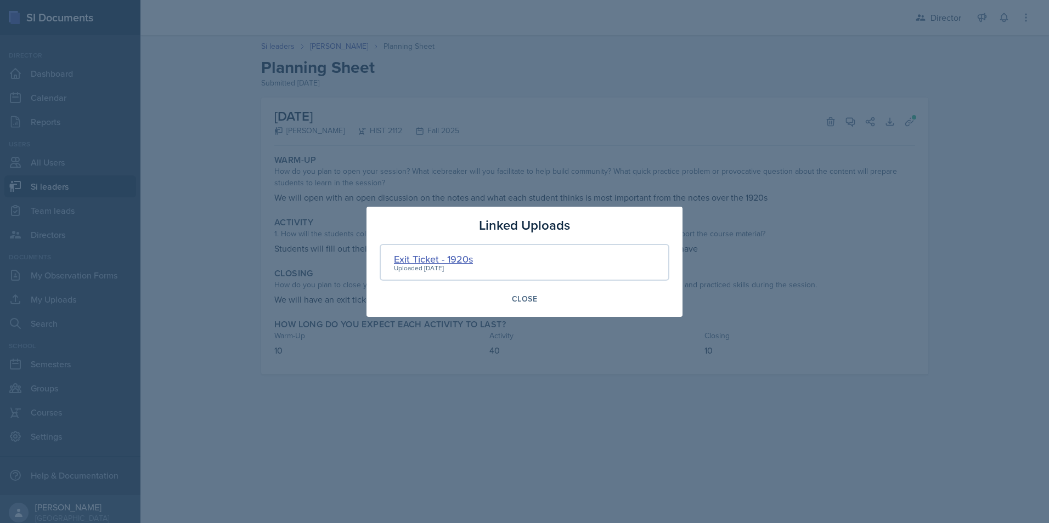
click at [426, 260] on div "Exit Ticket - 1920s" at bounding box center [433, 259] width 79 height 15
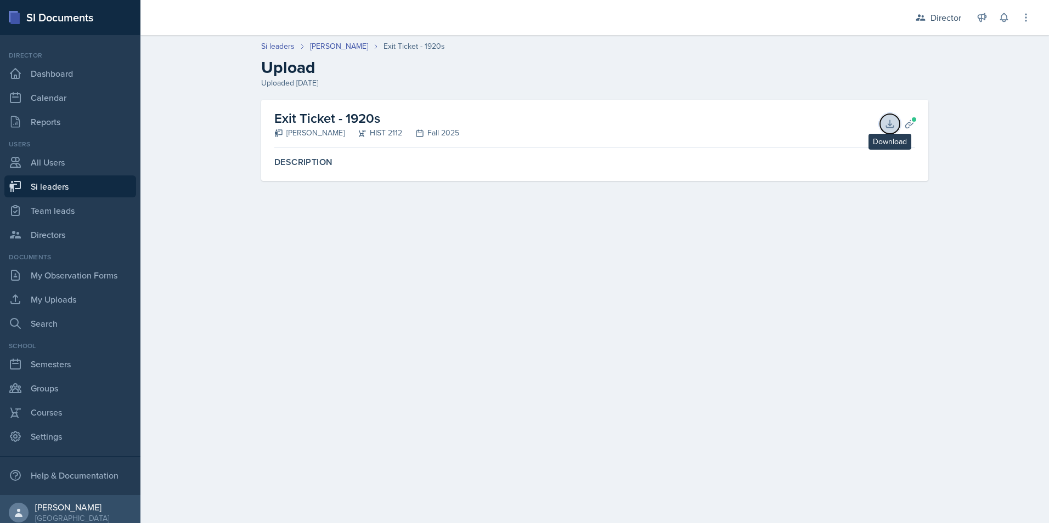
click at [888, 124] on icon at bounding box center [889, 123] width 7 height 7
drag, startPoint x: 75, startPoint y: 191, endPoint x: 79, endPoint y: 179, distance: 12.8
click at [75, 191] on link "Si leaders" at bounding box center [70, 187] width 132 height 22
select select "2bed604d-1099-4043-b1bc-2365e8740244"
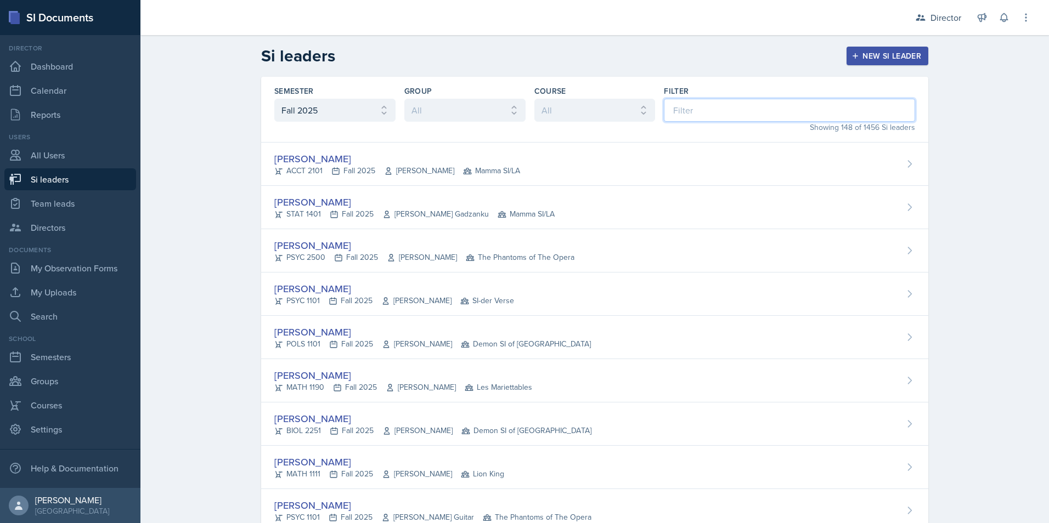
drag, startPoint x: 684, startPoint y: 111, endPoint x: 681, endPoint y: 104, distance: 7.1
click at [684, 109] on input at bounding box center [789, 110] width 251 height 23
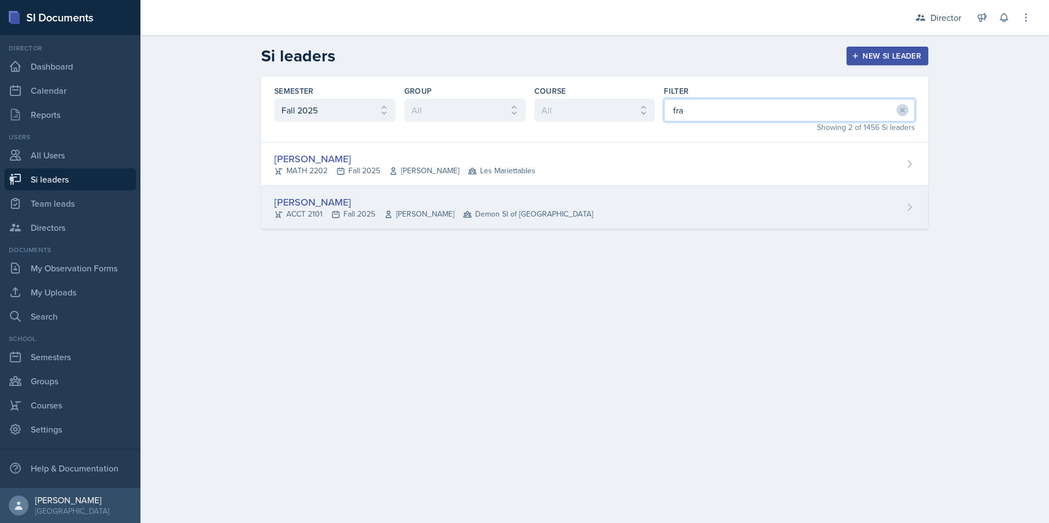
type input "fra"
click at [310, 205] on div "[PERSON_NAME]" at bounding box center [433, 202] width 319 height 15
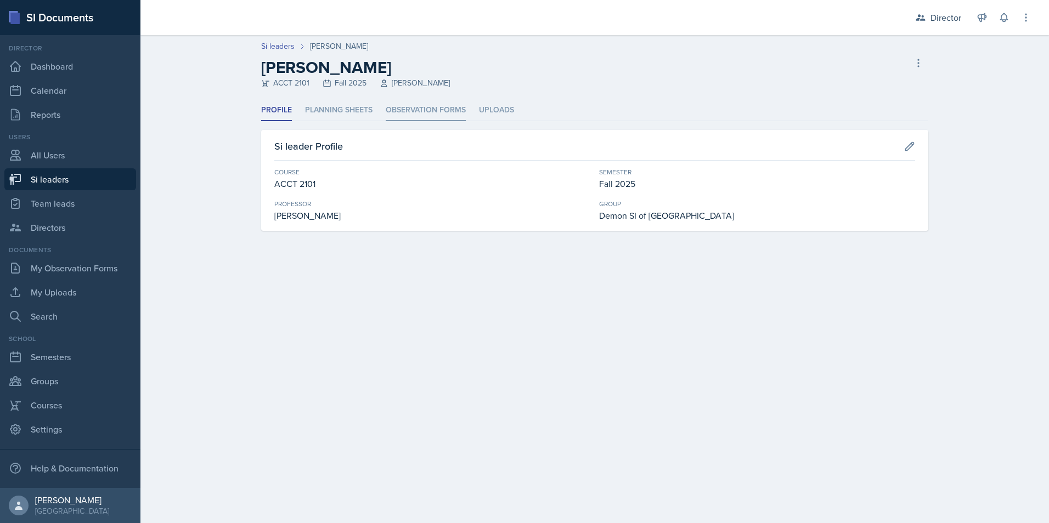
click at [438, 109] on li "Observation Forms" at bounding box center [426, 110] width 80 height 21
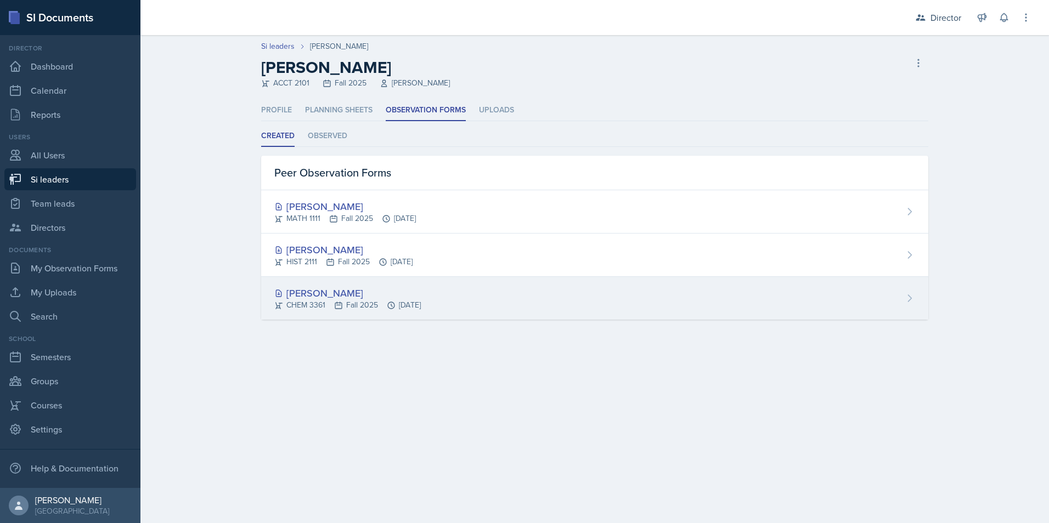
click at [347, 297] on div "[PERSON_NAME]" at bounding box center [347, 293] width 146 height 15
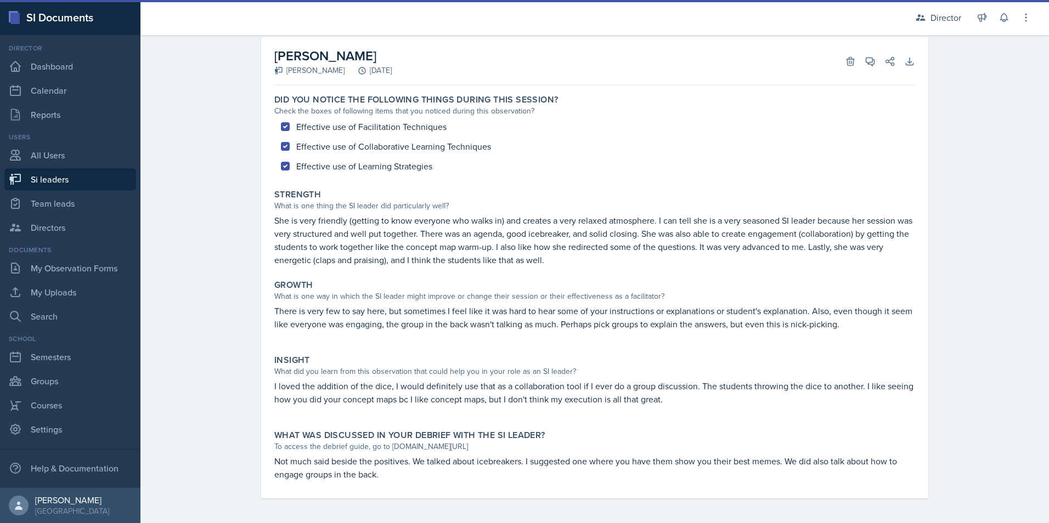
scroll to position [62, 0]
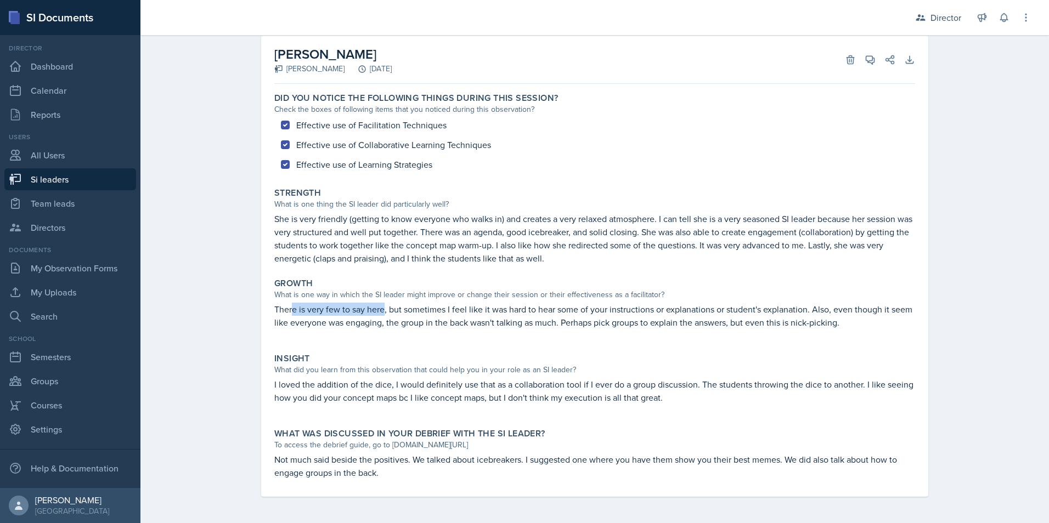
drag, startPoint x: 290, startPoint y: 311, endPoint x: 380, endPoint y: 304, distance: 90.8
click at [380, 304] on p "There is very few to say here, but sometimes I feel like it was hard to hear so…" at bounding box center [594, 316] width 641 height 26
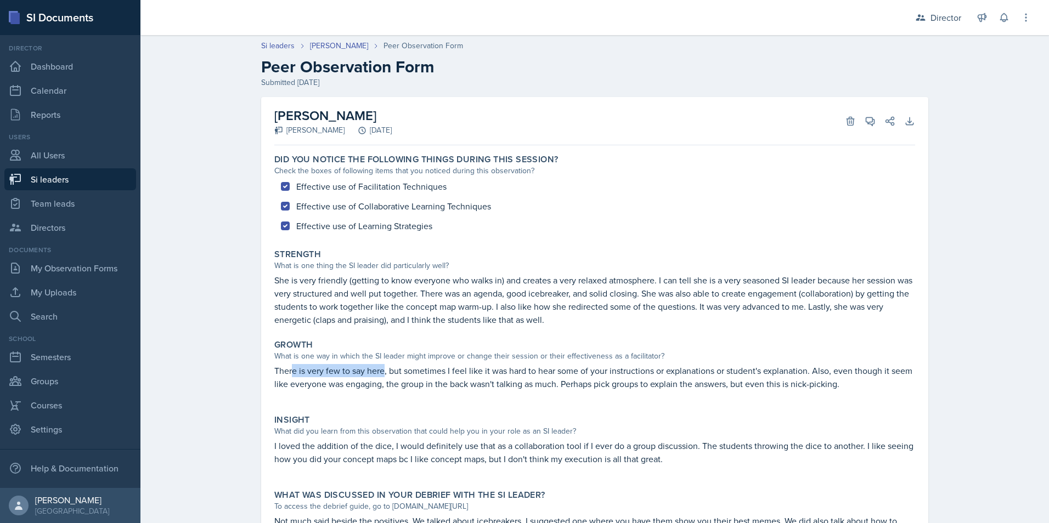
scroll to position [0, 0]
click at [318, 53] on div "Si leaders [PERSON_NAME] Peer Observation Form Peer Observation Form Submitted …" at bounding box center [595, 65] width 702 height 48
click at [323, 49] on link "[PERSON_NAME]" at bounding box center [339, 47] width 58 height 12
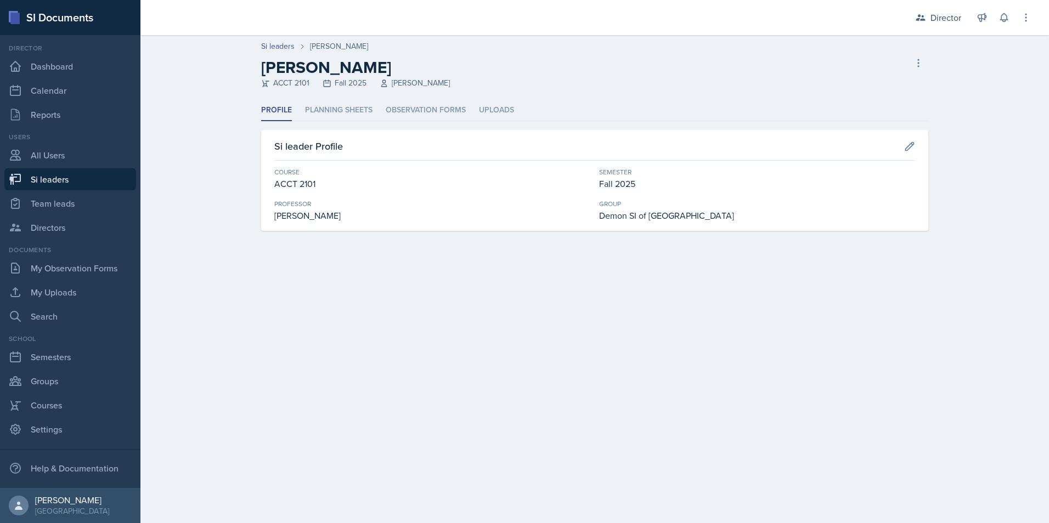
click at [425, 93] on header "Si leaders [PERSON_NAME] [PERSON_NAME] ACCT 2101 Fall 2025 [PERSON_NAME] leader" at bounding box center [594, 67] width 908 height 65
drag, startPoint x: 466, startPoint y: 104, endPoint x: 482, endPoint y: 99, distance: 16.7
click at [467, 104] on ul "Profile Planning Sheets Observation Forms Uploads" at bounding box center [594, 110] width 667 height 21
click at [502, 108] on li "Uploads" at bounding box center [496, 110] width 35 height 21
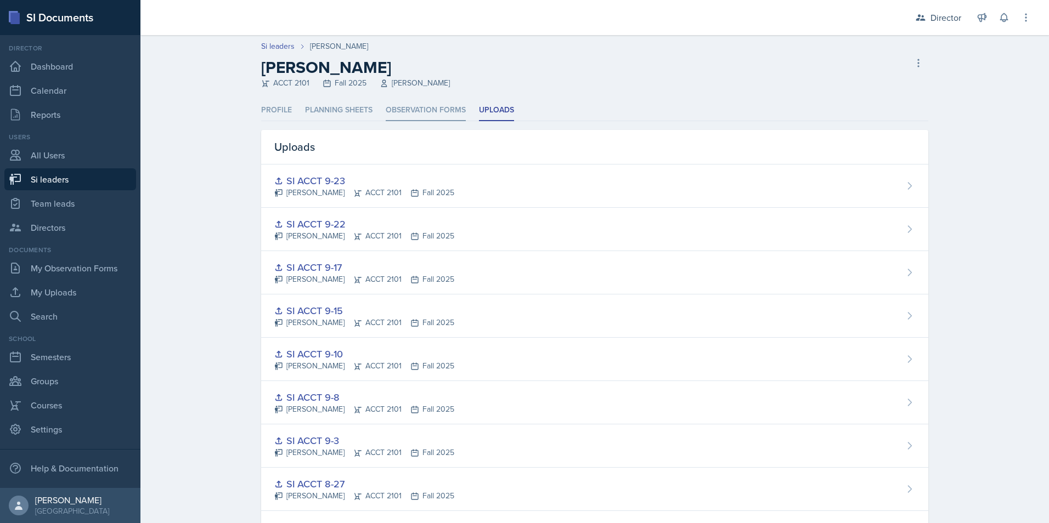
click at [451, 102] on li "Observation Forms" at bounding box center [426, 110] width 80 height 21
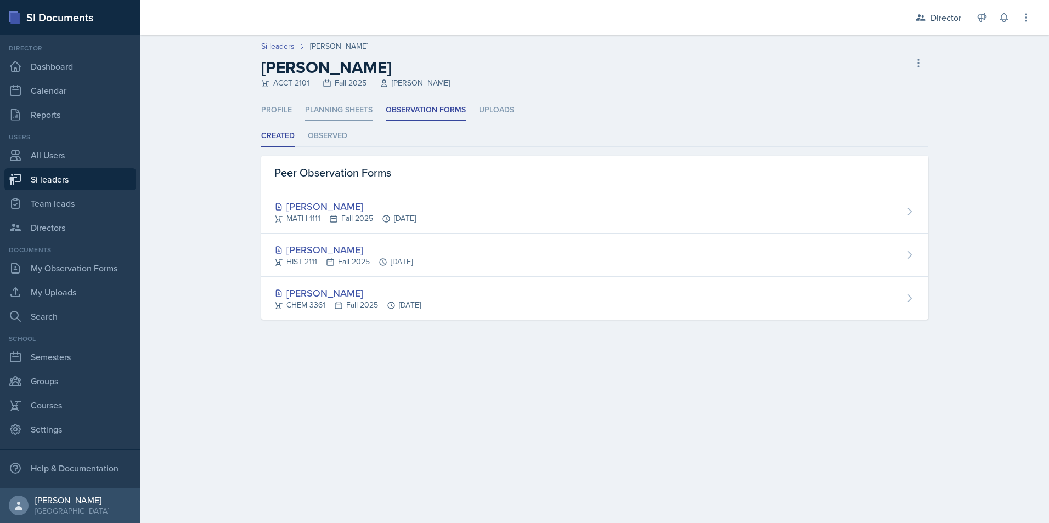
click at [320, 111] on li "Planning Sheets" at bounding box center [338, 110] width 67 height 21
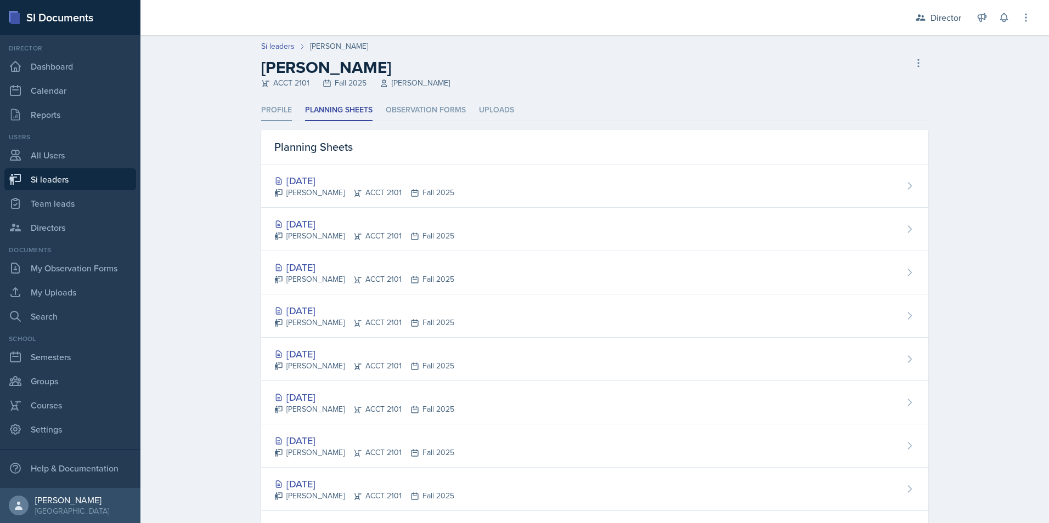
click at [284, 114] on li "Profile" at bounding box center [276, 110] width 31 height 21
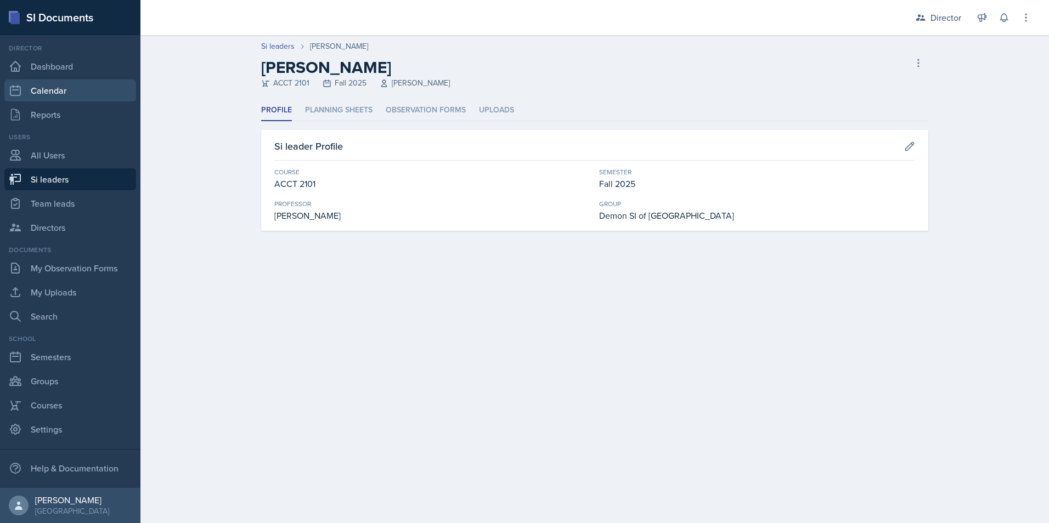
click at [79, 82] on link "Calendar" at bounding box center [70, 91] width 132 height 22
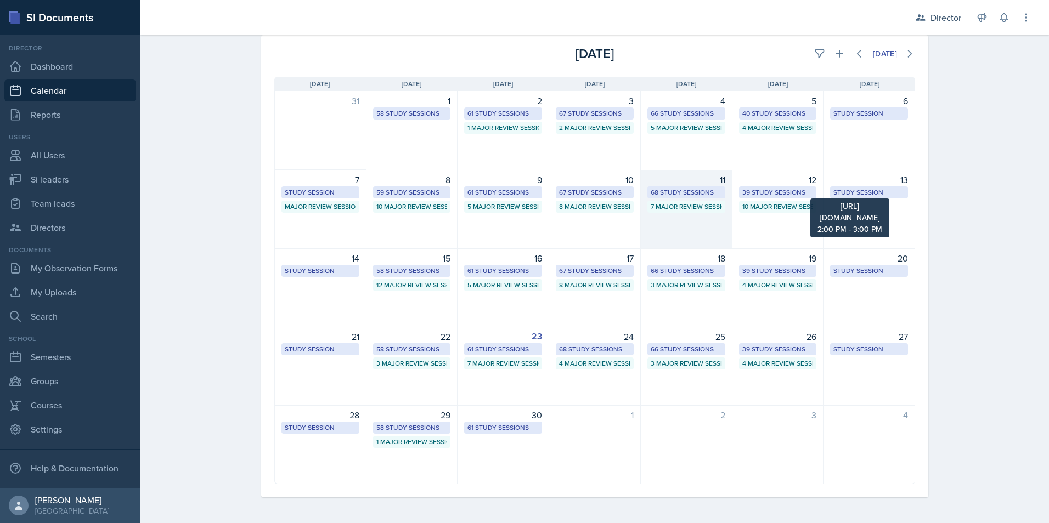
scroll to position [55, 0]
